Goal: Task Accomplishment & Management: Manage account settings

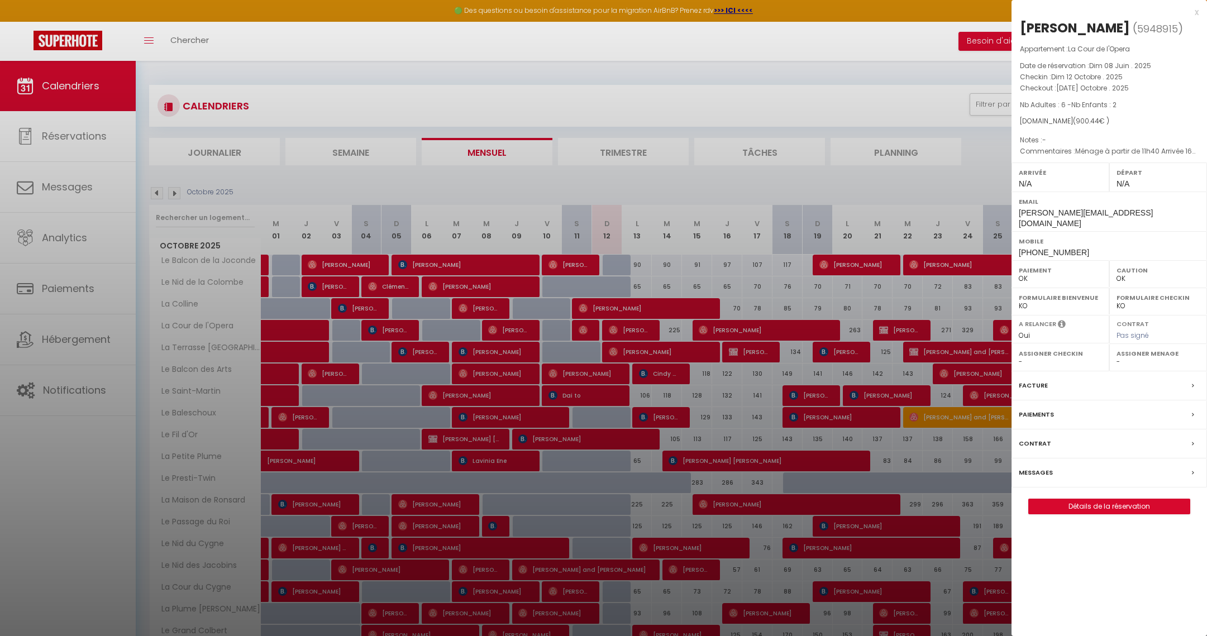
select select "0"
click at [562, 266] on div at bounding box center [603, 318] width 1207 height 636
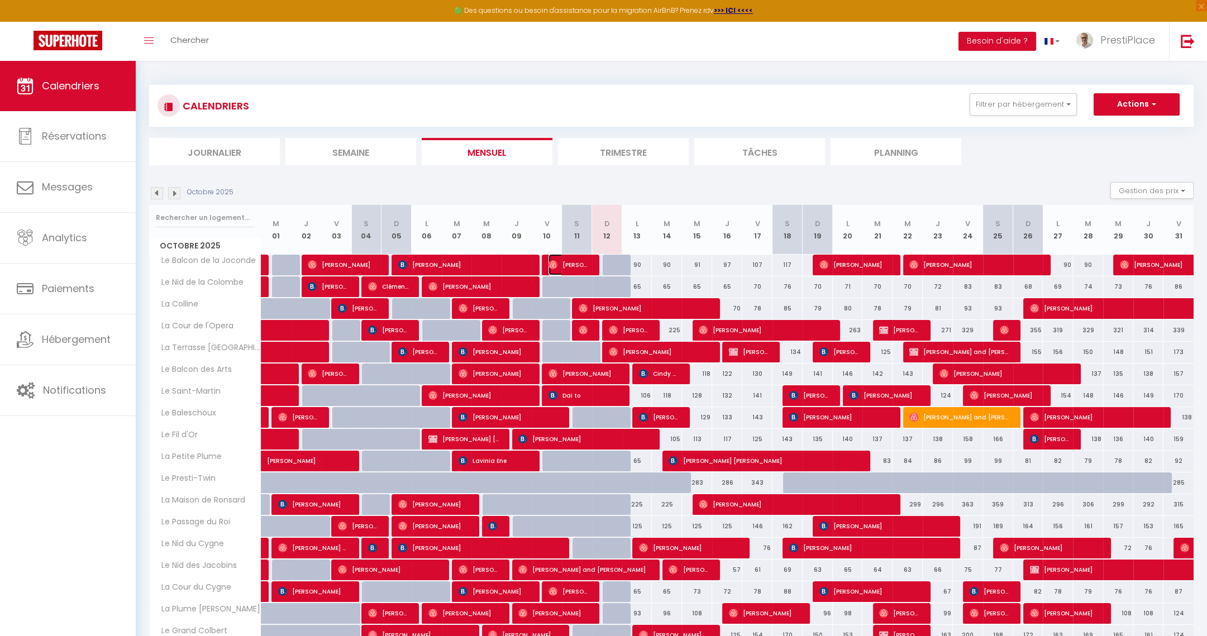
click at [562, 266] on span "[PERSON_NAME]" at bounding box center [569, 264] width 40 height 21
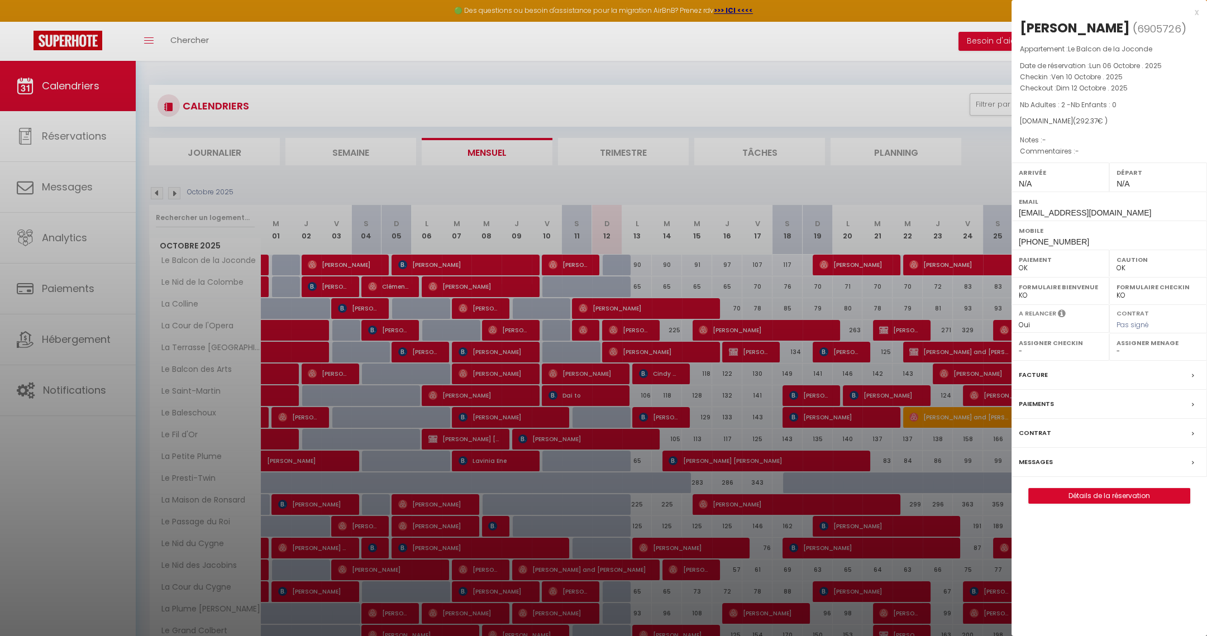
click at [1040, 463] on label "Messages" at bounding box center [1036, 462] width 34 height 12
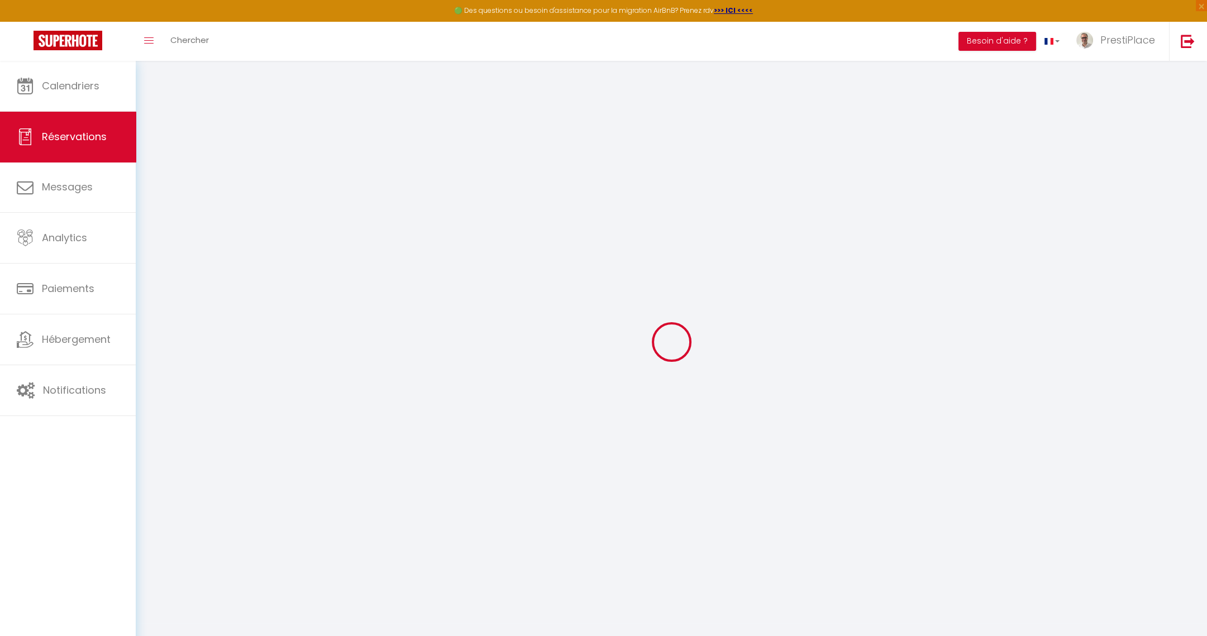
select select
checkbox input "false"
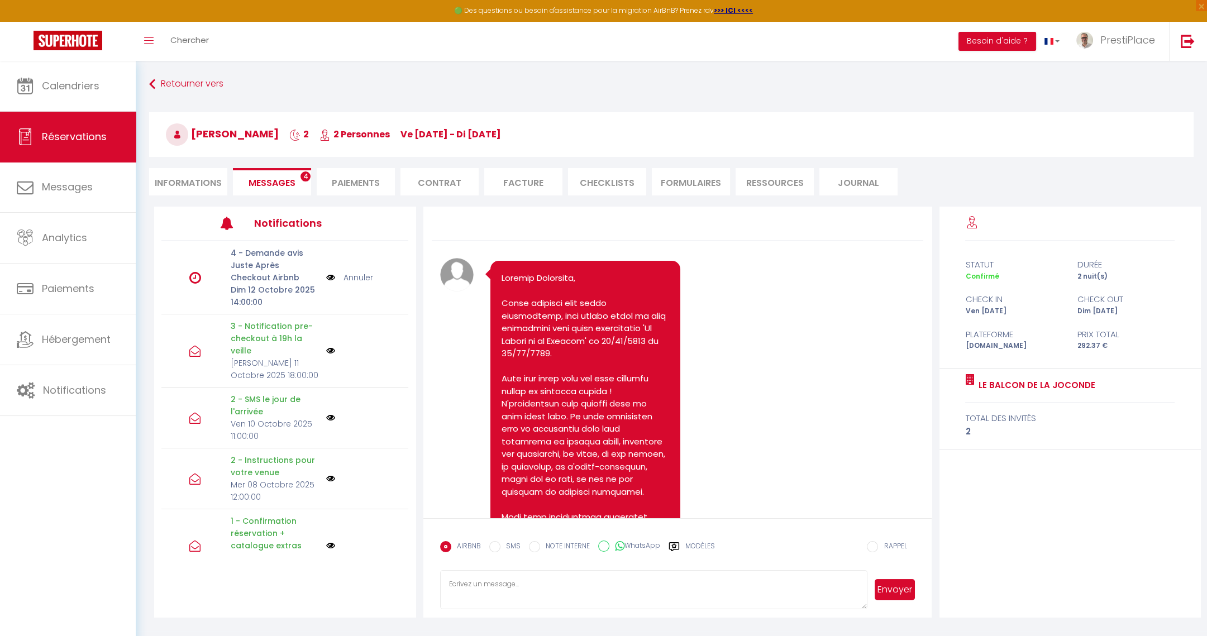
scroll to position [3156, 0]
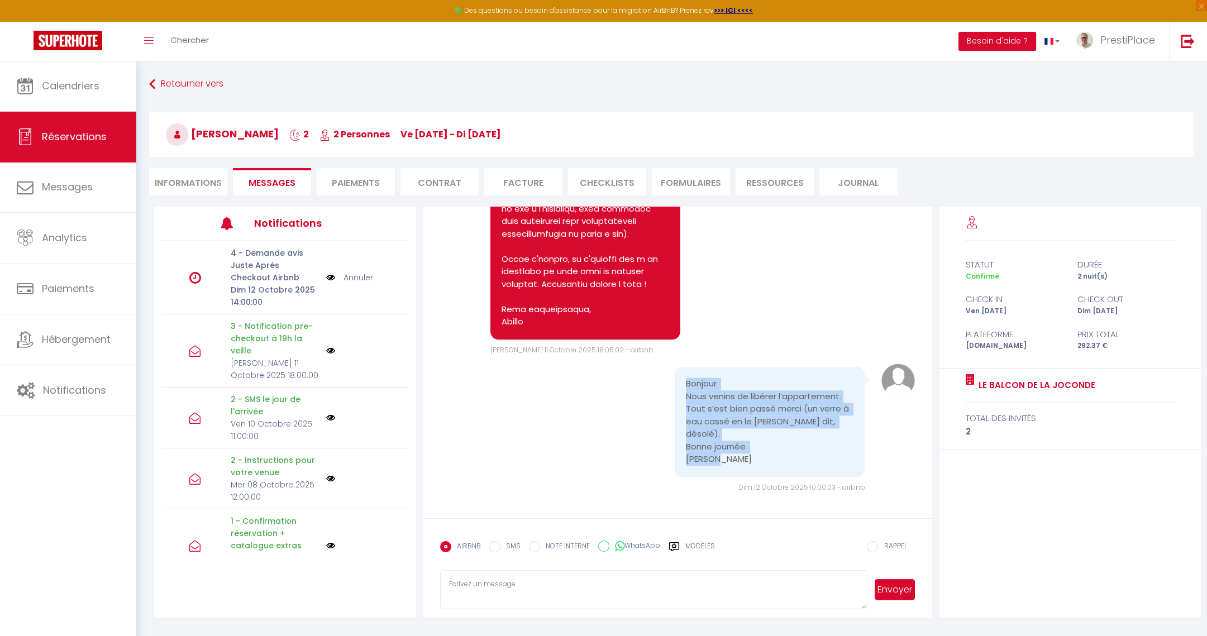
drag, startPoint x: 678, startPoint y: 386, endPoint x: 760, endPoint y: 461, distance: 111.5
click at [760, 461] on div "Bonjour Nous venins de libérer l’appartement. Tout s’est bien passé merci (un v…" at bounding box center [770, 422] width 190 height 111
copy pre "Bonjour Nous venins de libérer l’appartement. Tout s’est bien passé merci (un v…"
click at [536, 583] on textarea at bounding box center [654, 589] width 428 height 39
click at [689, 540] on div "AIRBNB SMS NOTE INTERNE WhatsApp Modèles" at bounding box center [577, 550] width 275 height 29
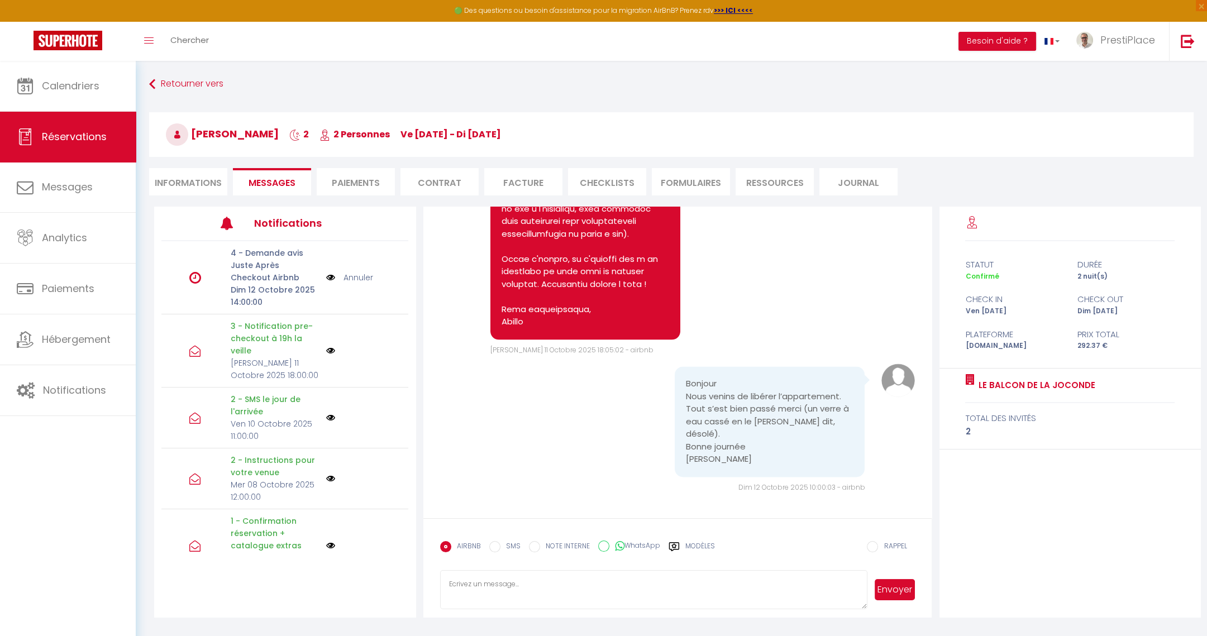
click at [691, 550] on label "Modèles" at bounding box center [701, 551] width 30 height 20
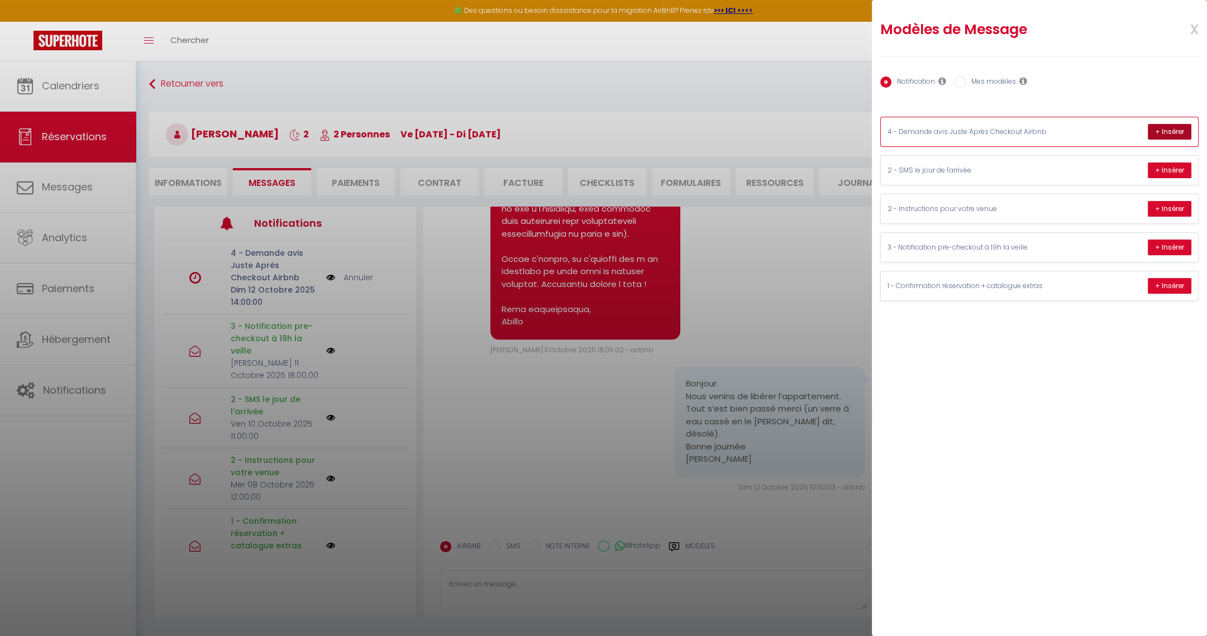
click at [1155, 131] on button "+ Insérer" at bounding box center [1170, 132] width 44 height 16
type textarea "Dear [PERSON_NAME], A big thank you for your trust and for taking such great ca…"
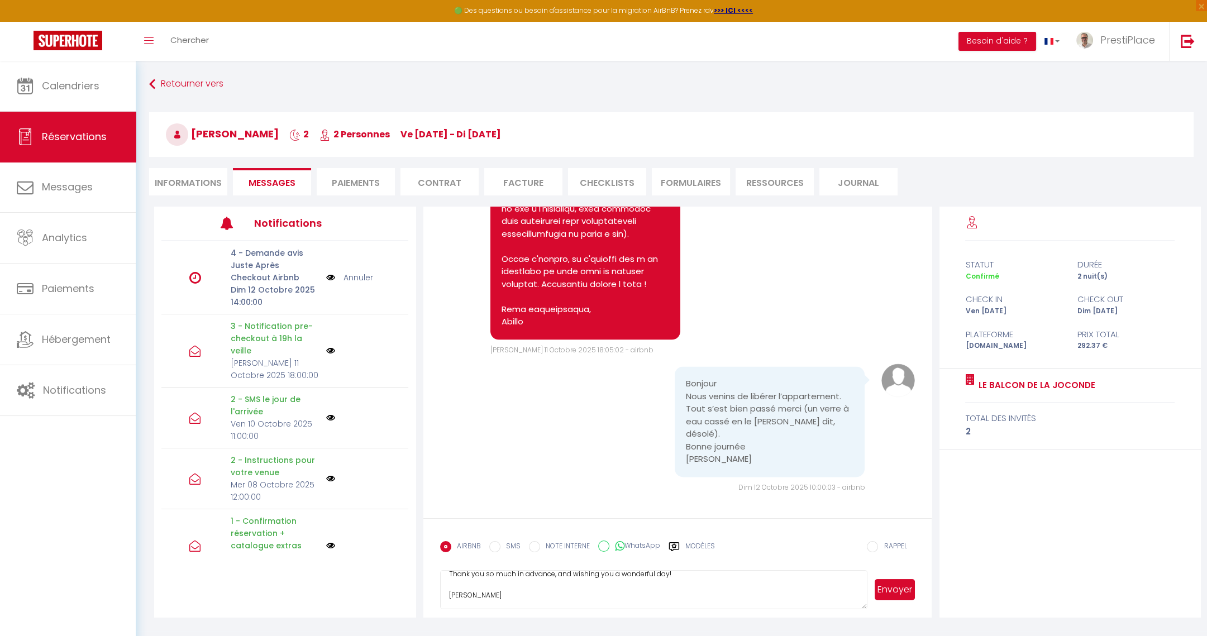
scroll to position [60, 0]
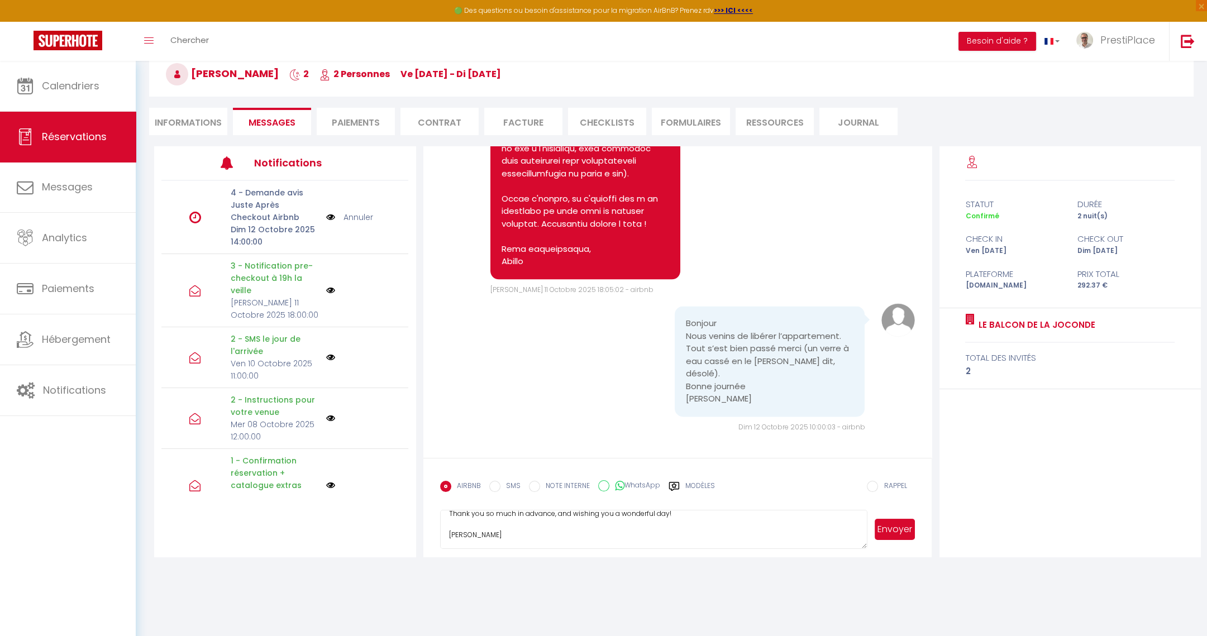
drag, startPoint x: 450, startPoint y: 582, endPoint x: 878, endPoint y: 678, distance: 438.2
click at [878, 576] on html "🟢 Des questions ou besoin d'assistance pour la migration AirBnB? Prenez rdv >>>…" at bounding box center [603, 258] width 1207 height 636
click at [183, 115] on li "Informations" at bounding box center [188, 121] width 78 height 27
select select
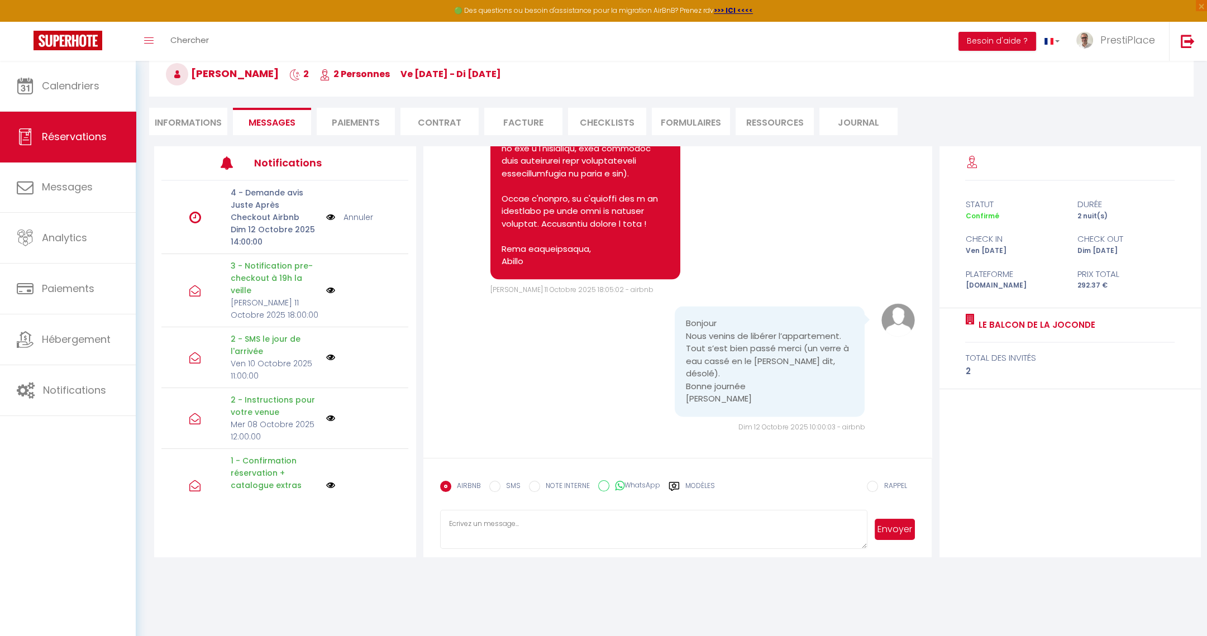
select select
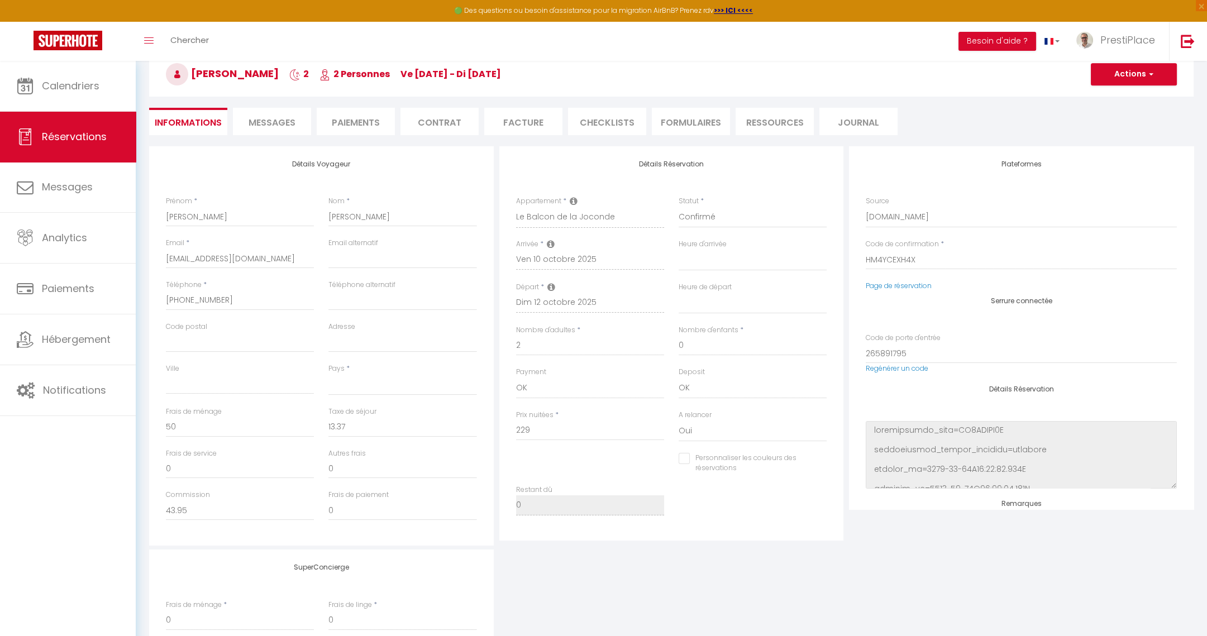
select select
checkbox input "false"
click at [357, 387] on select "[GEOGRAPHIC_DATA] [GEOGRAPHIC_DATA] [GEOGRAPHIC_DATA] [GEOGRAPHIC_DATA] [GEOGRA…" at bounding box center [403, 384] width 148 height 21
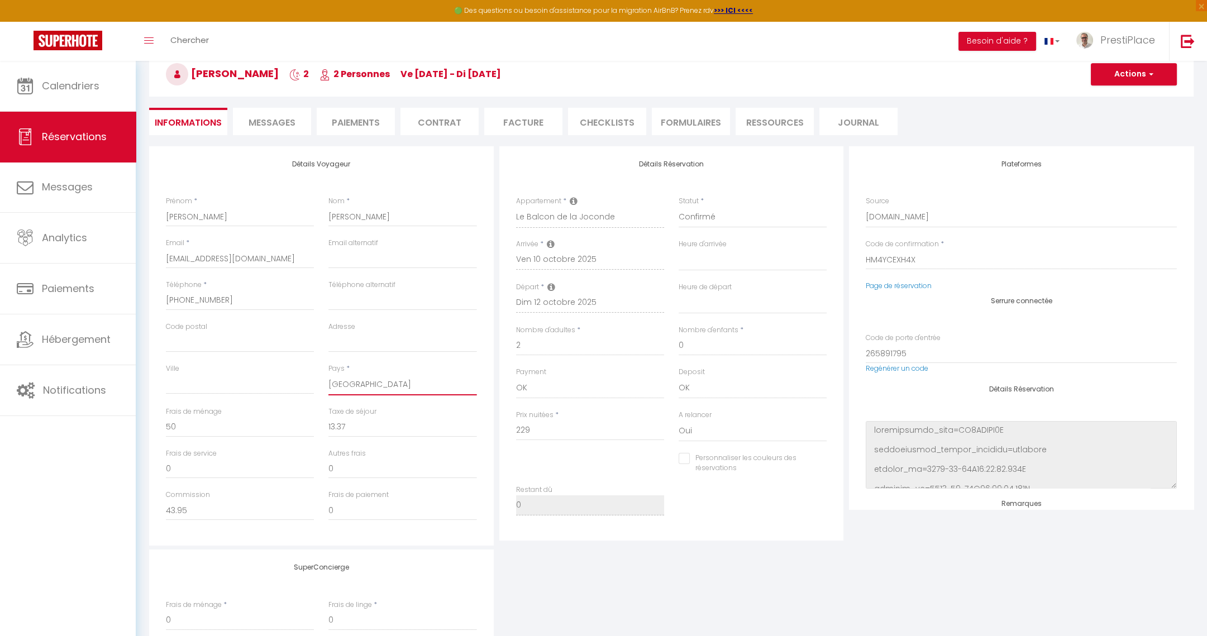
drag, startPoint x: 357, startPoint y: 387, endPoint x: 1218, endPoint y: 34, distance: 930.6
click at [357, 387] on select "[GEOGRAPHIC_DATA] [GEOGRAPHIC_DATA] [GEOGRAPHIC_DATA] [GEOGRAPHIC_DATA] [GEOGRA…" at bounding box center [403, 384] width 148 height 21
select select "FR"
select select
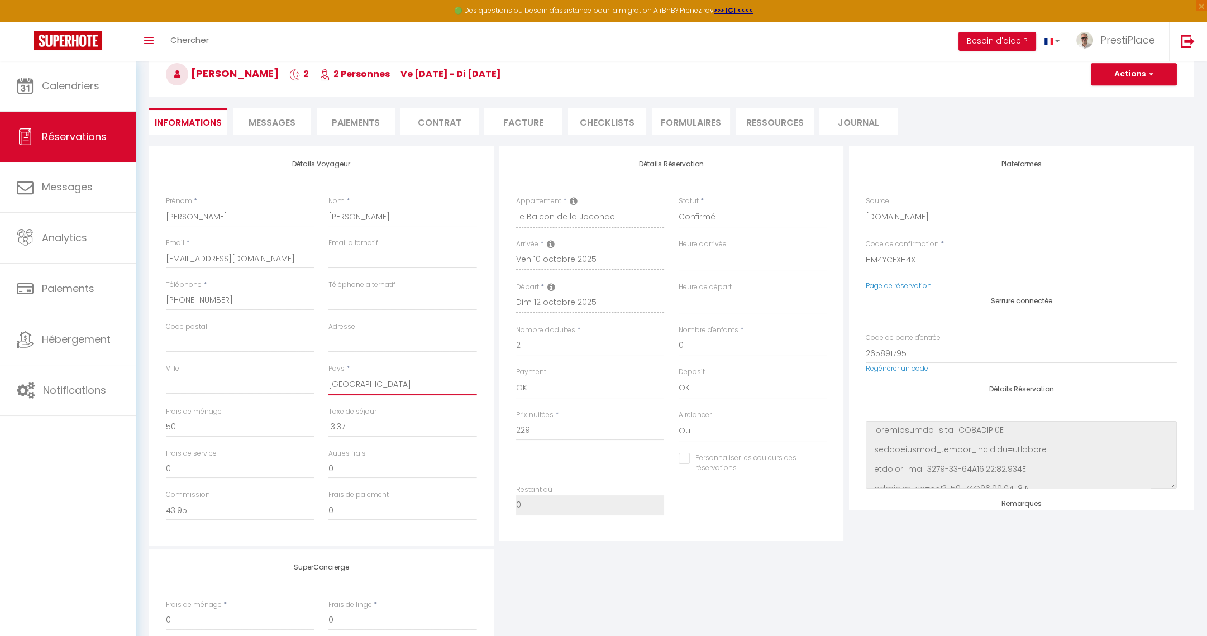
checkbox input "false"
click at [1129, 75] on button "Actions" at bounding box center [1134, 74] width 86 height 22
click at [1122, 95] on link "Enregistrer" at bounding box center [1123, 99] width 88 height 15
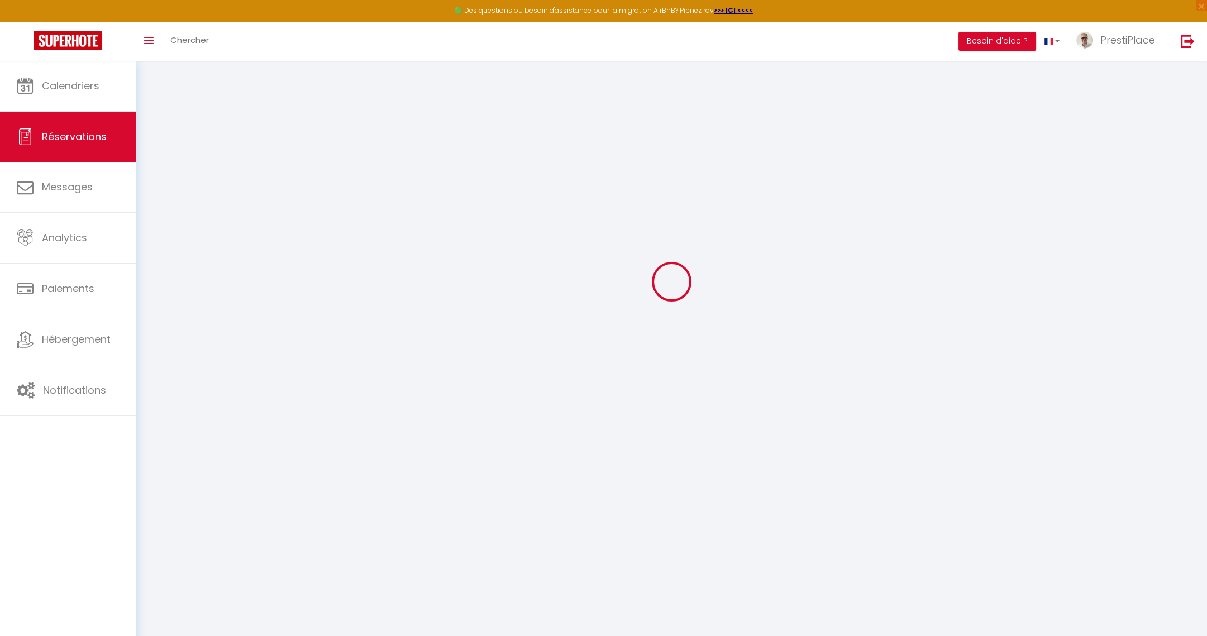
select select "not_cancelled"
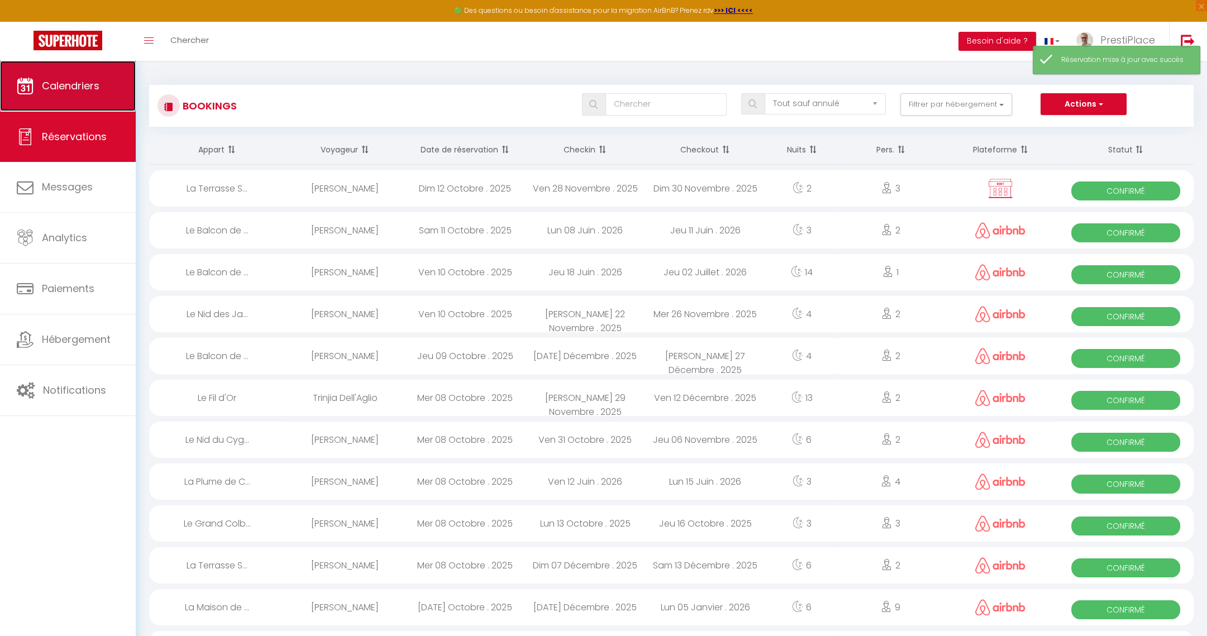
click at [78, 76] on link "Calendriers" at bounding box center [68, 86] width 136 height 50
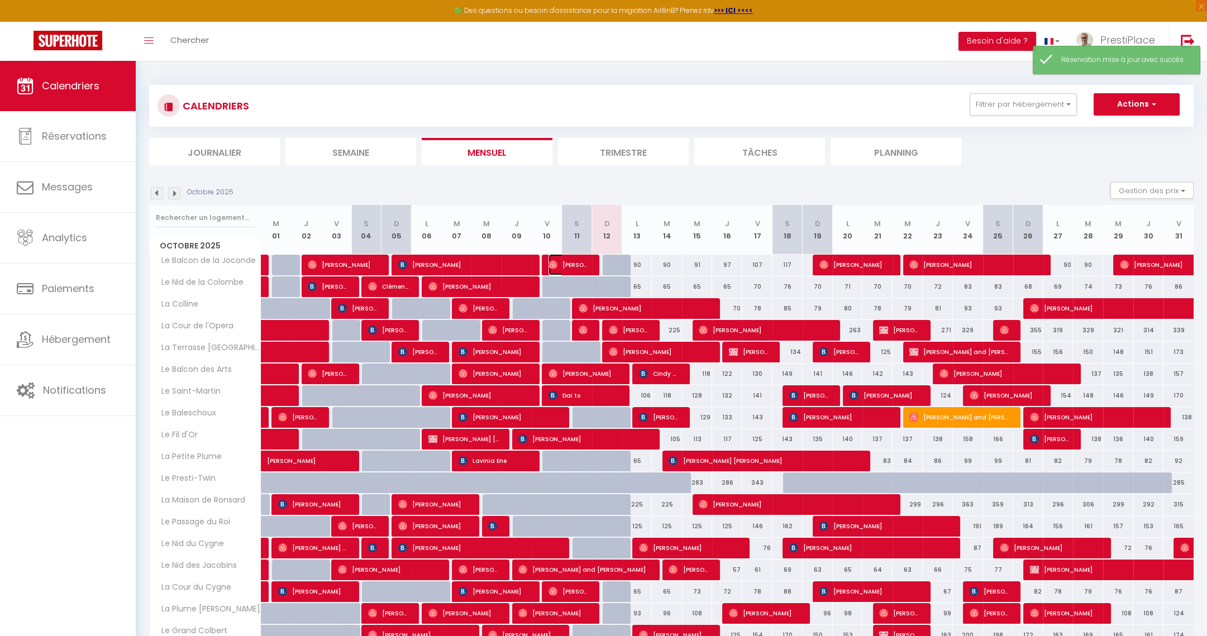
click at [573, 267] on span "[PERSON_NAME]" at bounding box center [569, 264] width 40 height 21
select select "OK"
select select "0"
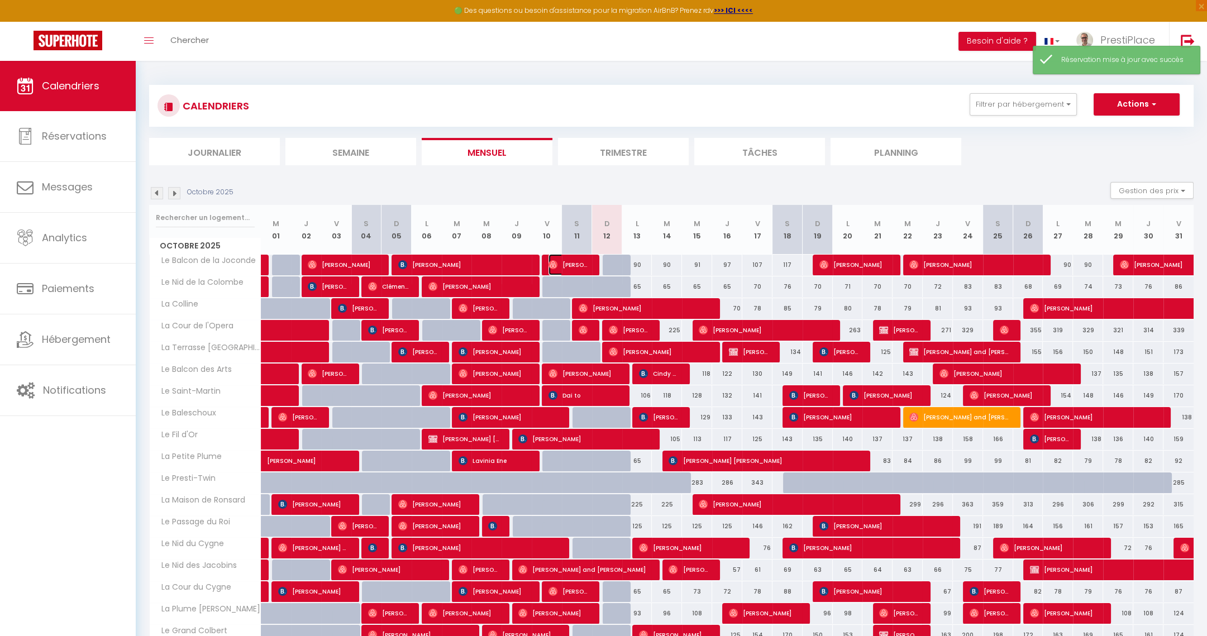
select select "1"
select select
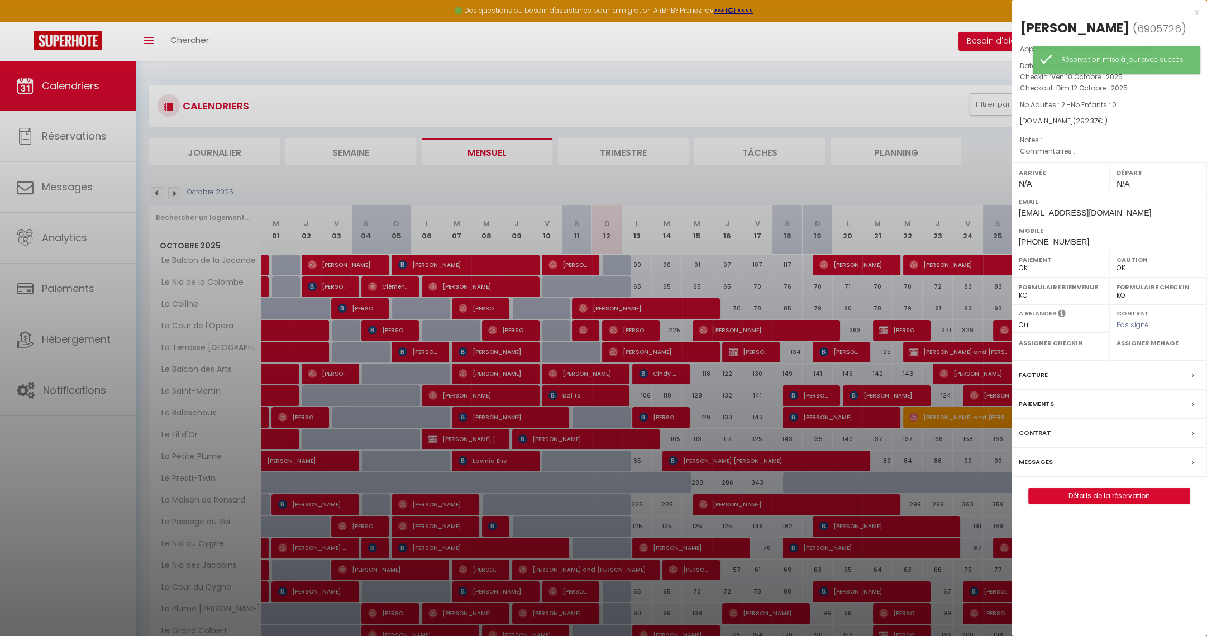
click at [1036, 456] on label "Messages" at bounding box center [1036, 462] width 34 height 12
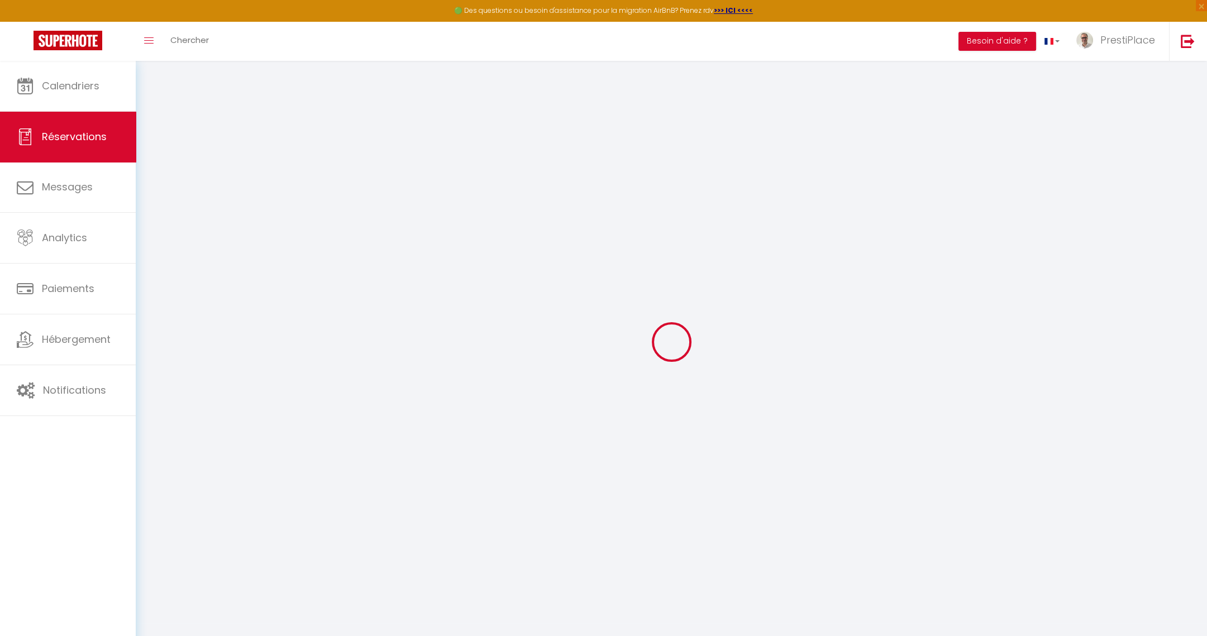
select select
checkbox input "false"
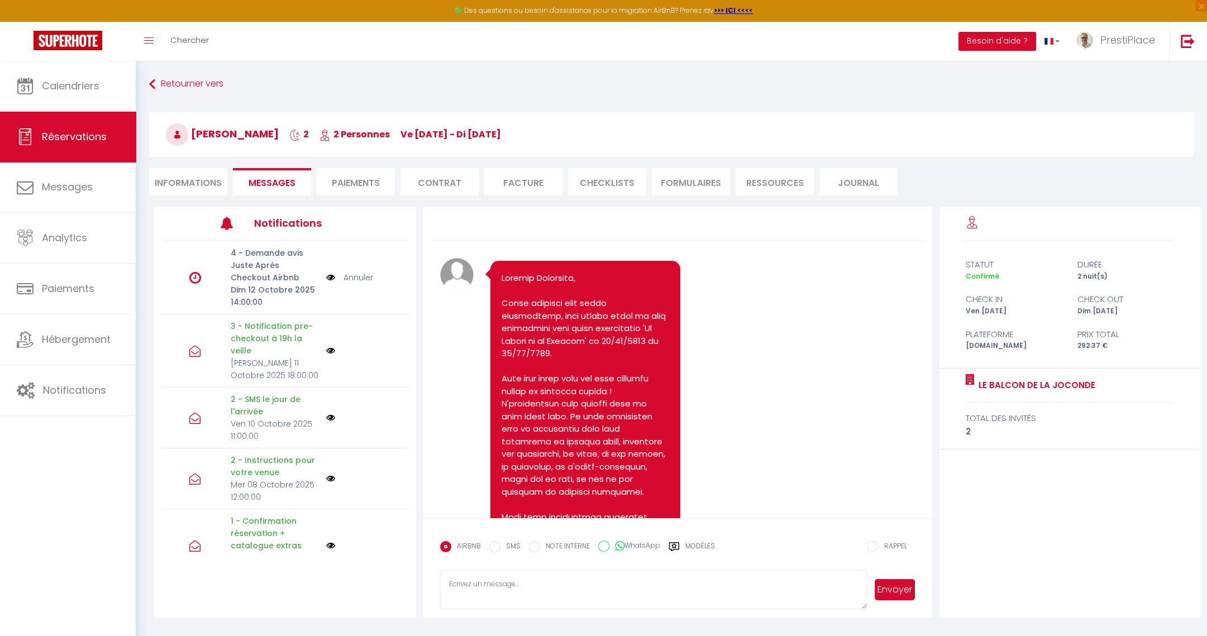
scroll to position [3156, 0]
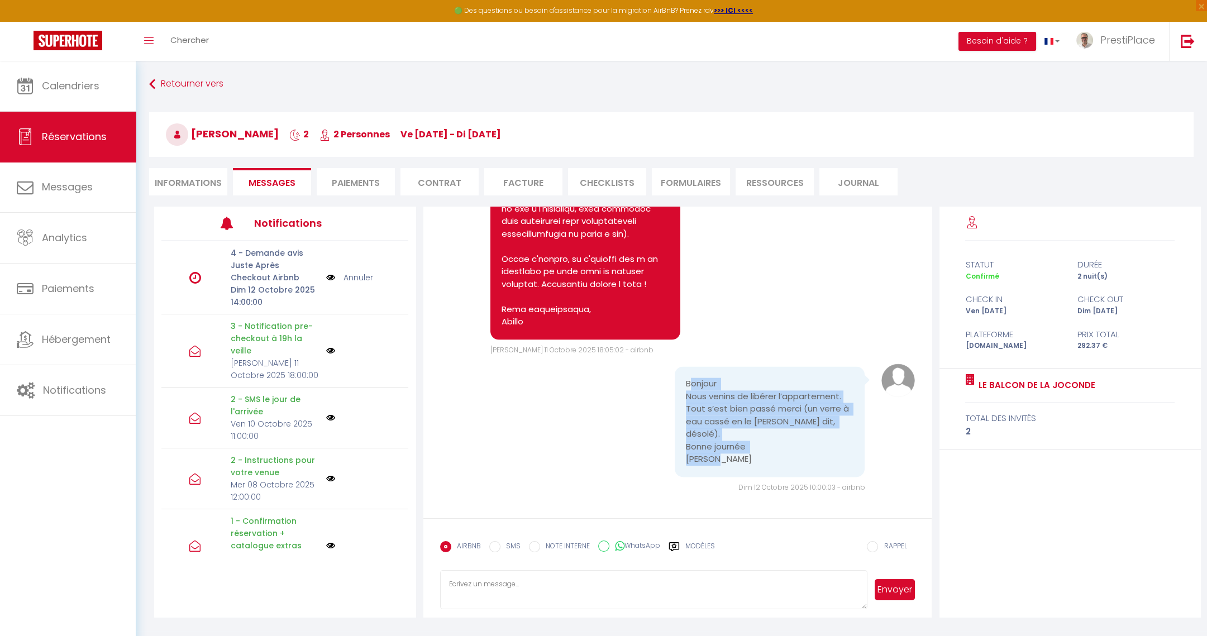
drag, startPoint x: 681, startPoint y: 382, endPoint x: 757, endPoint y: 455, distance: 105.1
click at [757, 455] on pre "Bonjour Nous venins de libérer l’appartement. Tout s’est bien passé merci (un v…" at bounding box center [770, 422] width 168 height 88
drag, startPoint x: 757, startPoint y: 455, endPoint x: 675, endPoint y: 389, distance: 104.9
click at [675, 389] on div "Bonjour Nous venins de libérer l’appartement. Tout s’est bien passé merci (un v…" at bounding box center [770, 422] width 190 height 111
click at [549, 603] on textarea at bounding box center [654, 589] width 428 height 39
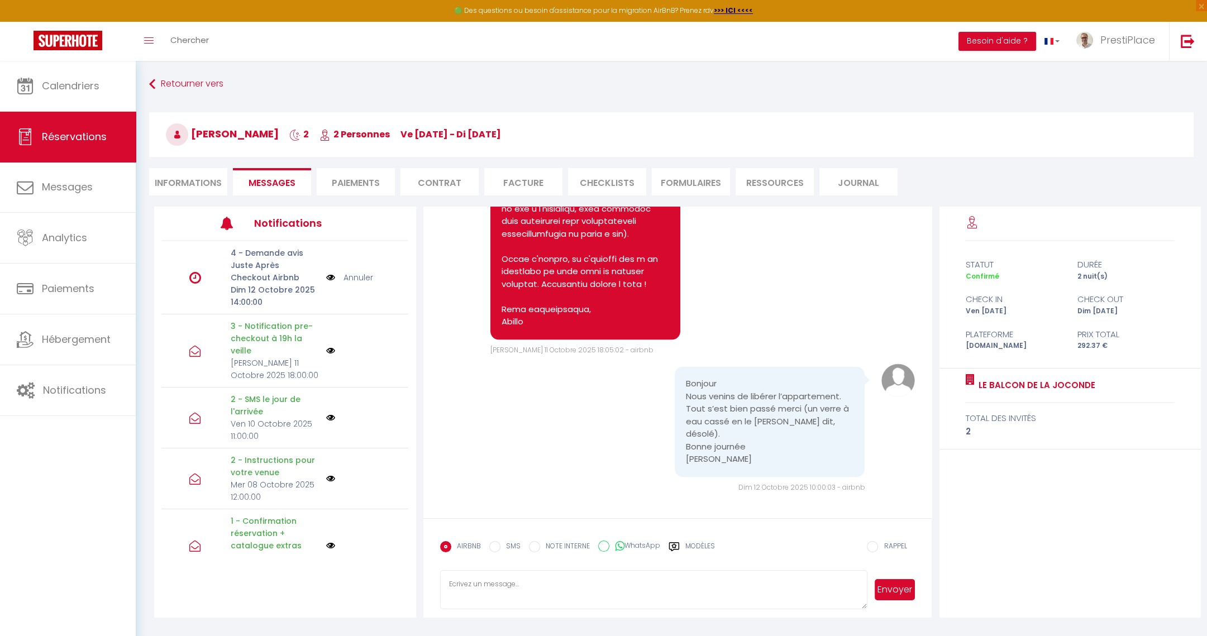
click at [690, 543] on label "Modèles" at bounding box center [701, 551] width 30 height 20
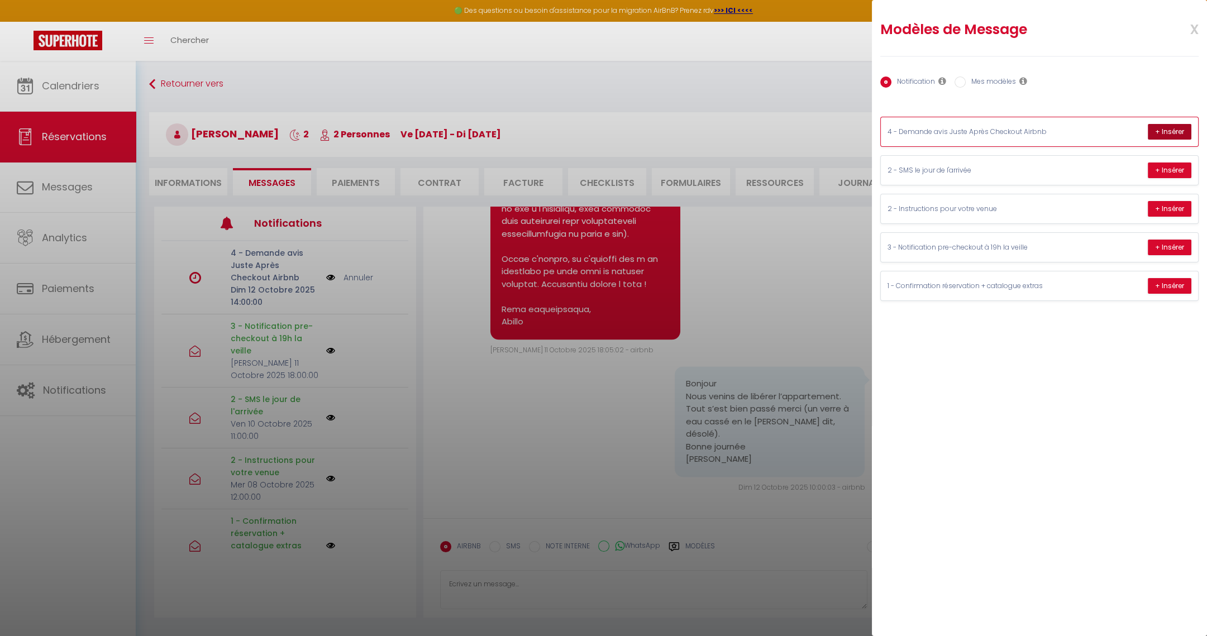
click at [1155, 131] on button "+ Insérer" at bounding box center [1170, 132] width 44 height 16
type textarea "Bonjour [PERSON_NAME], Un grand merci pour votre confiance, et également pour a…"
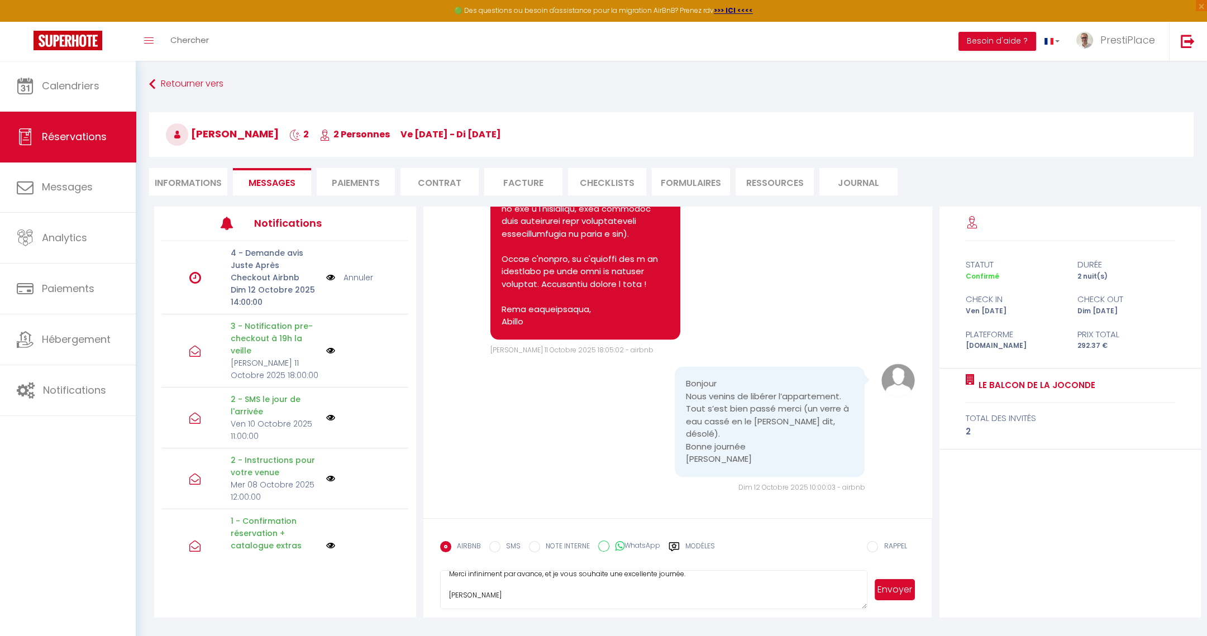
scroll to position [60, 0]
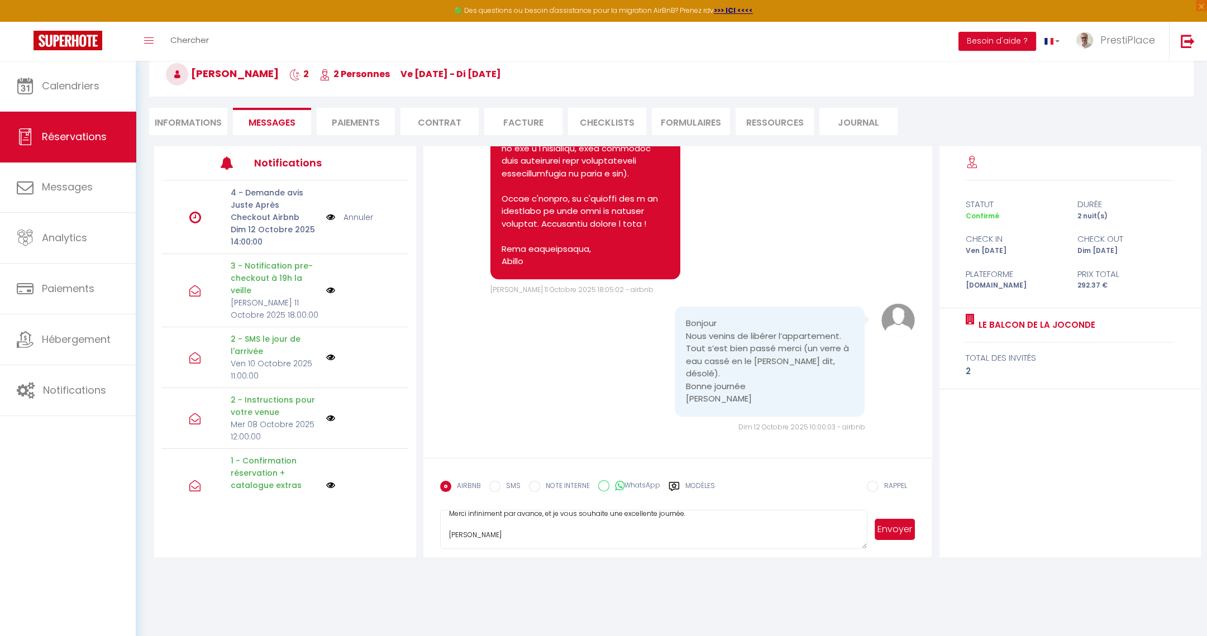
drag, startPoint x: 449, startPoint y: 581, endPoint x: 644, endPoint y: 673, distance: 215.4
click at [644, 576] on html "🟢 Des questions ou besoin d'assistance pour la migration AirBnB? Prenez rdv >>>…" at bounding box center [603, 258] width 1207 height 636
click at [185, 121] on li "Informations" at bounding box center [188, 121] width 78 height 27
select select
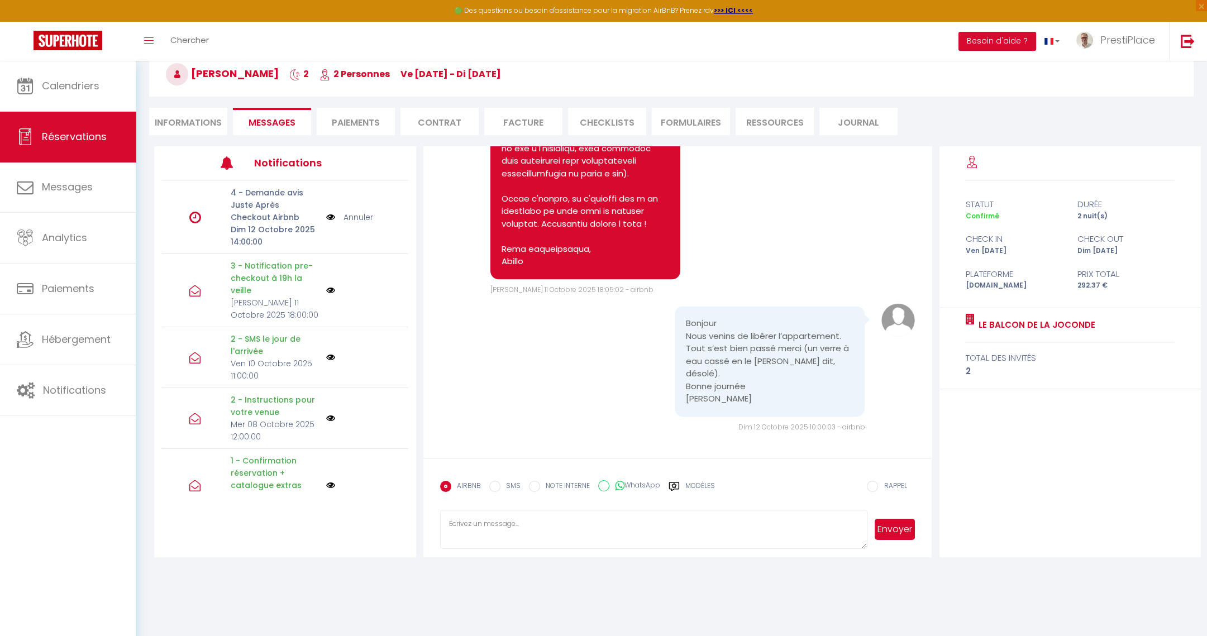
select select
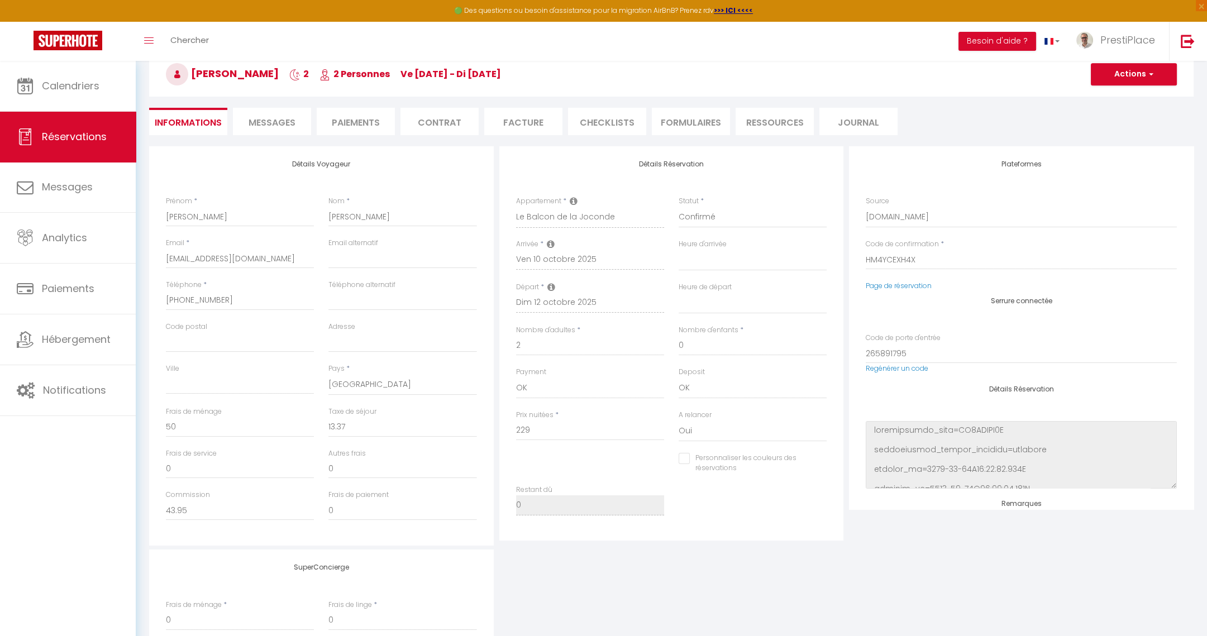
click at [883, 292] on div "Plateformes Source Direct [DOMAIN_NAME] [DOMAIN_NAME] Chalet montagne Expedia G…" at bounding box center [1021, 327] width 345 height 363
click at [883, 286] on link "Page de réservation" at bounding box center [899, 285] width 66 height 9
select select
checkbox input "false"
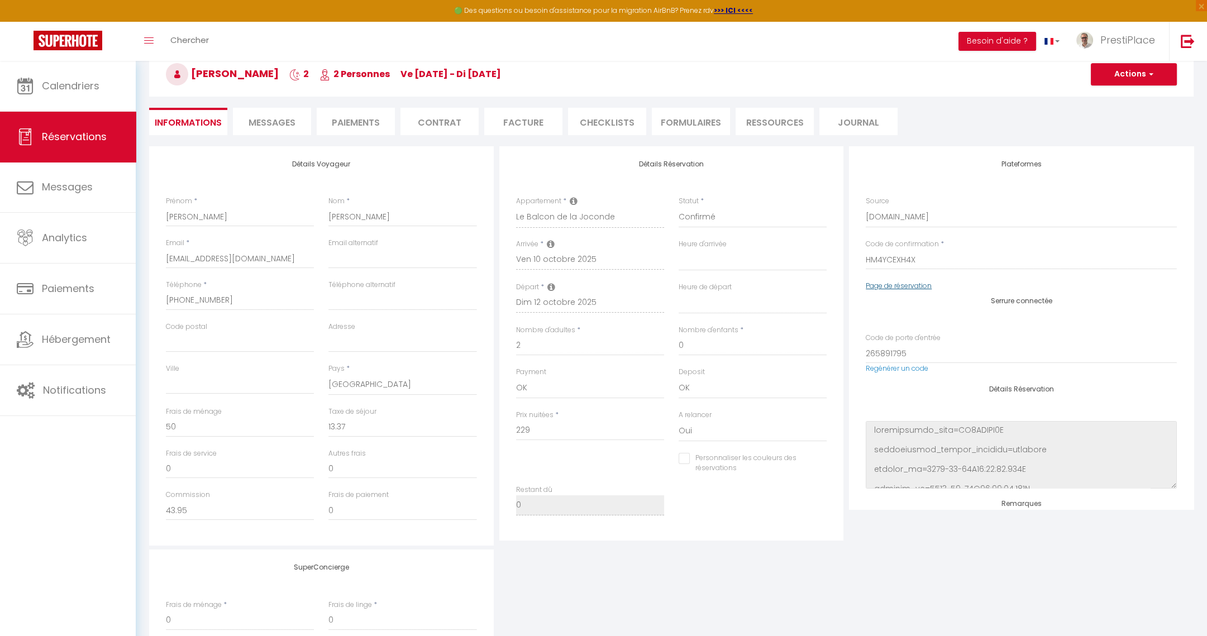
select select
checkbox input "false"
select select
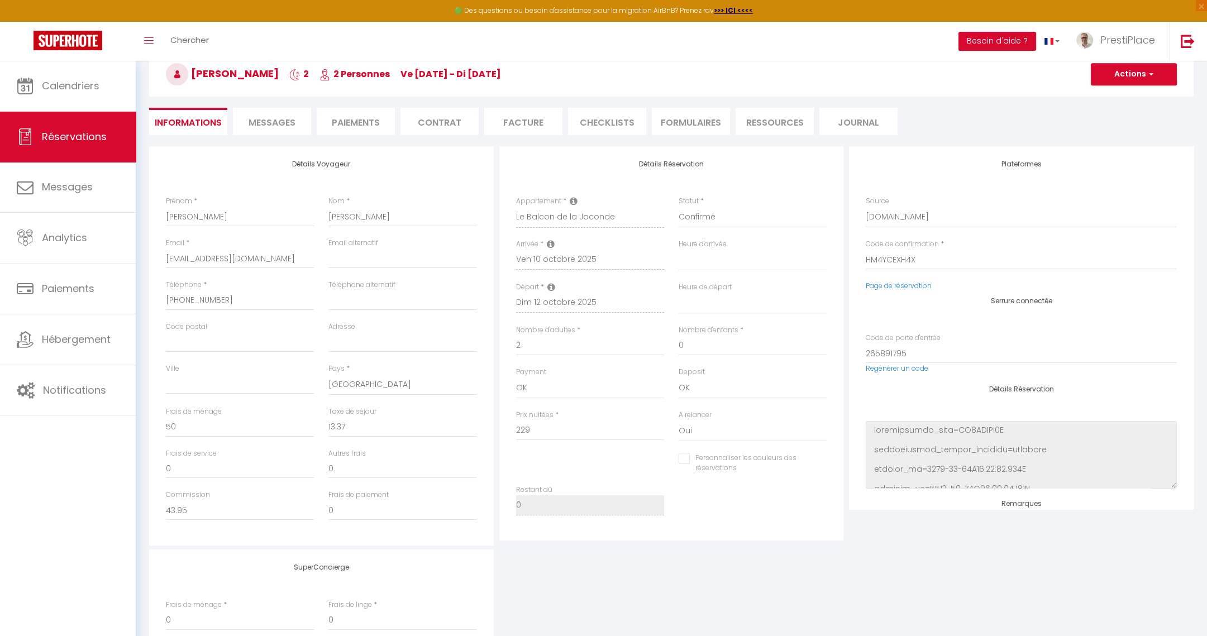
checkbox input "false"
click at [274, 126] on span "Messages" at bounding box center [272, 122] width 47 height 13
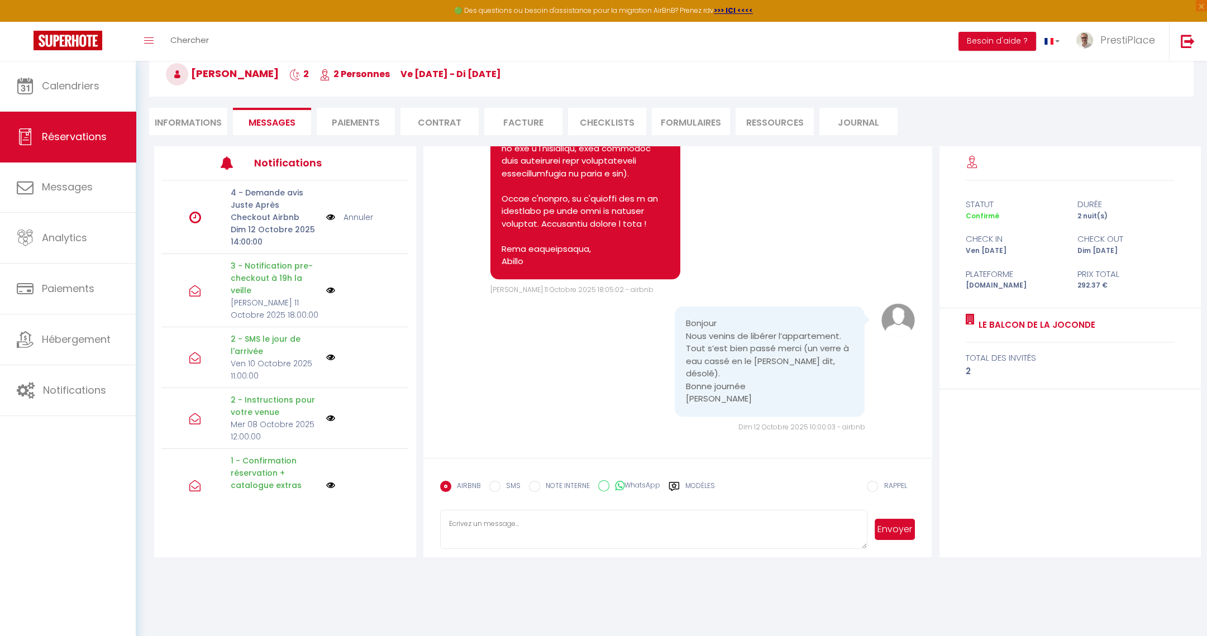
click at [349, 211] on link "Annuler" at bounding box center [359, 217] width 30 height 12
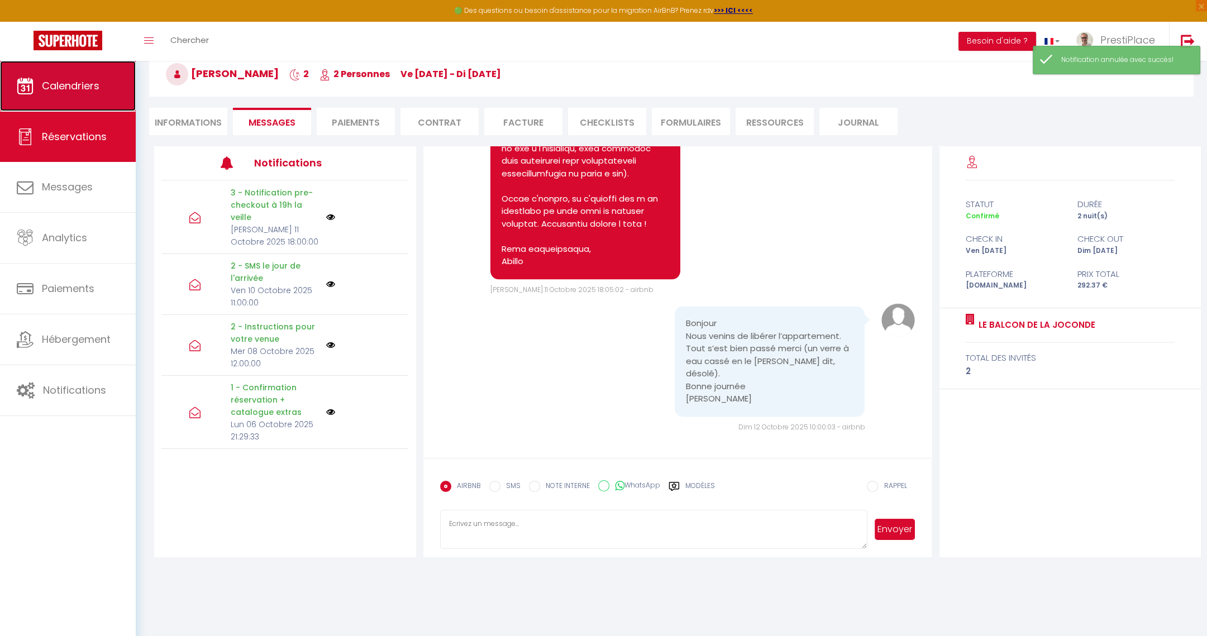
click at [37, 81] on link "Calendriers" at bounding box center [68, 86] width 136 height 50
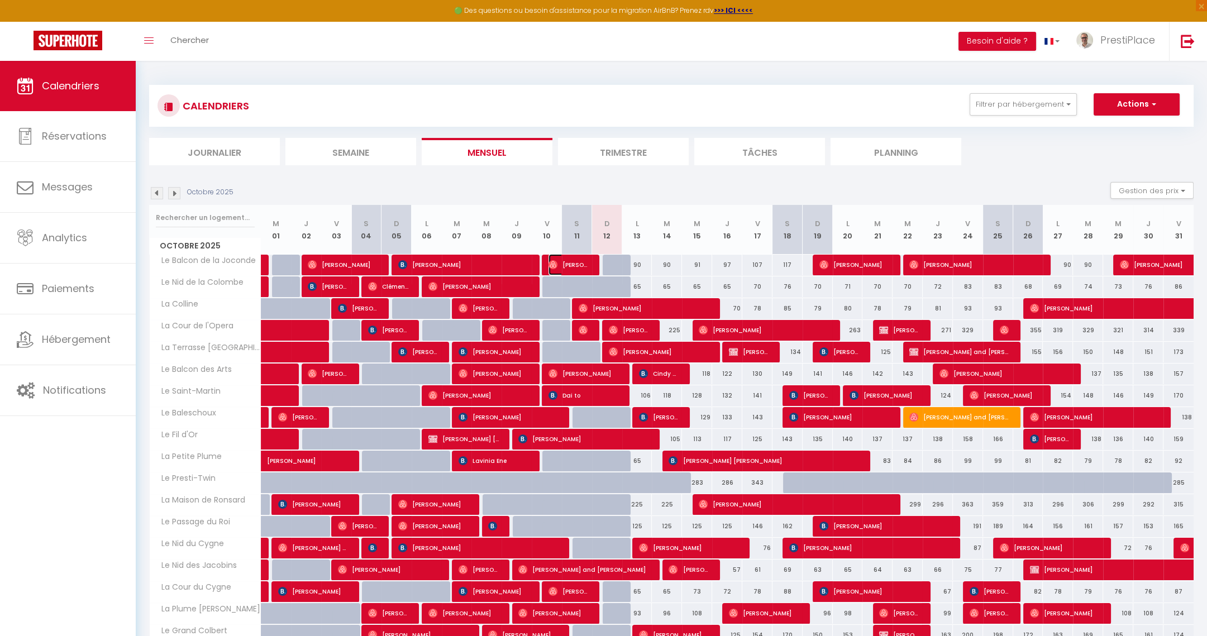
click at [569, 262] on span "[PERSON_NAME]" at bounding box center [569, 264] width 40 height 21
select select "OK"
select select "0"
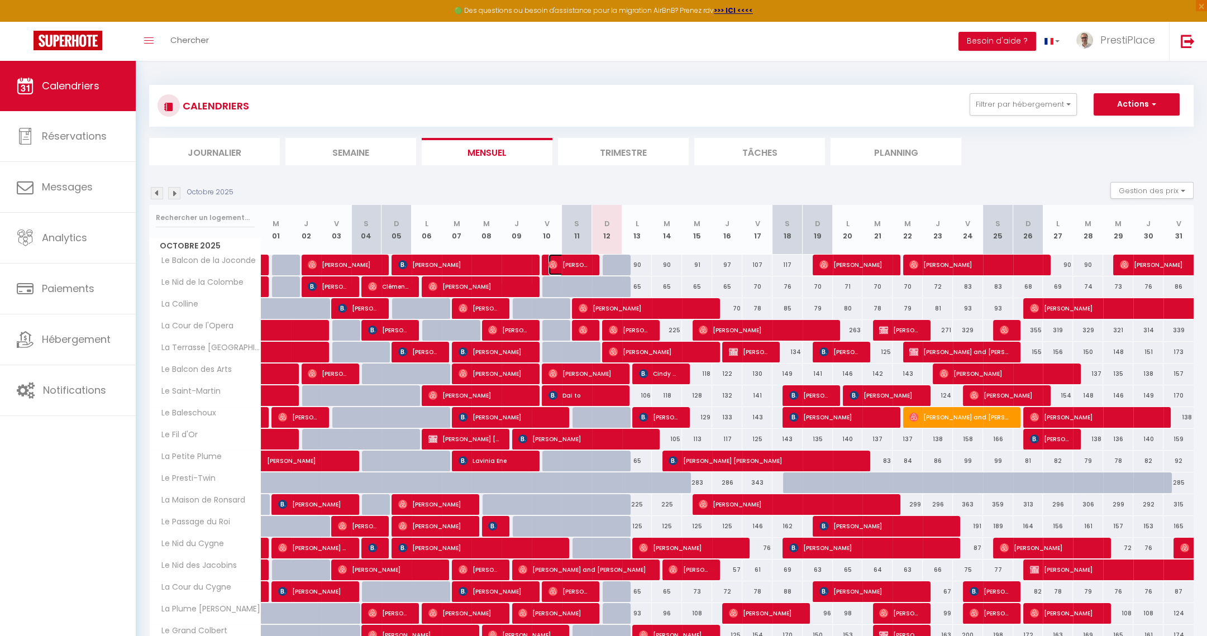
select select "1"
select select
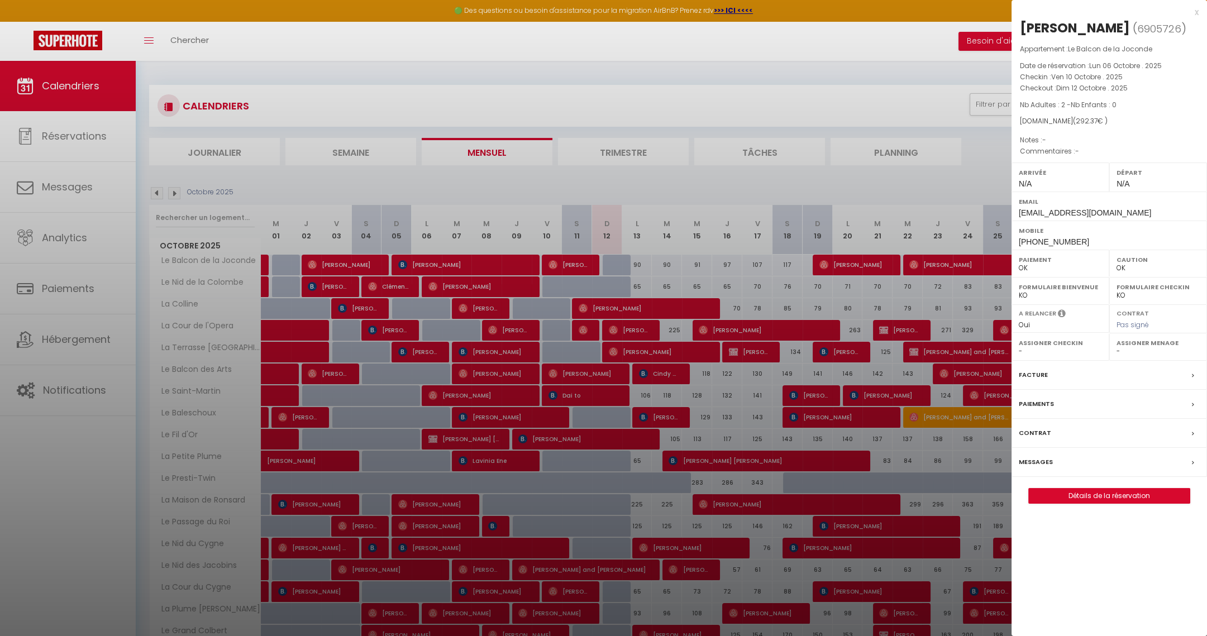
click at [1034, 460] on label "Messages" at bounding box center [1036, 462] width 34 height 12
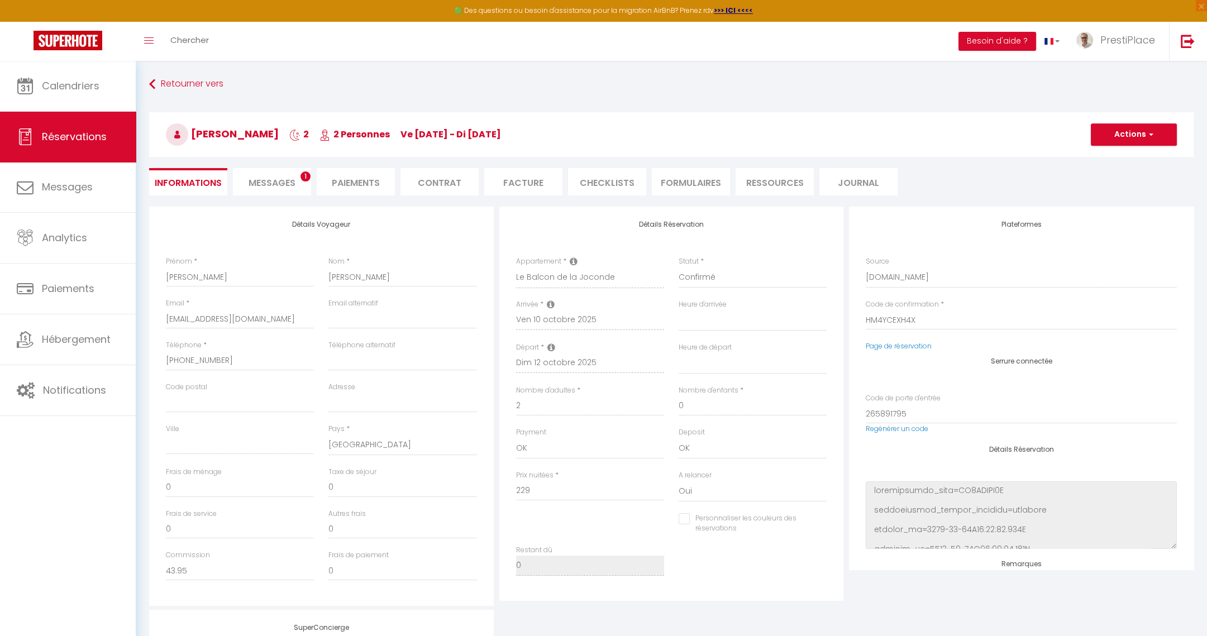
select select
checkbox input "false"
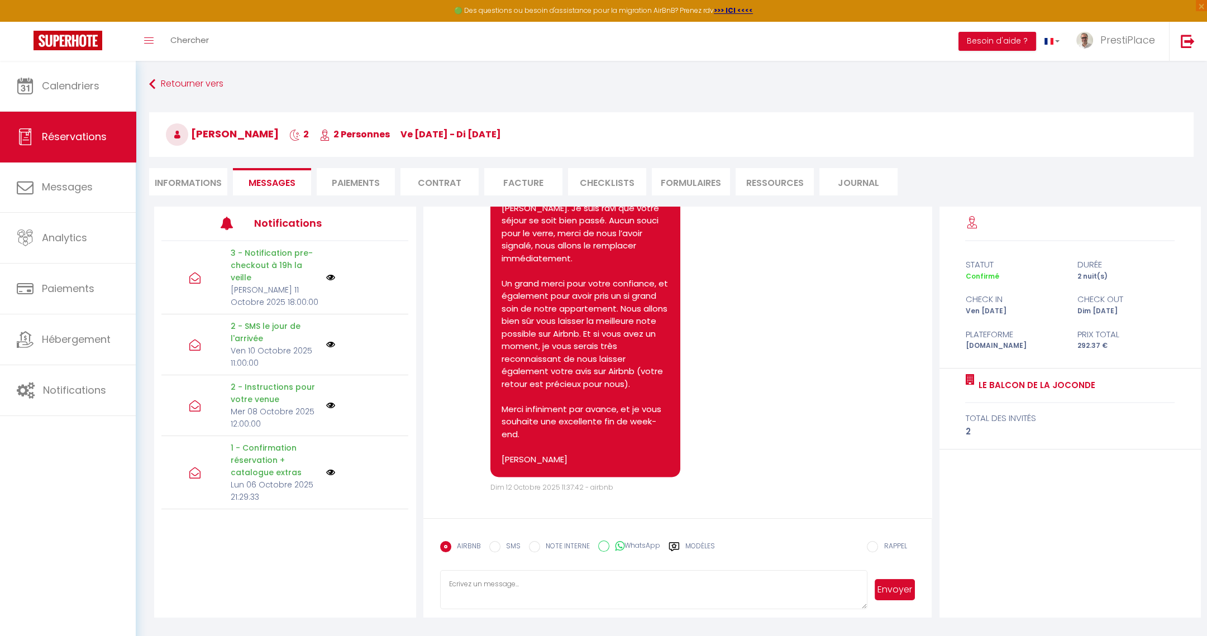
scroll to position [60, 0]
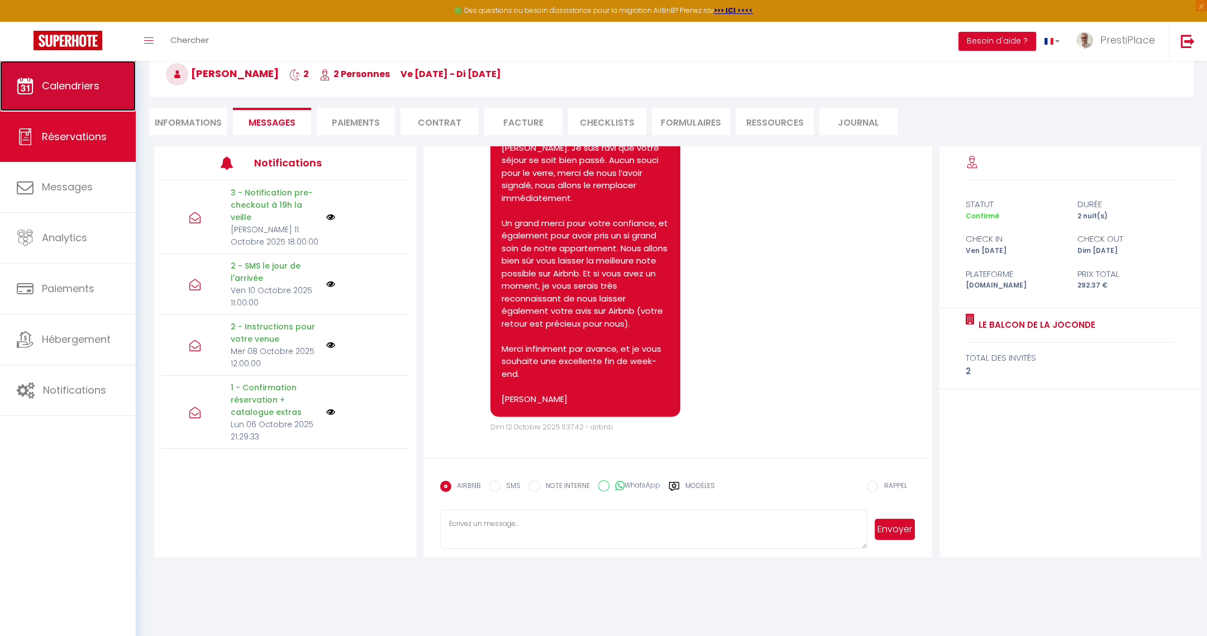
click at [77, 91] on span "Calendriers" at bounding box center [71, 86] width 58 height 14
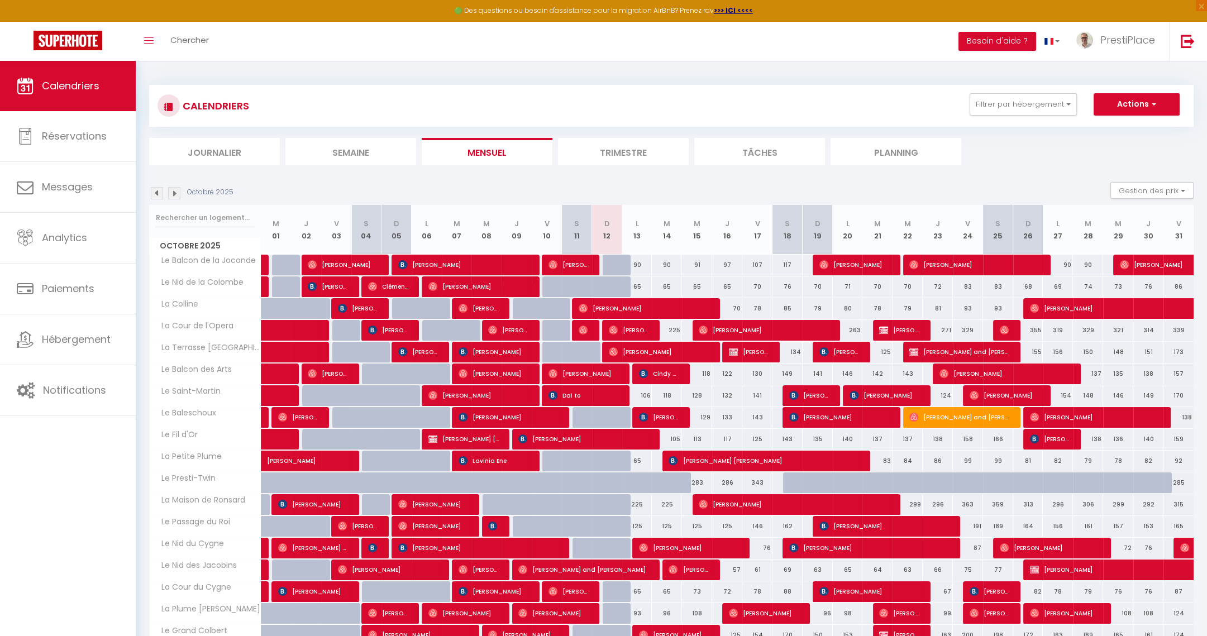
scroll to position [125, 0]
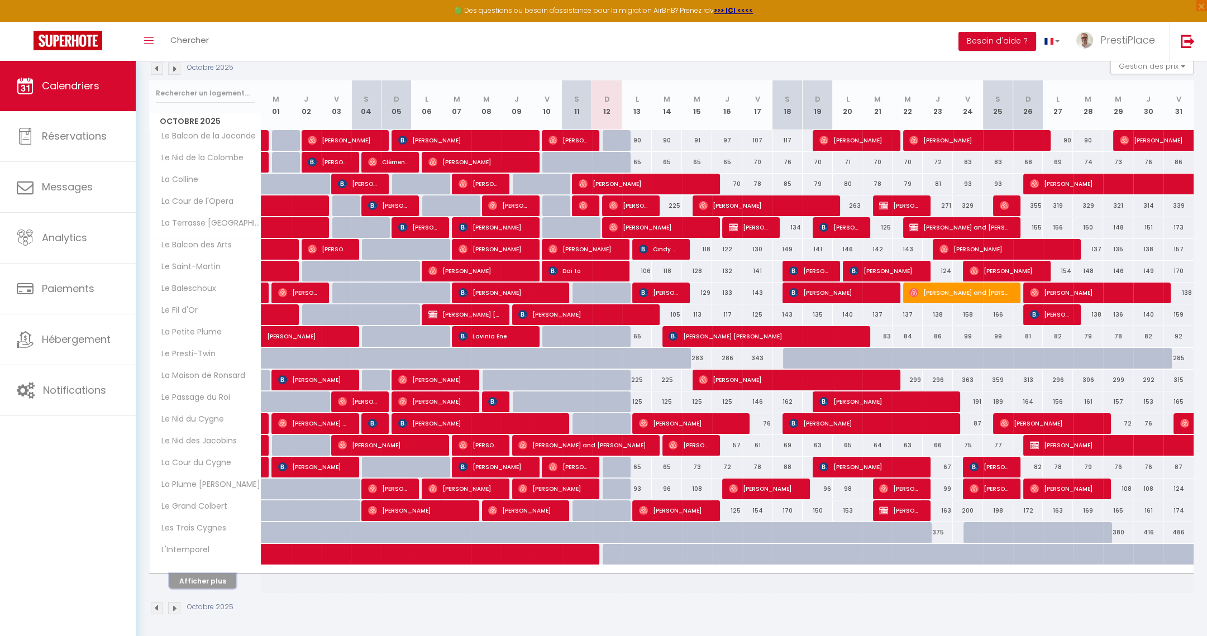
click at [194, 577] on button "Afficher plus" at bounding box center [202, 581] width 67 height 15
select select
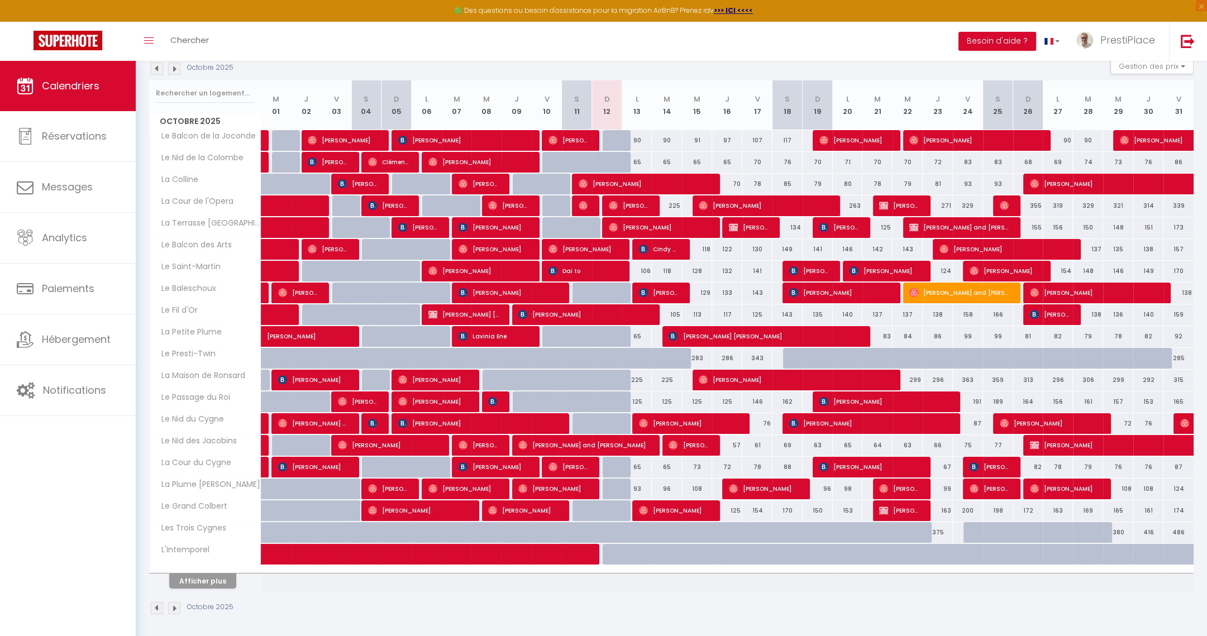
select select
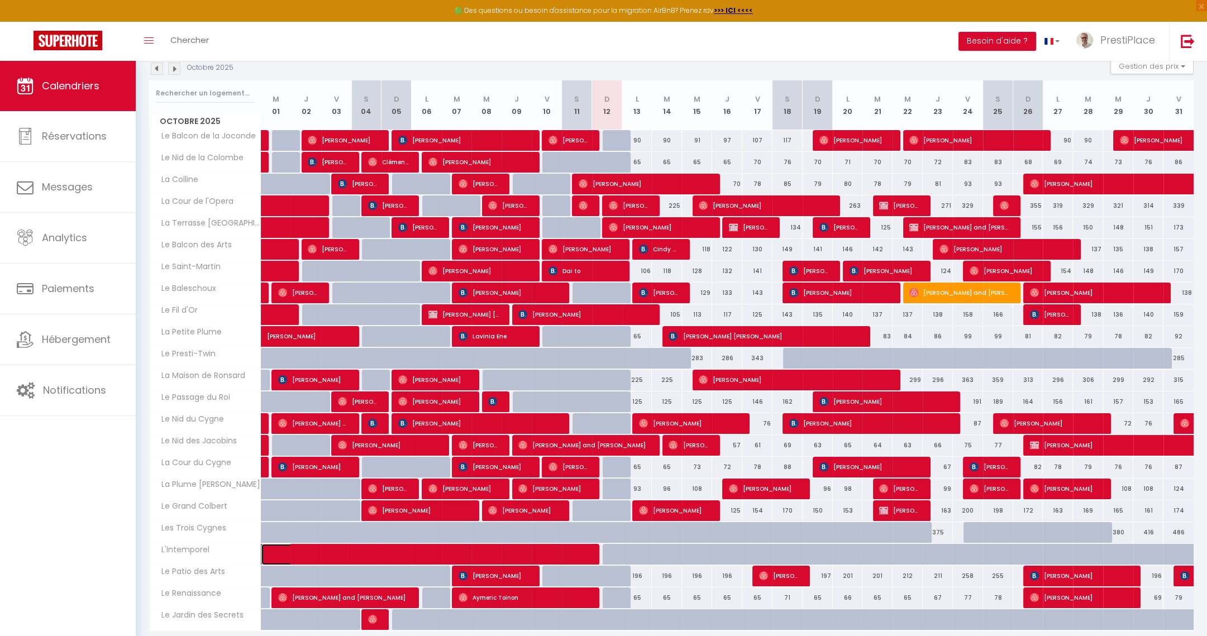
click at [382, 556] on span at bounding box center [419, 554] width 283 height 21
select select "OK"
select select "0"
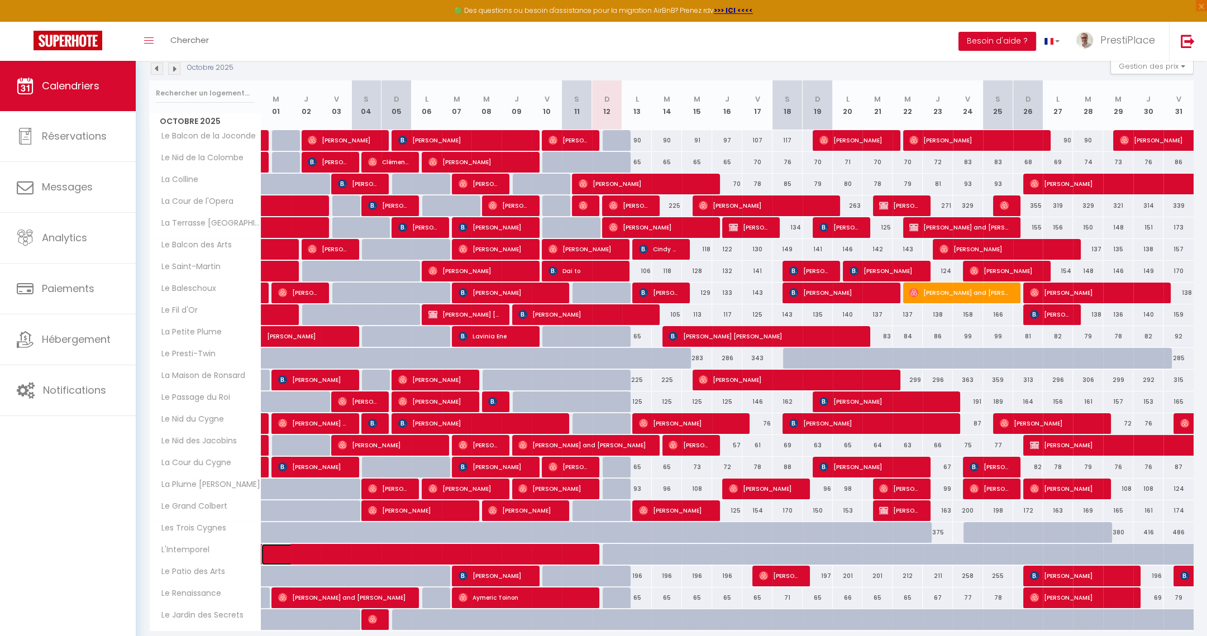
select select "1"
select select
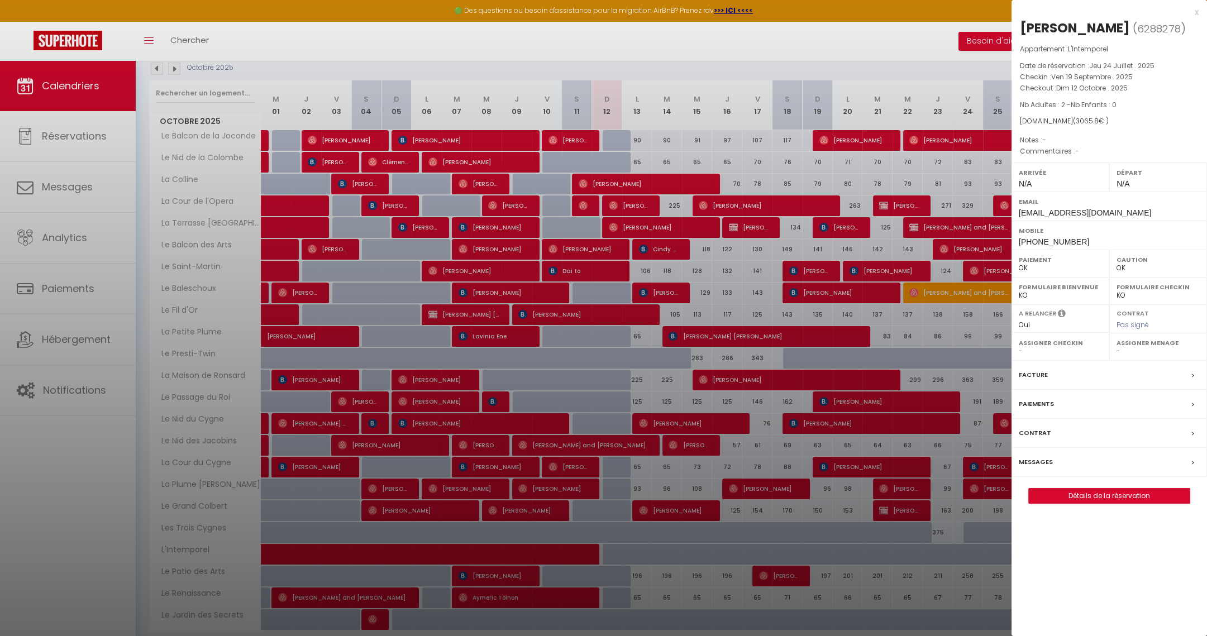
click at [1031, 460] on label "Messages" at bounding box center [1036, 462] width 34 height 12
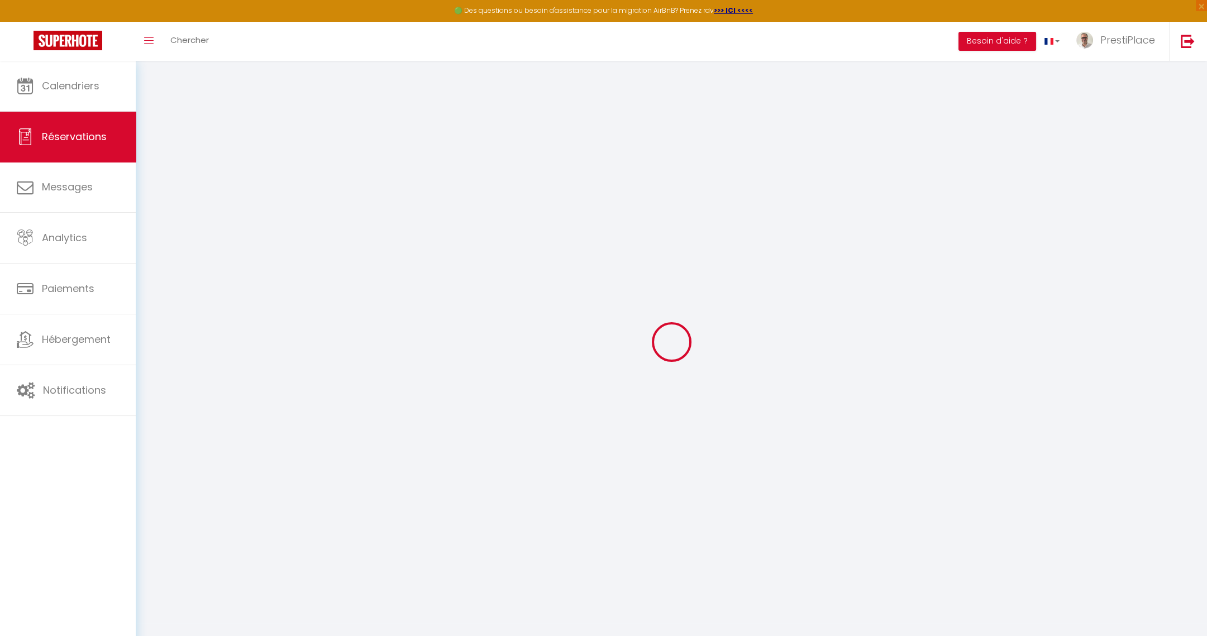
type input "[PERSON_NAME]"
type input "[EMAIL_ADDRESS][DOMAIN_NAME]"
type input "[PHONE_NUMBER]"
select select "US"
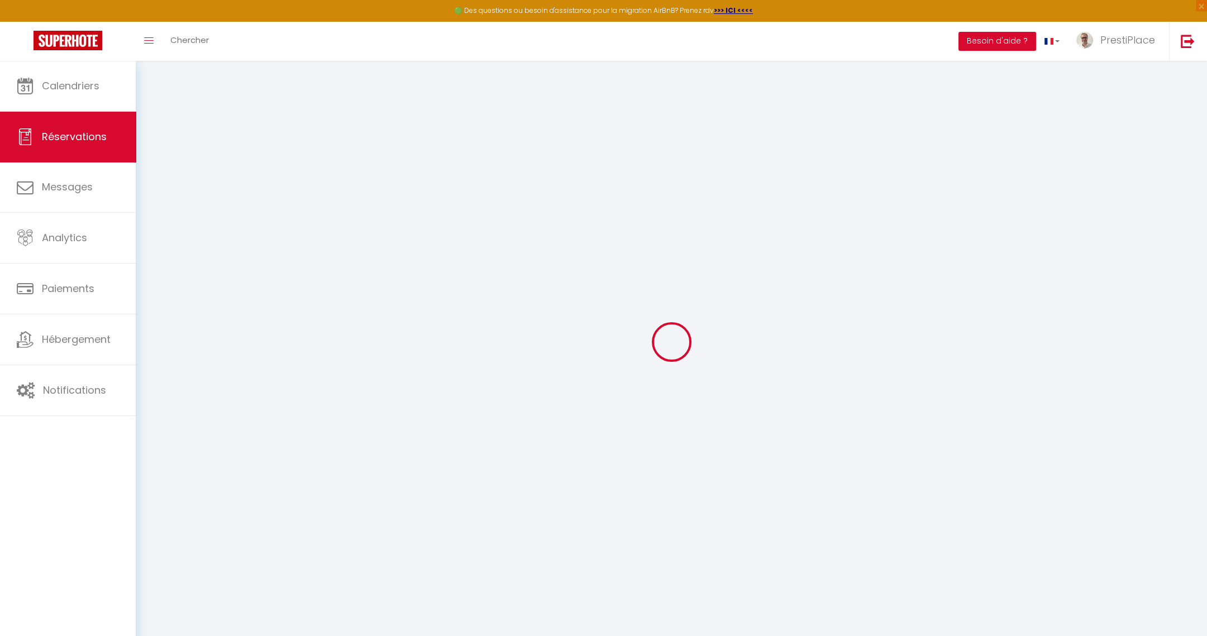
type input "523.63"
select select "63480"
select select "1"
select select
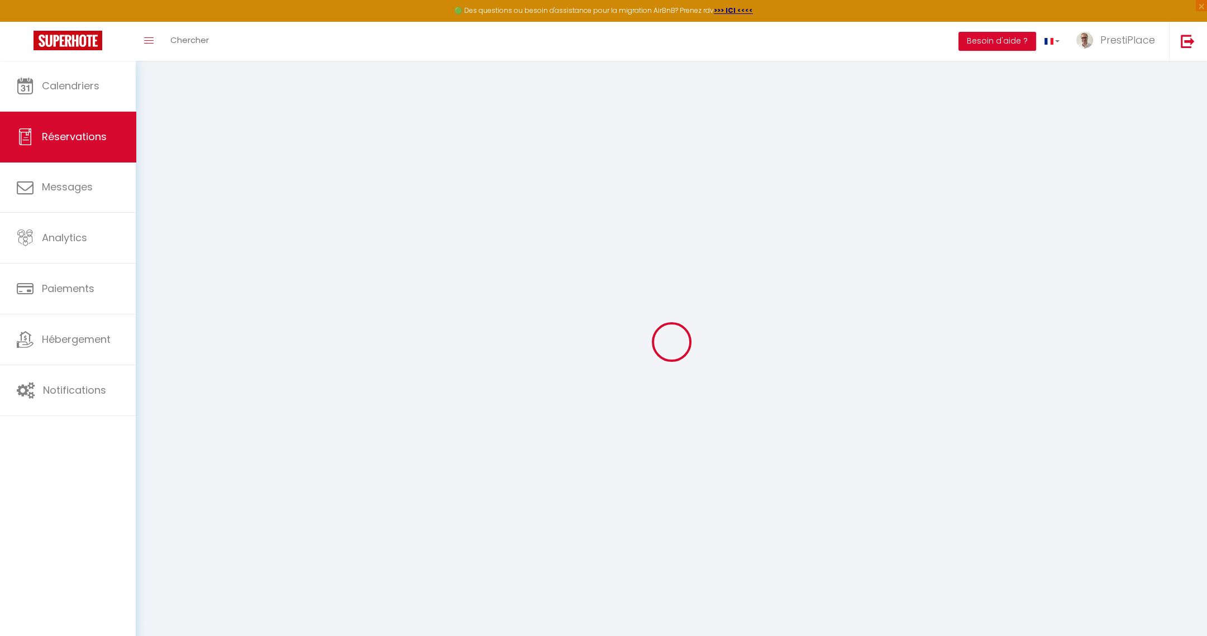
type input "2"
select select "12"
select select
type input "2849.1"
checkbox input "false"
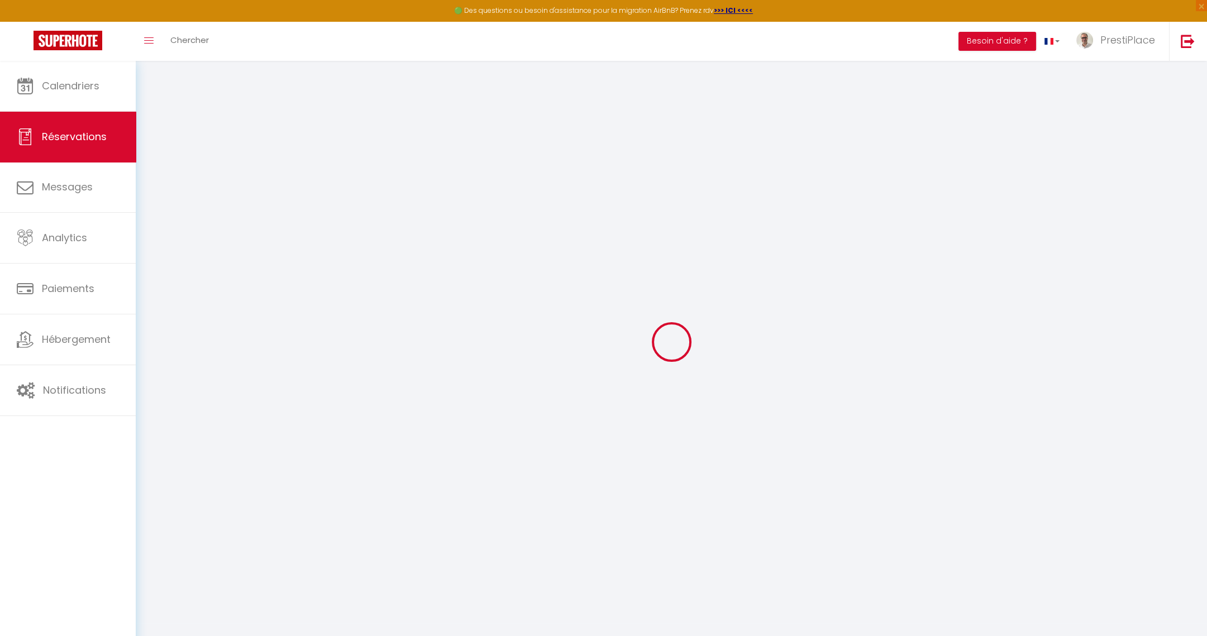
type input "0"
select select "1"
type input "0"
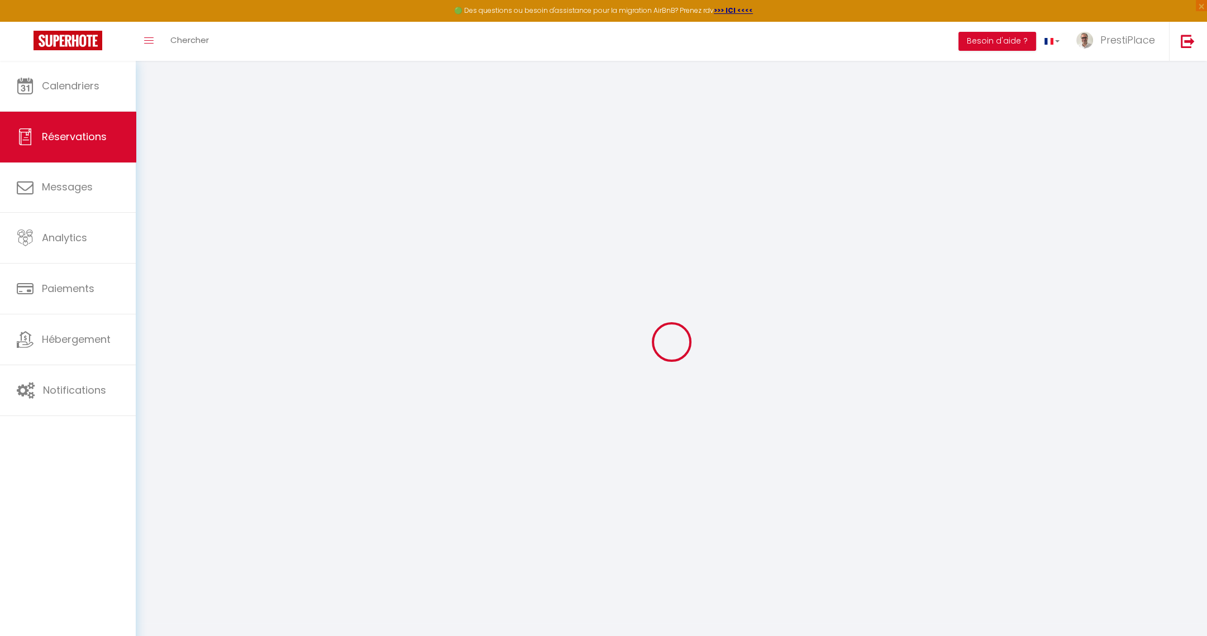
select select
select select "15"
checkbox input "false"
select select
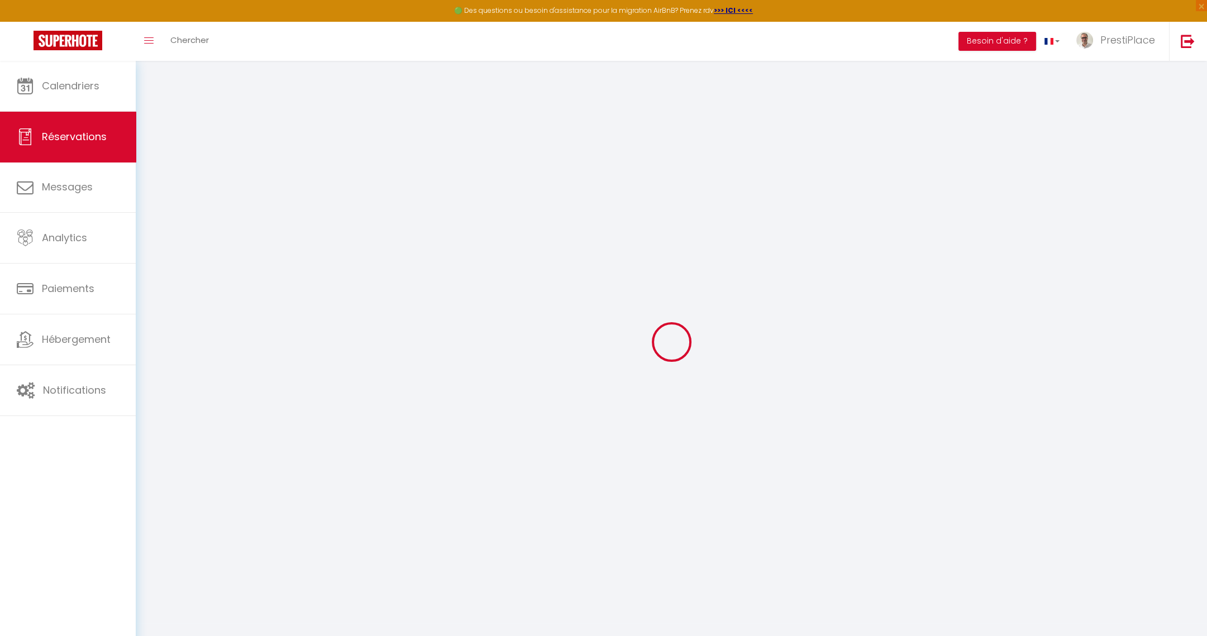
select select
checkbox input "false"
select select
checkbox input "false"
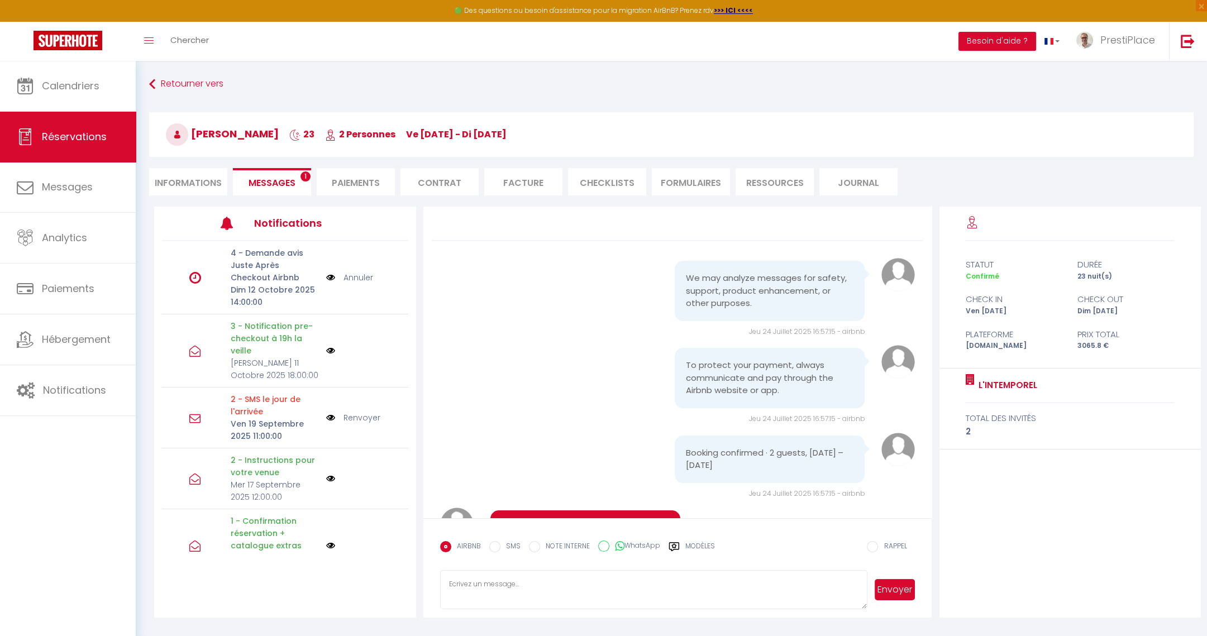
scroll to position [2276, 0]
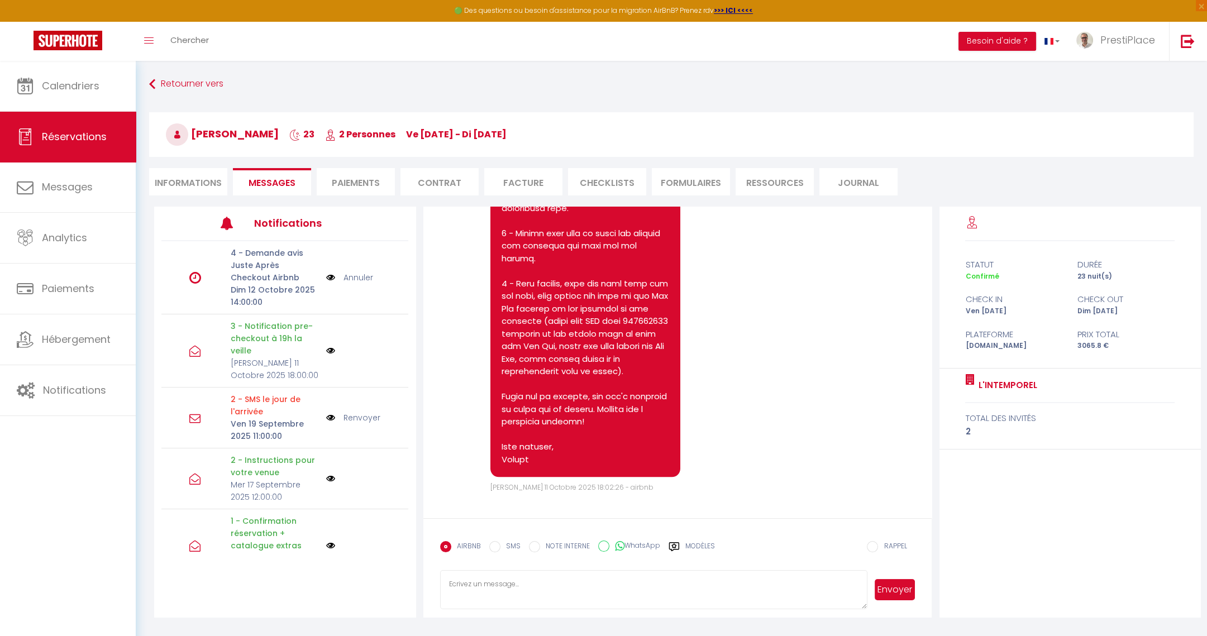
click at [474, 581] on textarea at bounding box center [654, 589] width 428 height 39
click at [686, 550] on label "Modèles" at bounding box center [701, 551] width 30 height 20
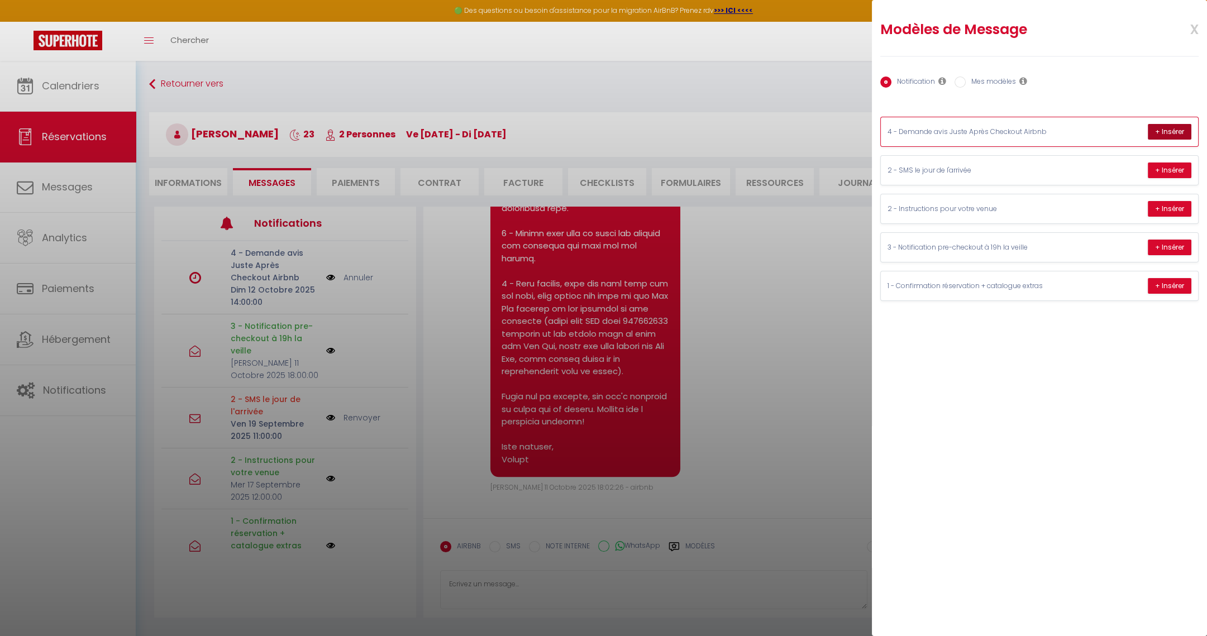
click at [1160, 130] on button "+ Insérer" at bounding box center [1170, 132] width 44 height 16
type textarea "Dear [PERSON_NAME], A big thank you for your trust and for taking such great ca…"
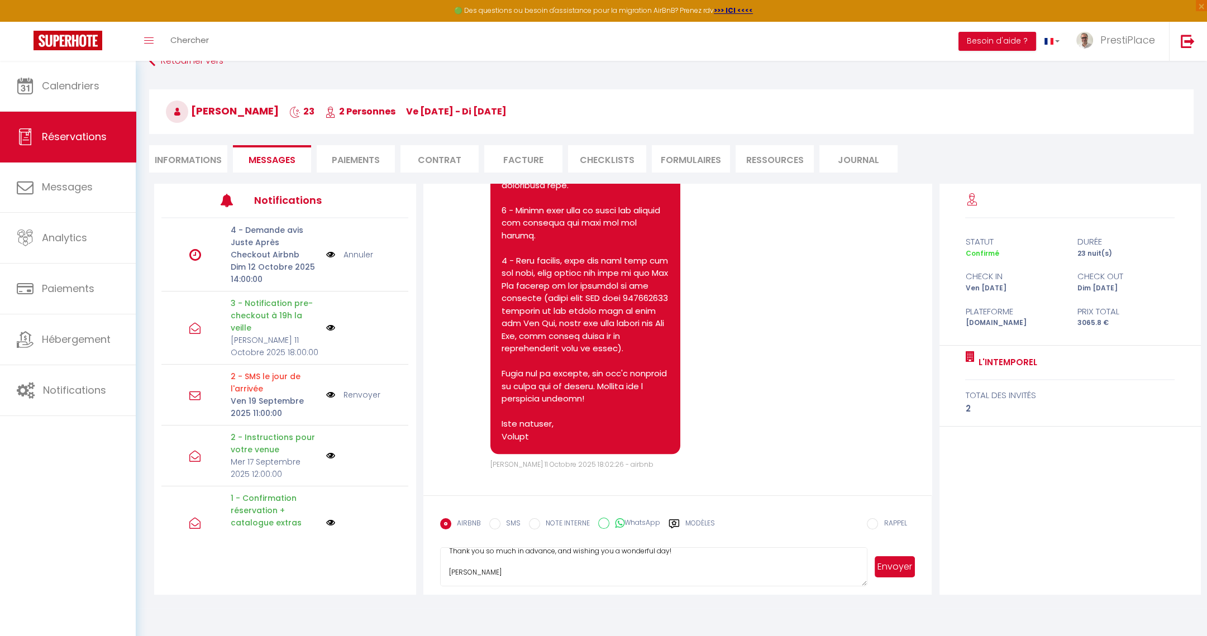
scroll to position [60, 0]
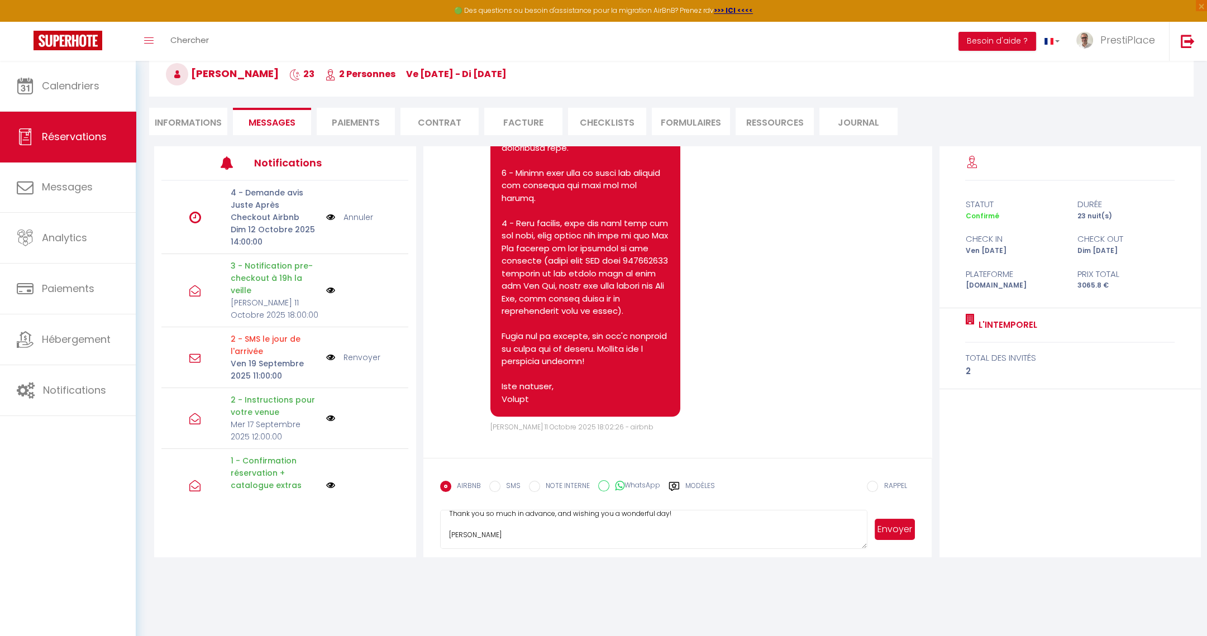
drag, startPoint x: 449, startPoint y: 583, endPoint x: 731, endPoint y: 642, distance: 288.2
click at [731, 576] on html "🟢 Des questions ou besoin d'assistance pour la migration AirBnB? Prenez rdv >>>…" at bounding box center [603, 258] width 1207 height 636
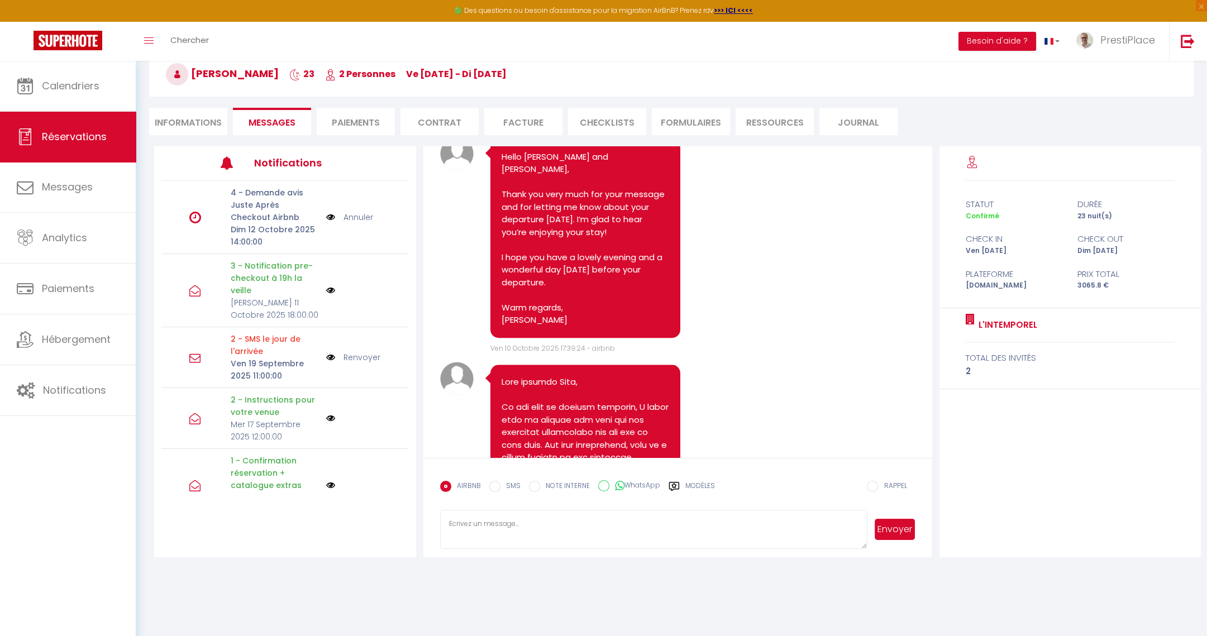
scroll to position [1689, 0]
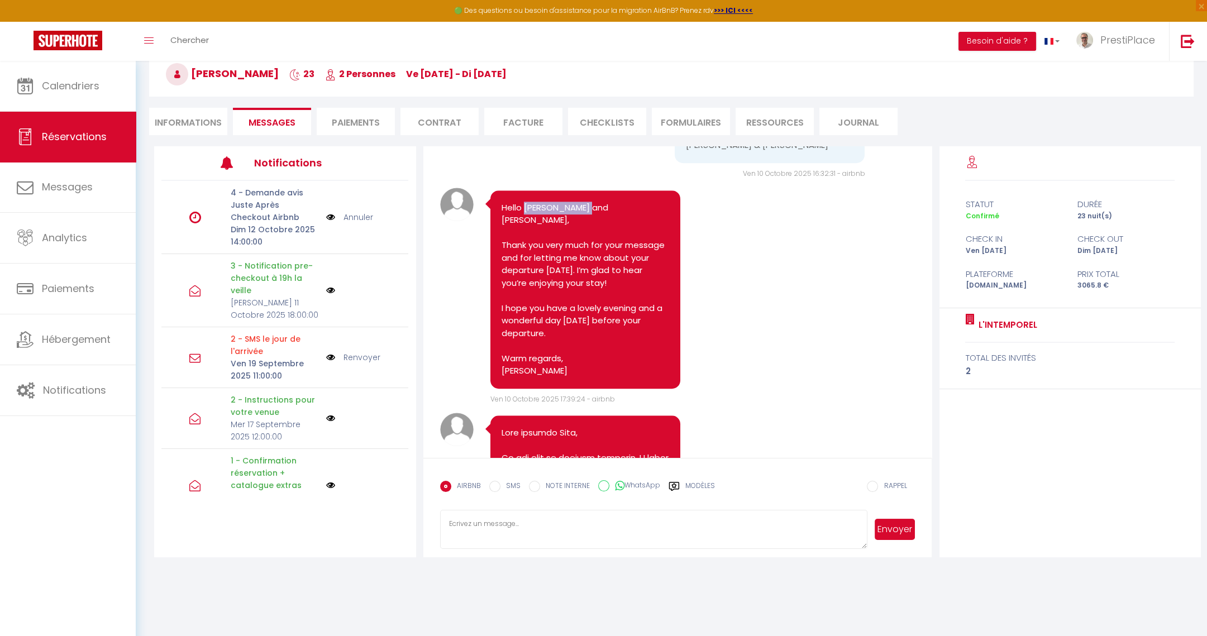
drag, startPoint x: 525, startPoint y: 231, endPoint x: 584, endPoint y: 235, distance: 59.3
click at [584, 235] on pre "Hello [PERSON_NAME] and [PERSON_NAME], Thank you very much for your message and…" at bounding box center [586, 290] width 168 height 176
copy pre "[PERSON_NAME] and [PERSON_NAME]"
click at [180, 117] on li "Informations" at bounding box center [188, 121] width 78 height 27
select select
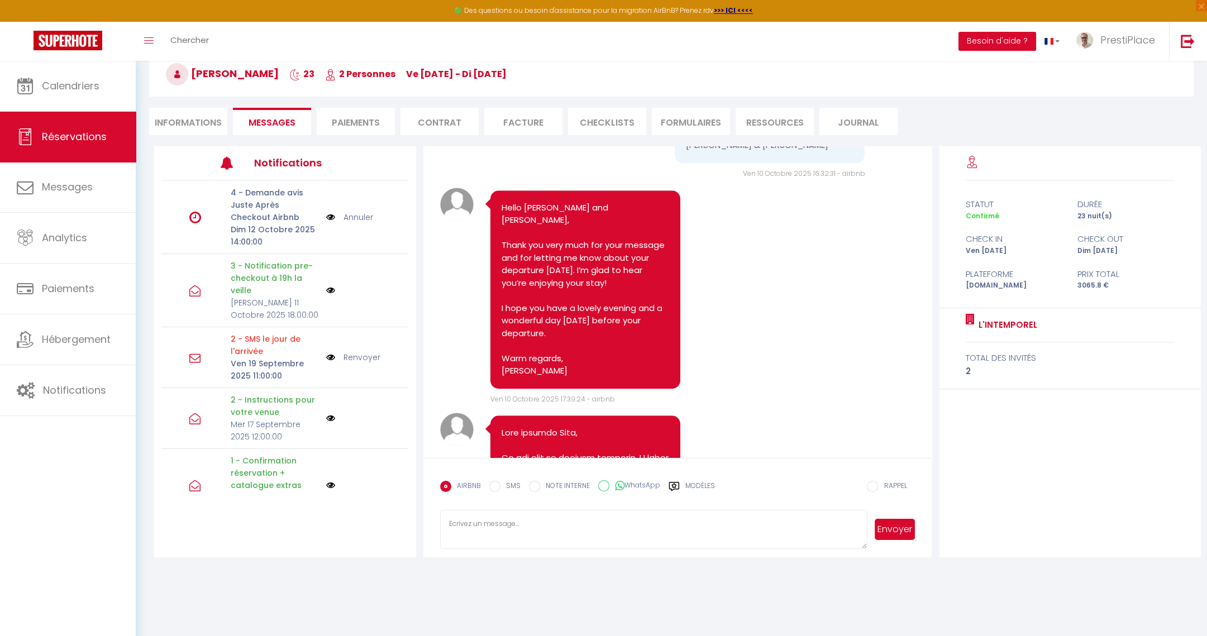
select select
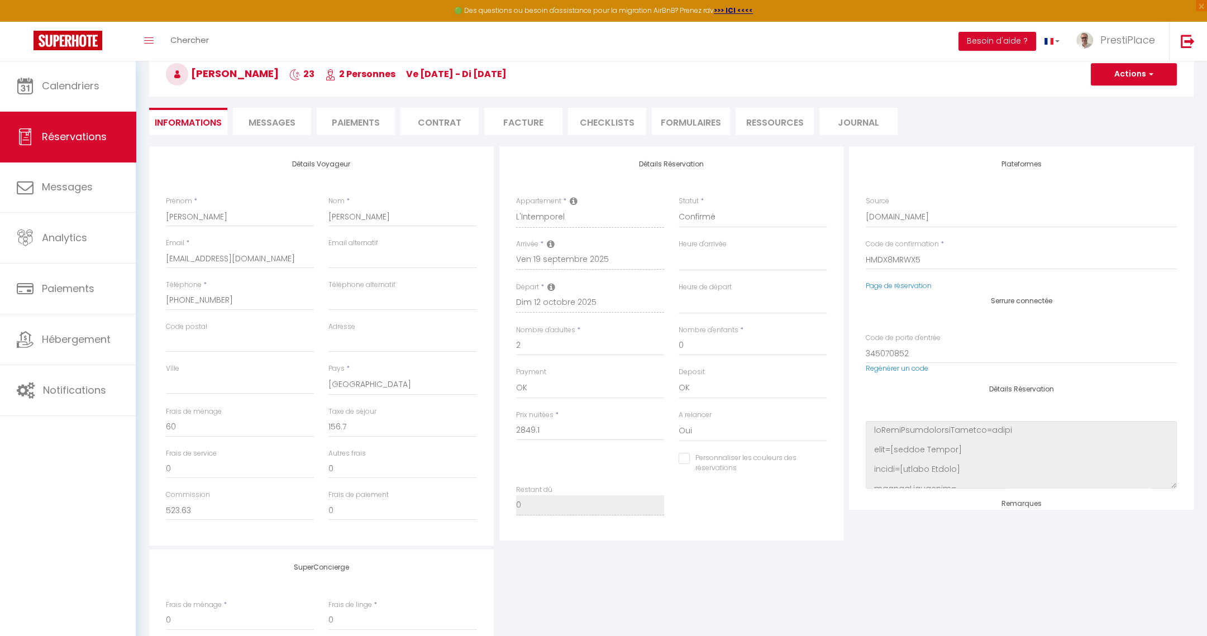
click at [258, 111] on li "Messages" at bounding box center [272, 121] width 78 height 27
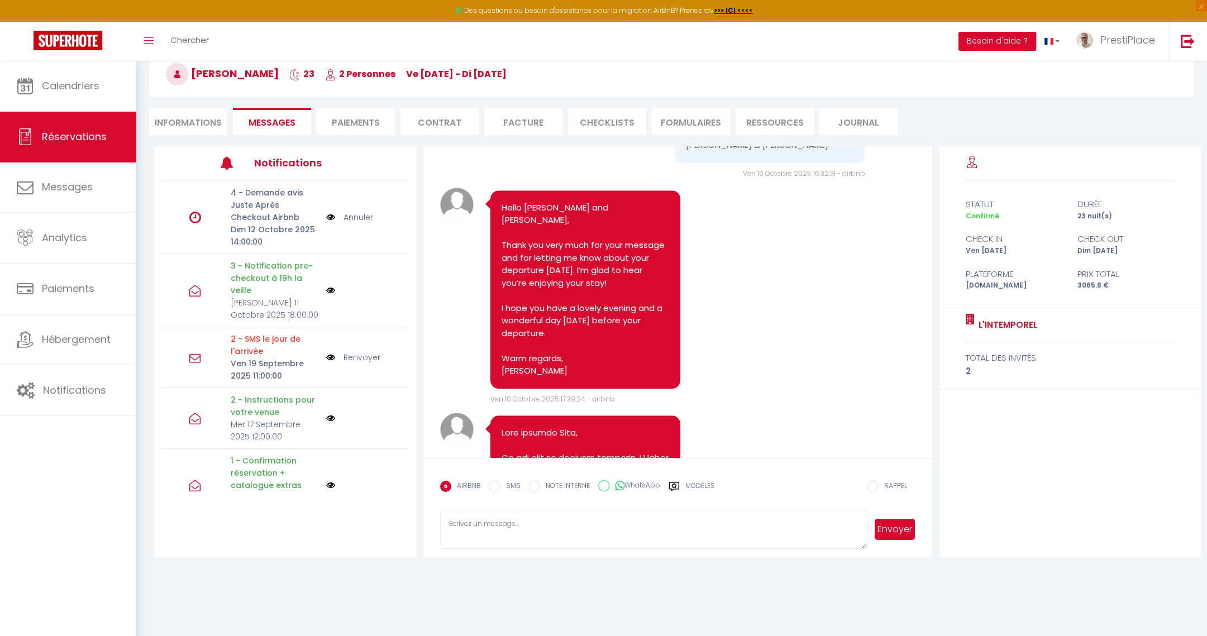
click at [344, 215] on link "Annuler" at bounding box center [359, 217] width 30 height 12
select select
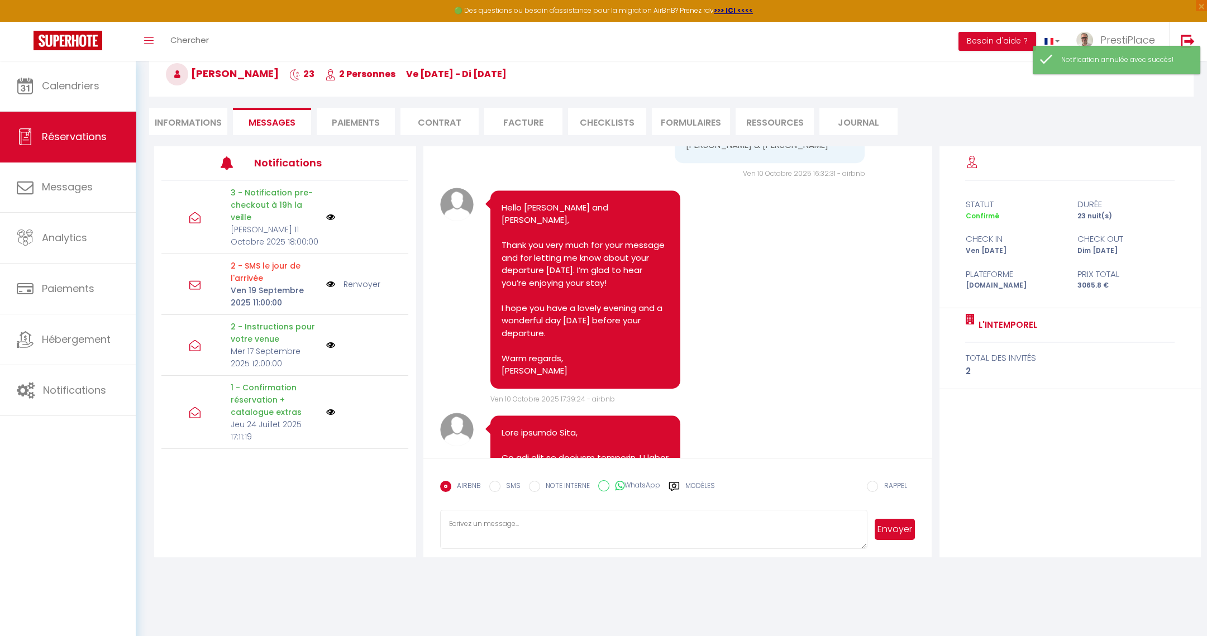
click at [178, 120] on li "Informations" at bounding box center [188, 121] width 78 height 27
select select
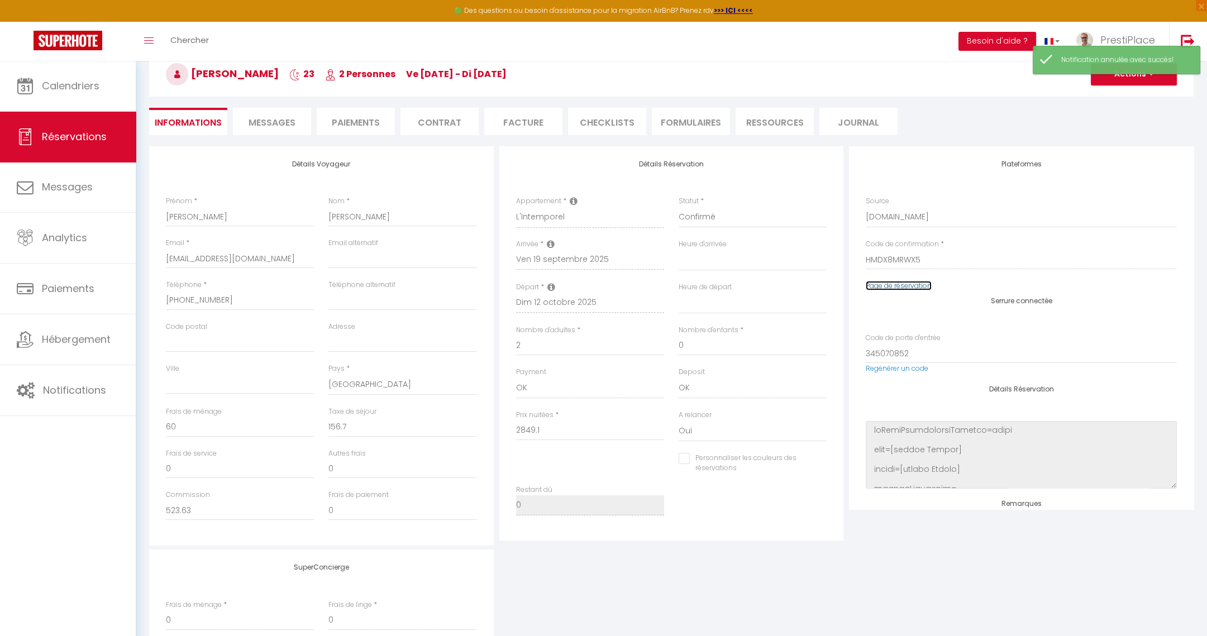
click at [897, 286] on link "Page de réservation" at bounding box center [899, 285] width 66 height 9
select select
checkbox input "false"
select select
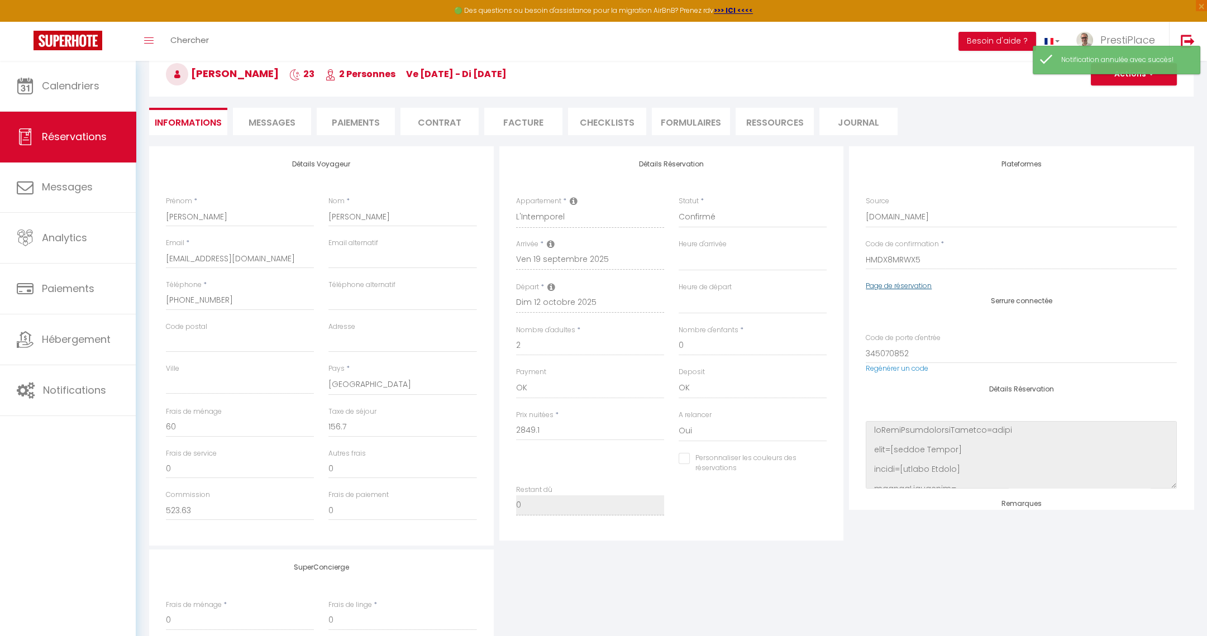
select select
checkbox input "false"
select select
checkbox input "false"
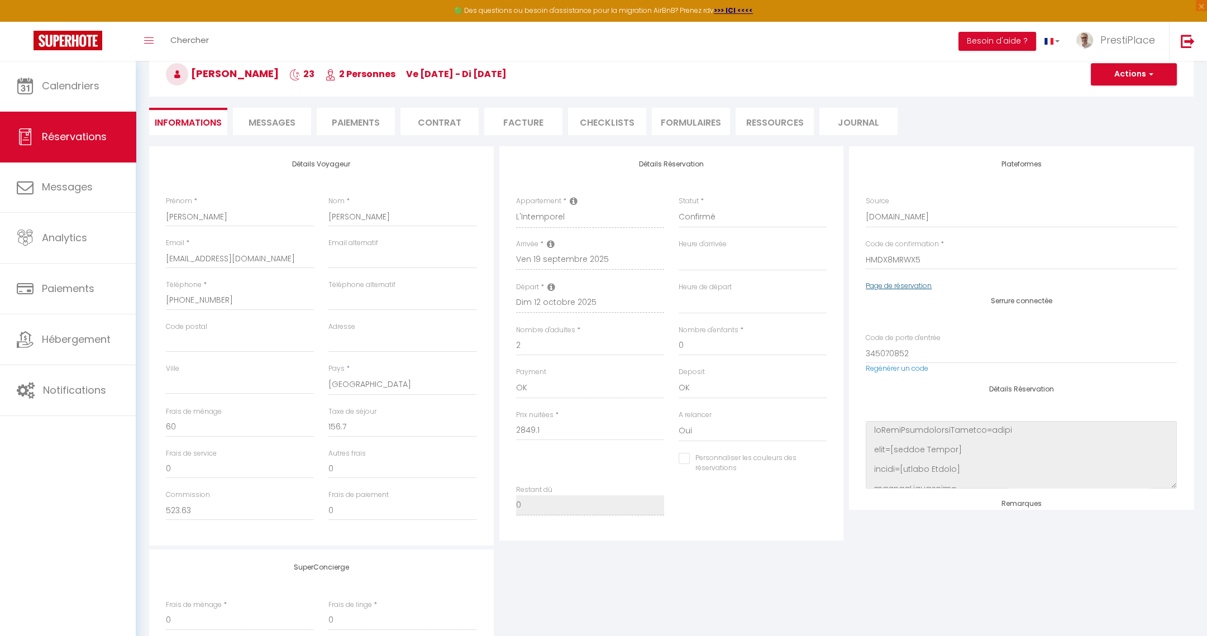
select select
checkbox input "false"
select select
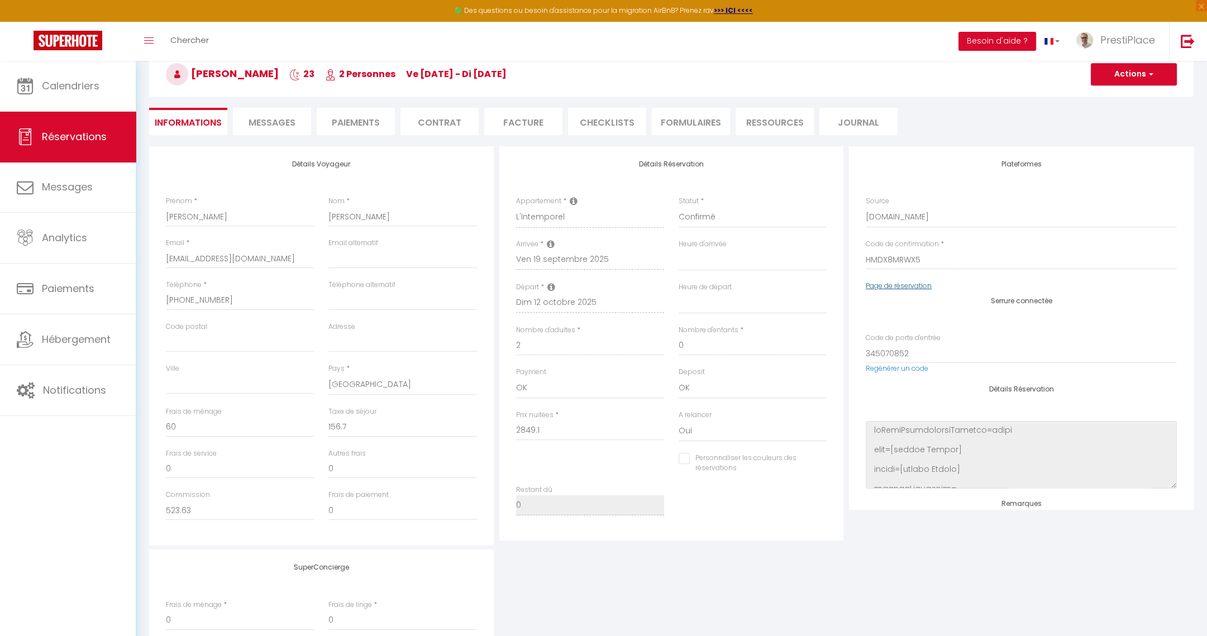
checkbox input "false"
select select
checkbox input "false"
select select
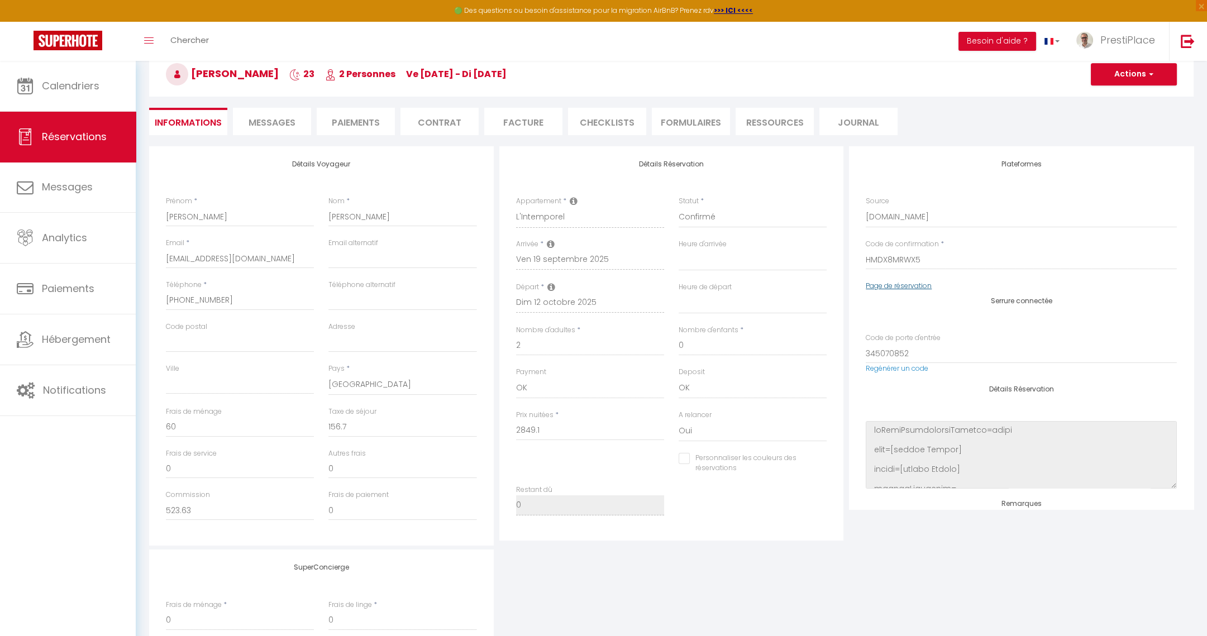
select select
checkbox input "false"
select select
checkbox input "false"
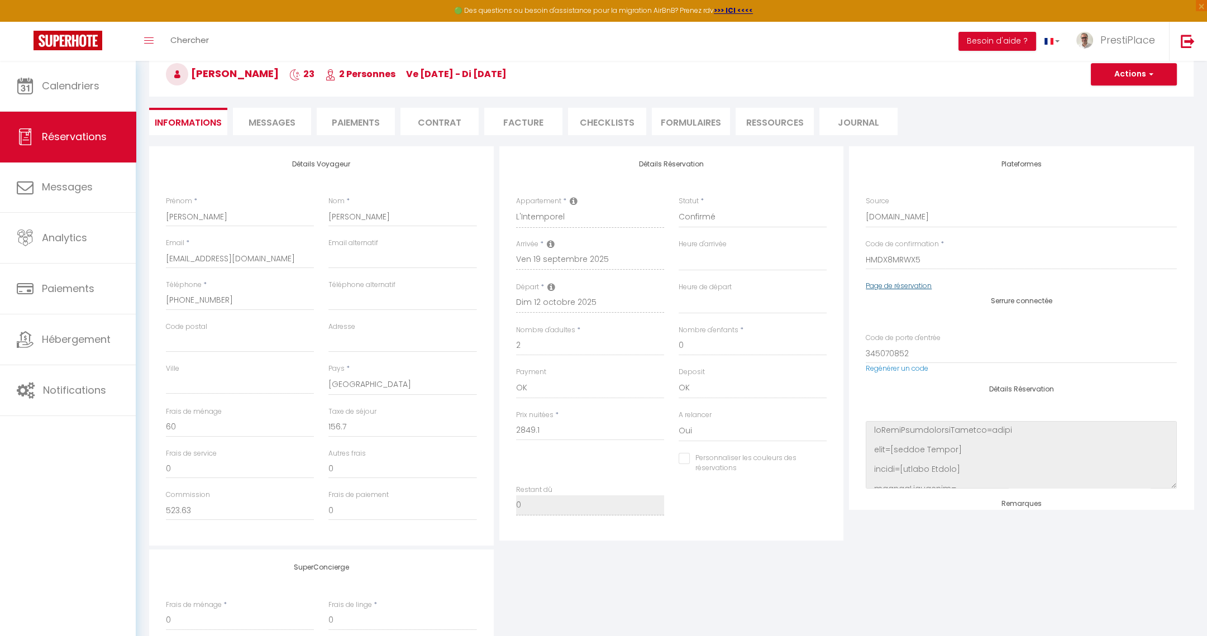
select select
checkbox input "false"
select select
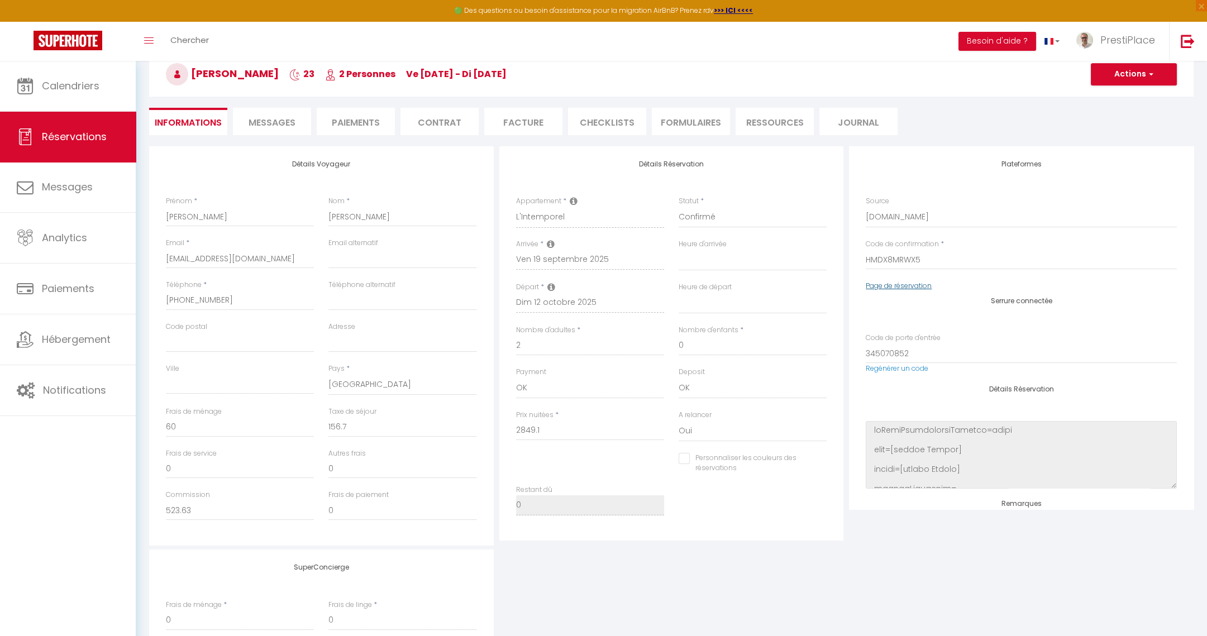
checkbox input "false"
select select
checkbox input "false"
click at [73, 172] on link "Messages" at bounding box center [68, 187] width 136 height 50
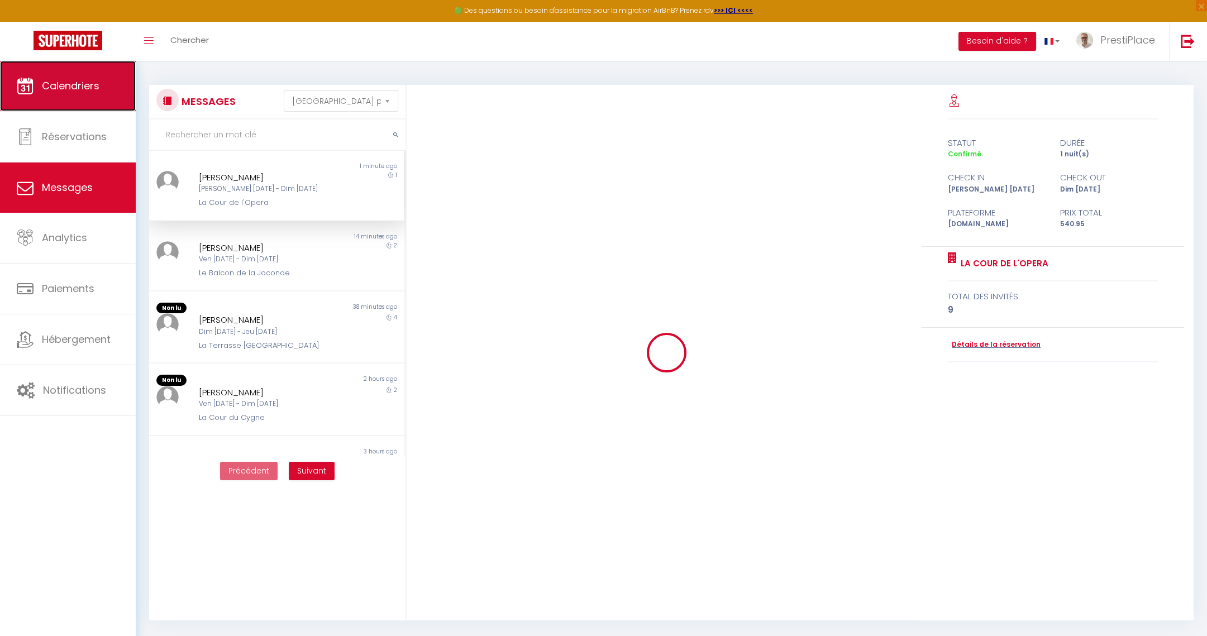
click at [63, 88] on span "Calendriers" at bounding box center [71, 86] width 58 height 14
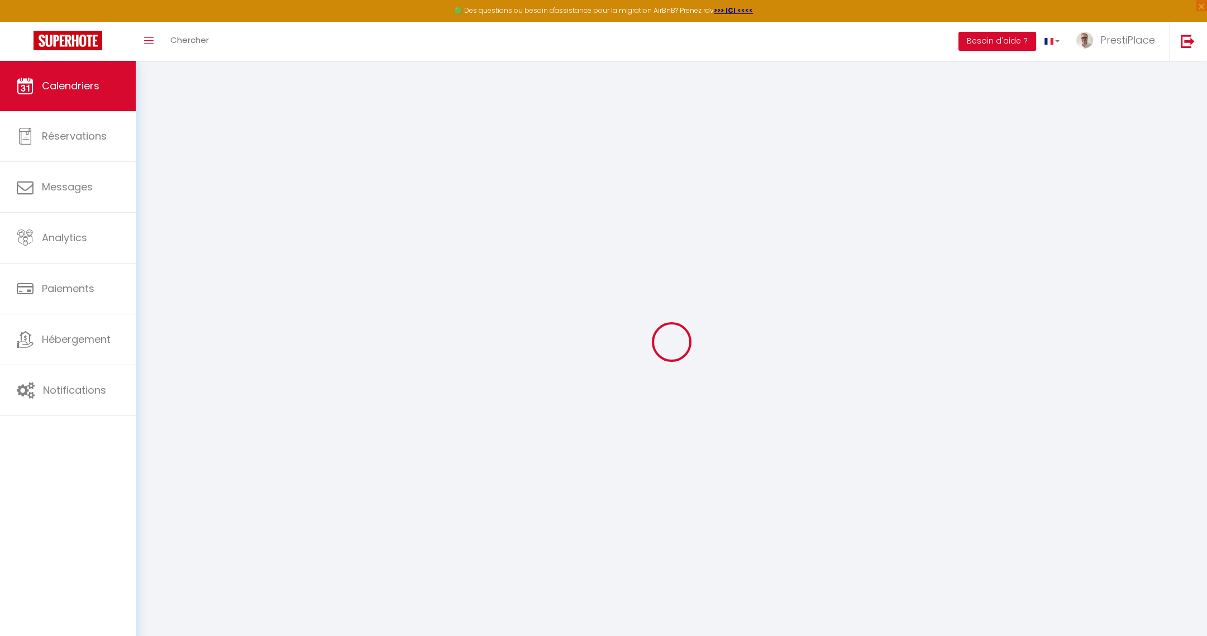
select select
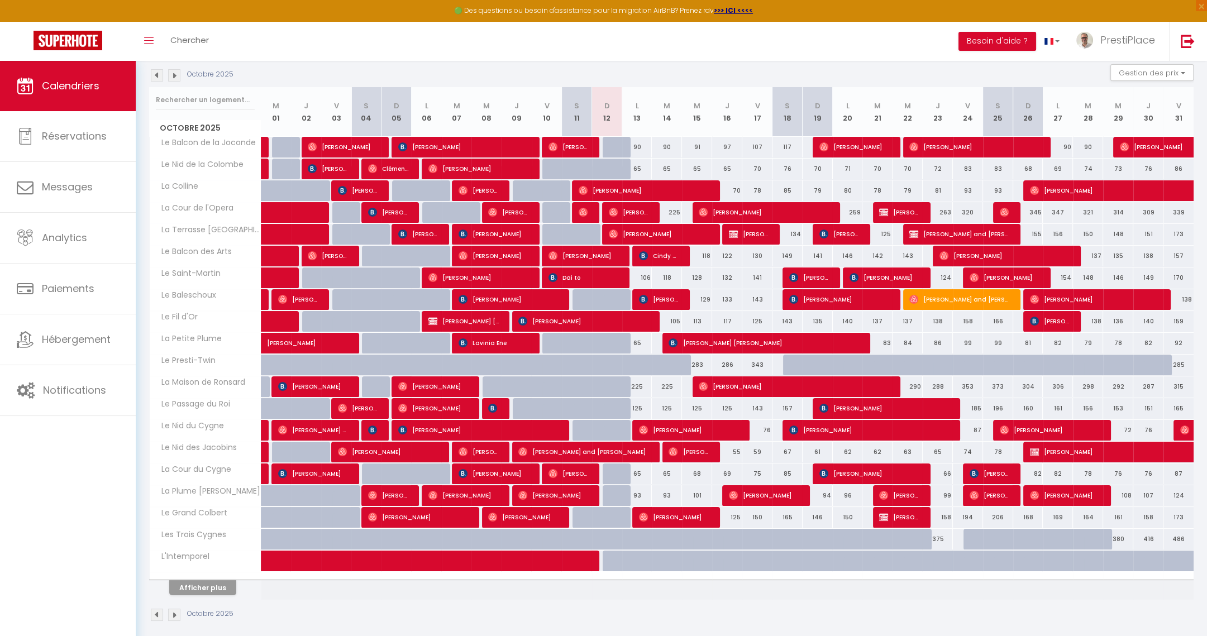
scroll to position [125, 0]
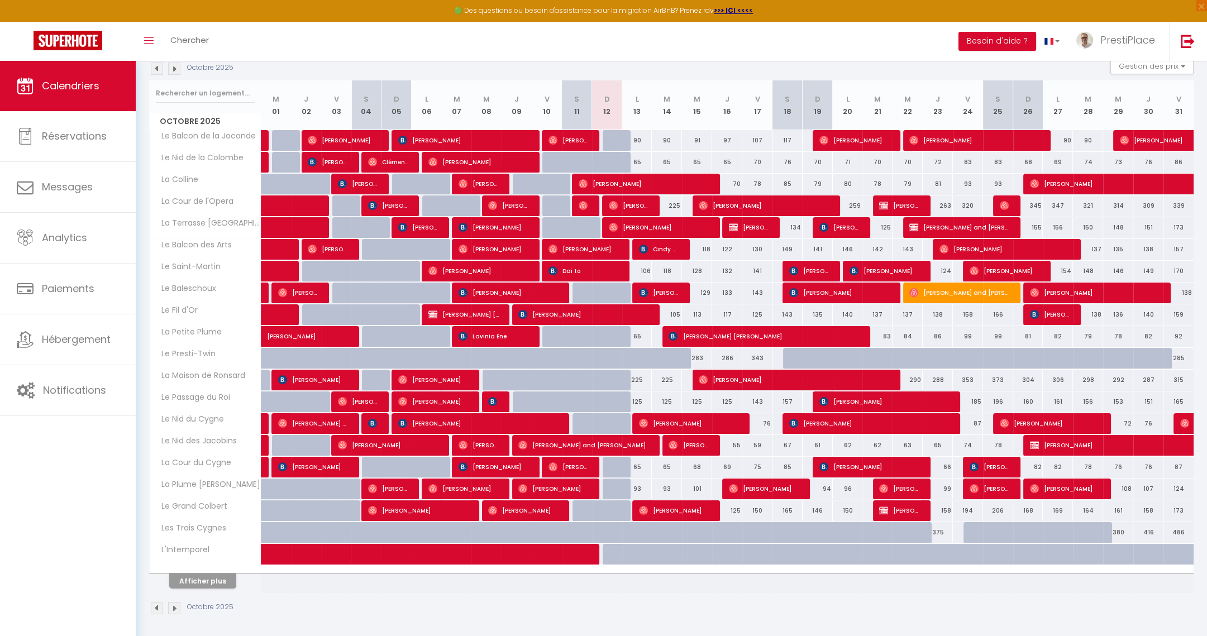
click at [191, 573] on div "Afficher plus" at bounding box center [202, 581] width 117 height 16
click at [193, 577] on button "Afficher plus" at bounding box center [202, 581] width 67 height 15
select select
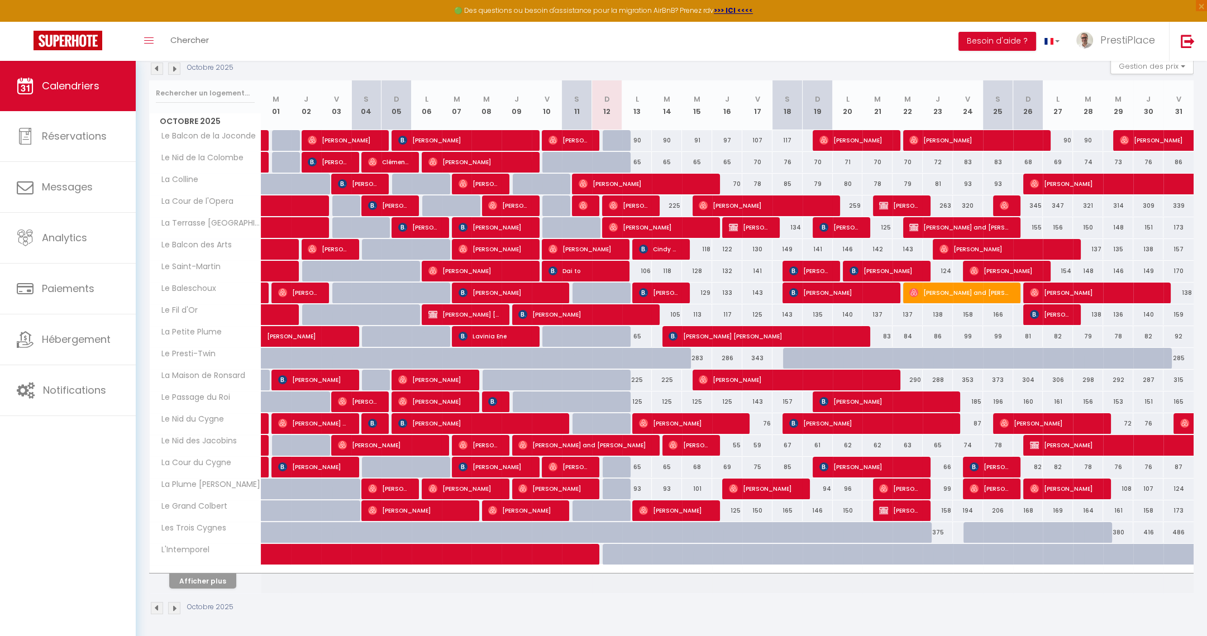
select select
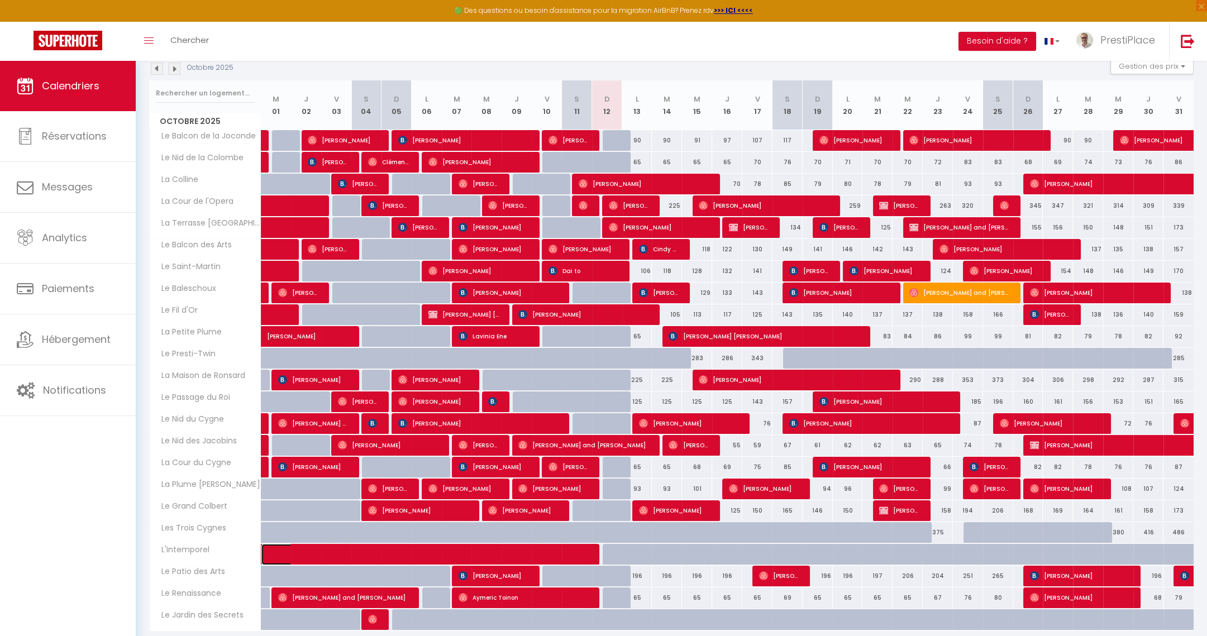
click at [278, 551] on span at bounding box center [419, 554] width 283 height 21
select select "OK"
select select "0"
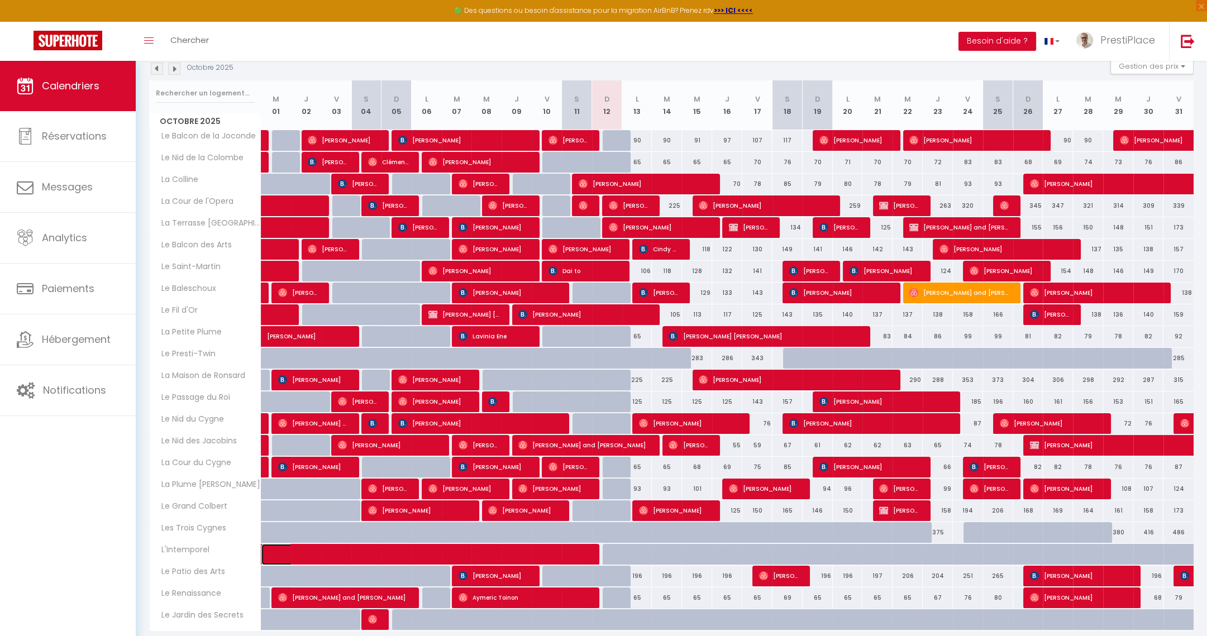
select select "1"
select select
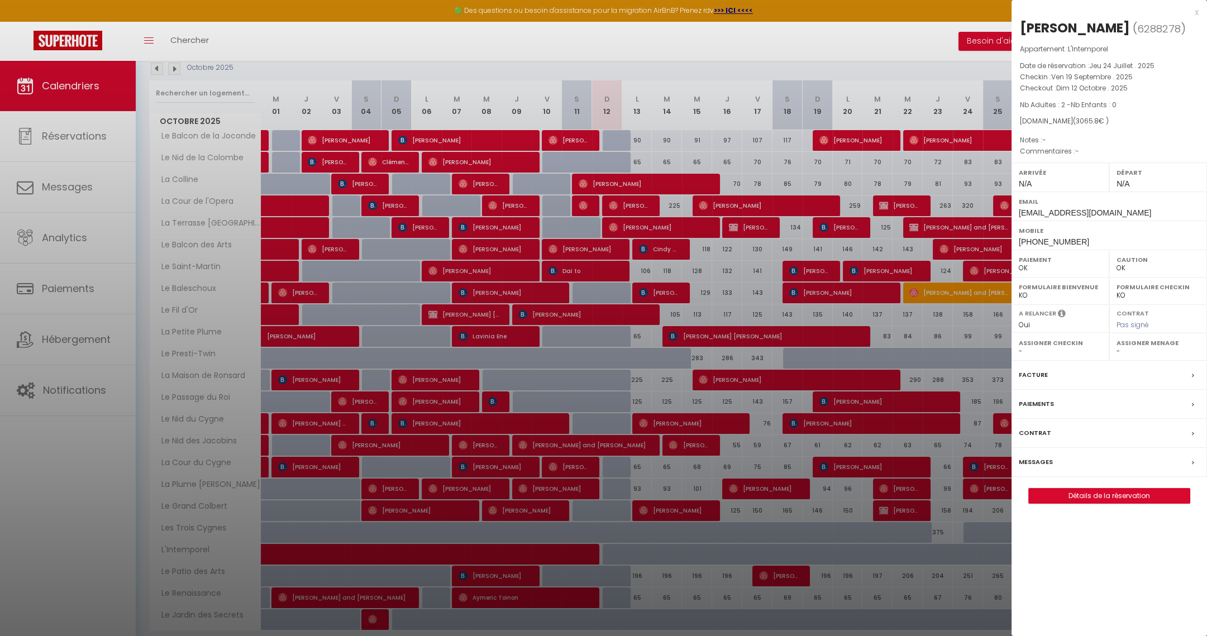
click at [1038, 459] on label "Messages" at bounding box center [1036, 462] width 34 height 12
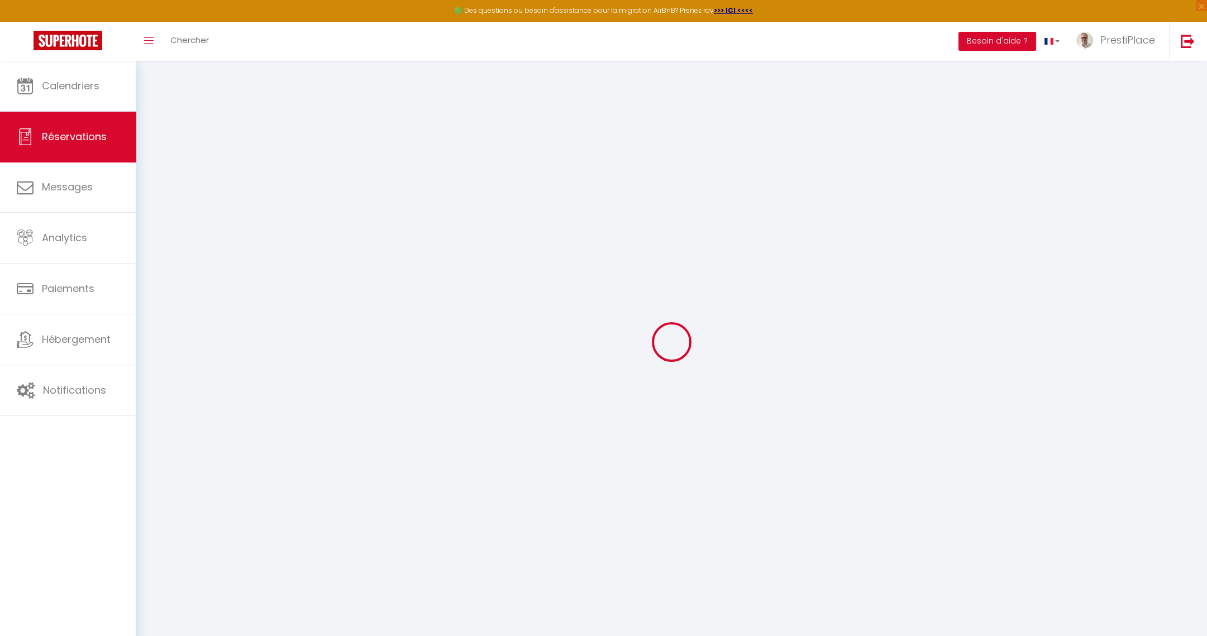
type input "[PERSON_NAME]"
type input "[EMAIL_ADDRESS][DOMAIN_NAME]"
type input "[PHONE_NUMBER]"
select select "US"
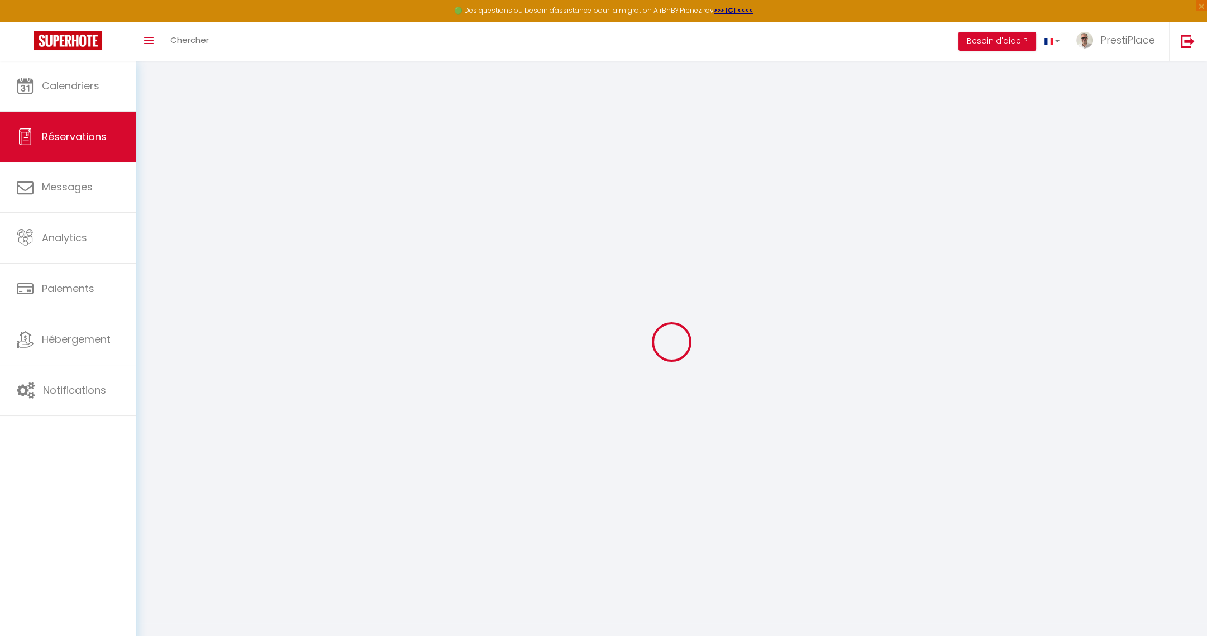
type input "523.63"
select select "63480"
select select "1"
select select
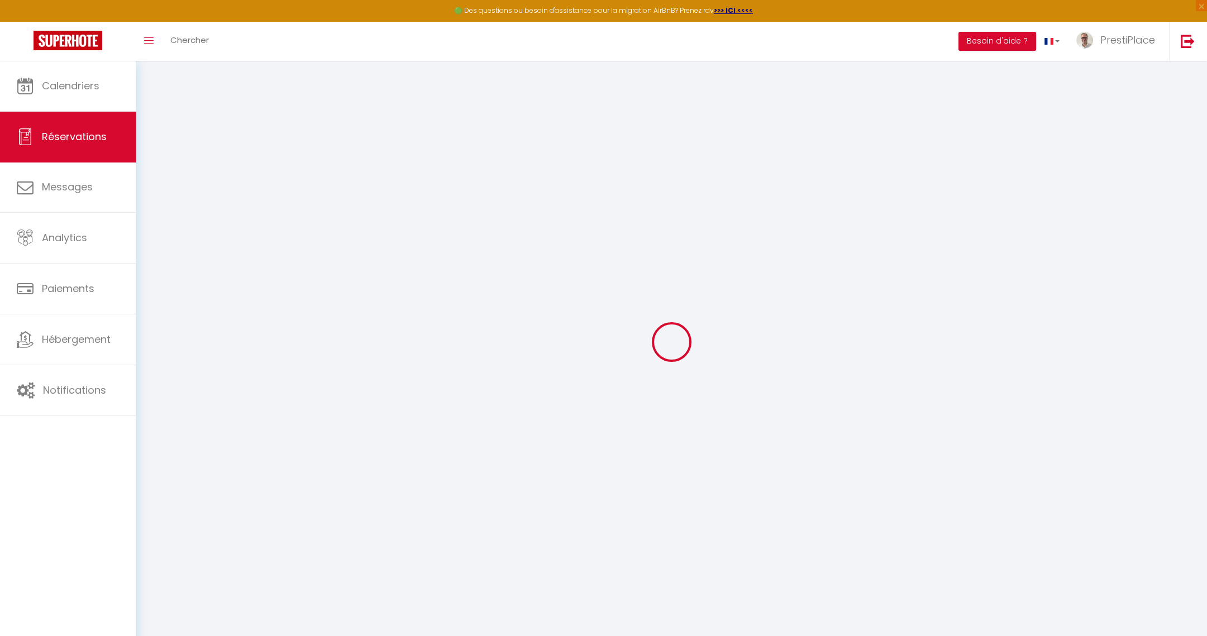
type input "2"
select select "12"
select select
type input "2849.1"
checkbox input "false"
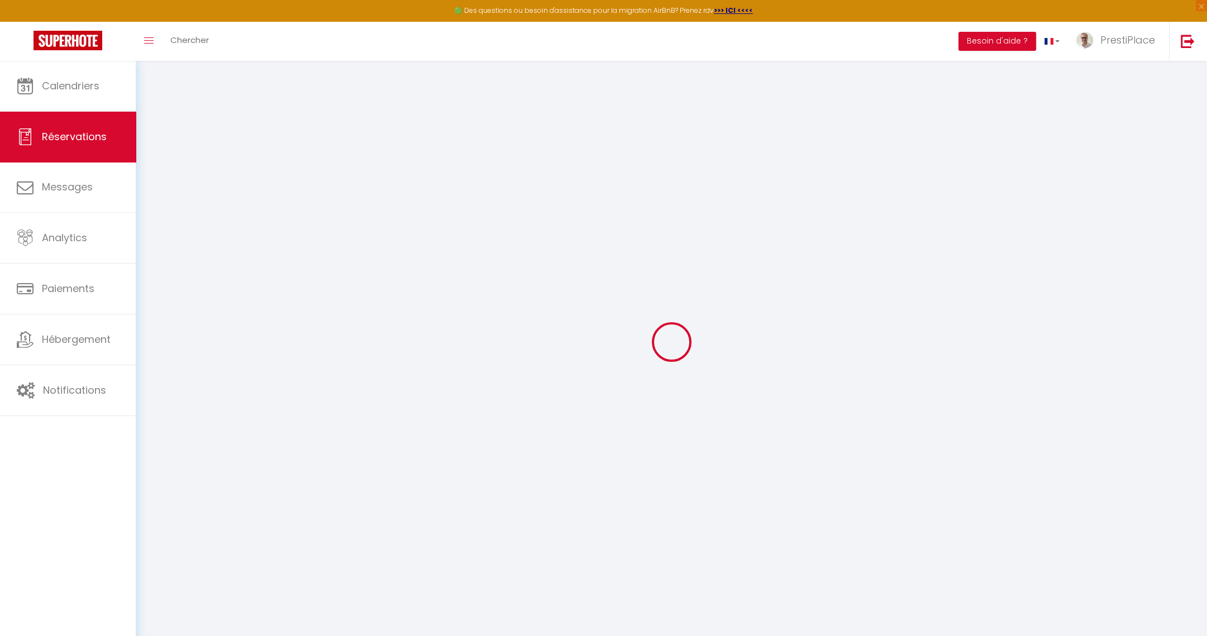
type input "0"
select select "1"
type input "0"
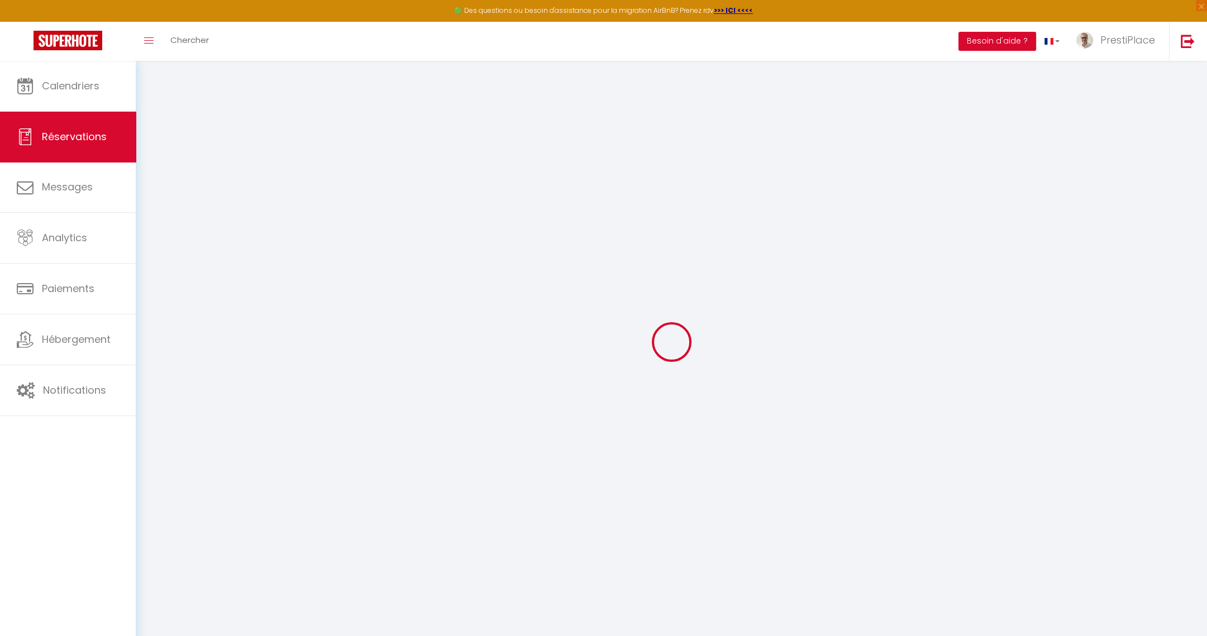
select select
select select "15"
checkbox input "false"
select select
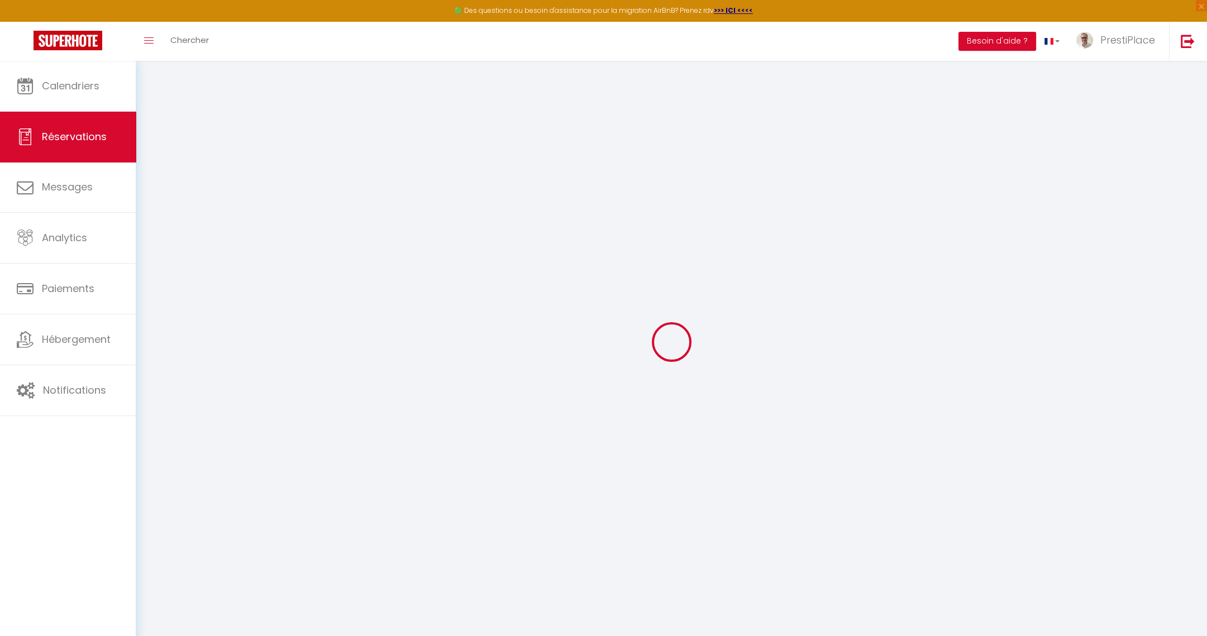
select select
checkbox input "false"
select select
checkbox input "false"
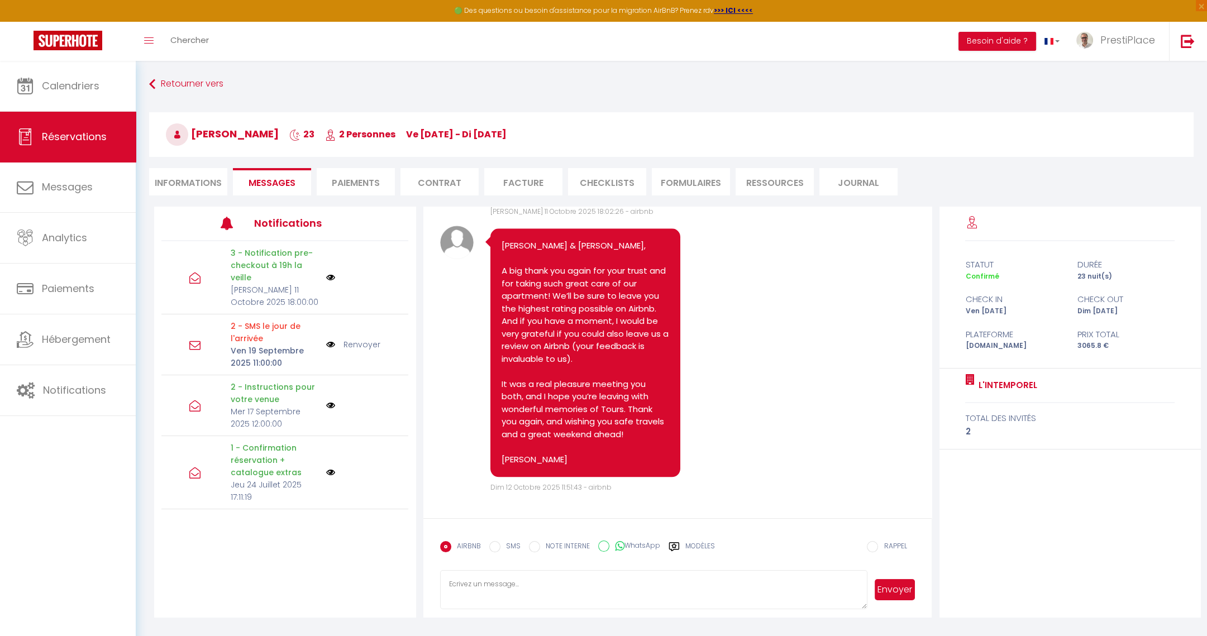
scroll to position [60, 0]
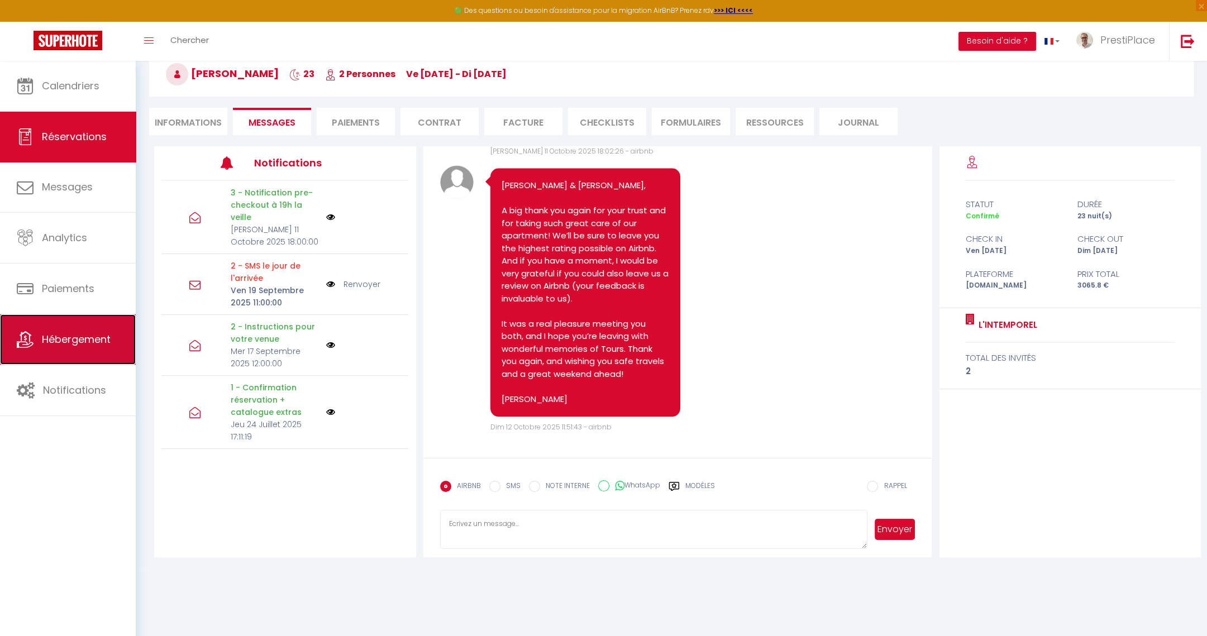
click at [69, 329] on link "Hébergement" at bounding box center [68, 340] width 136 height 50
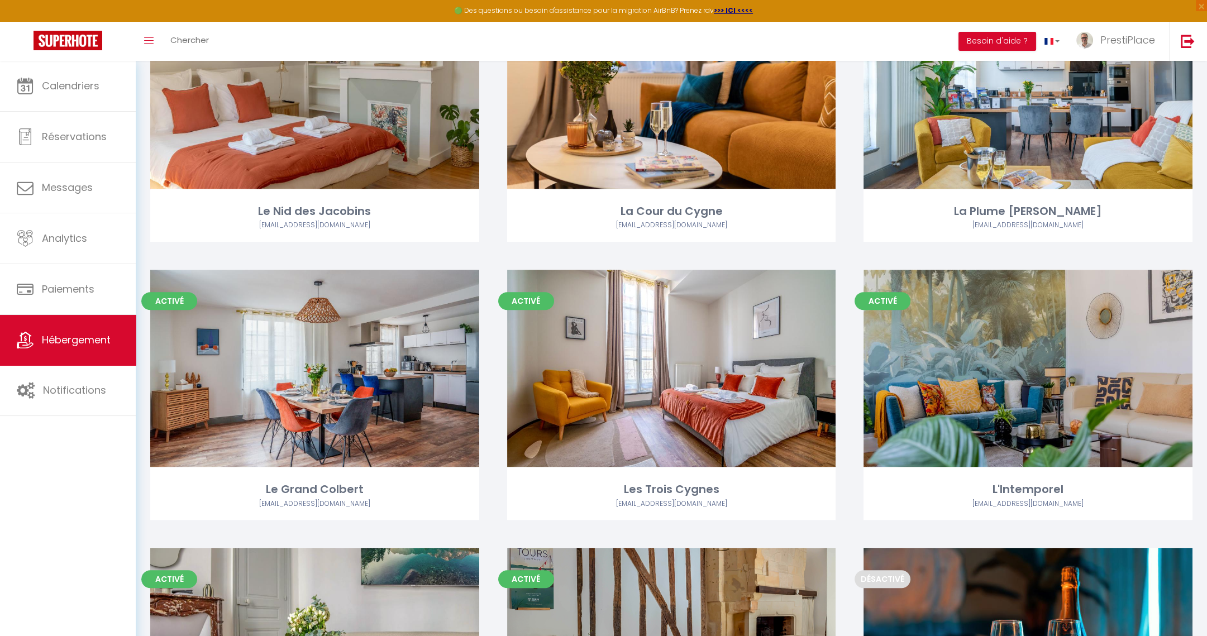
scroll to position [1244, 0]
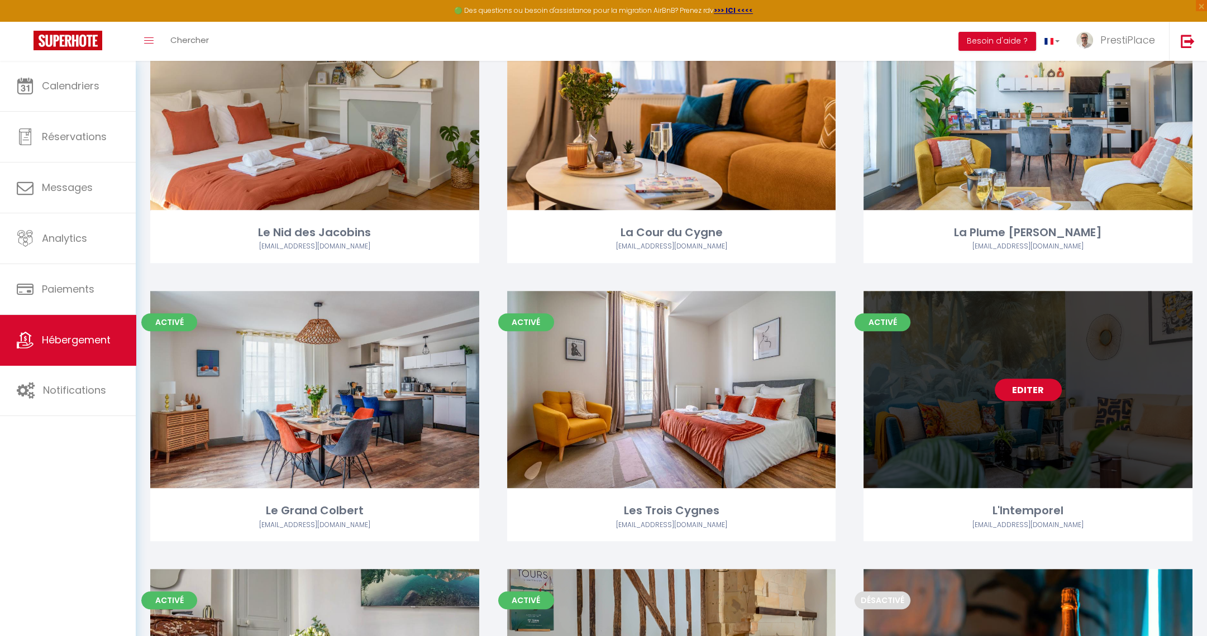
click at [1047, 393] on link "Editer" at bounding box center [1028, 390] width 67 height 22
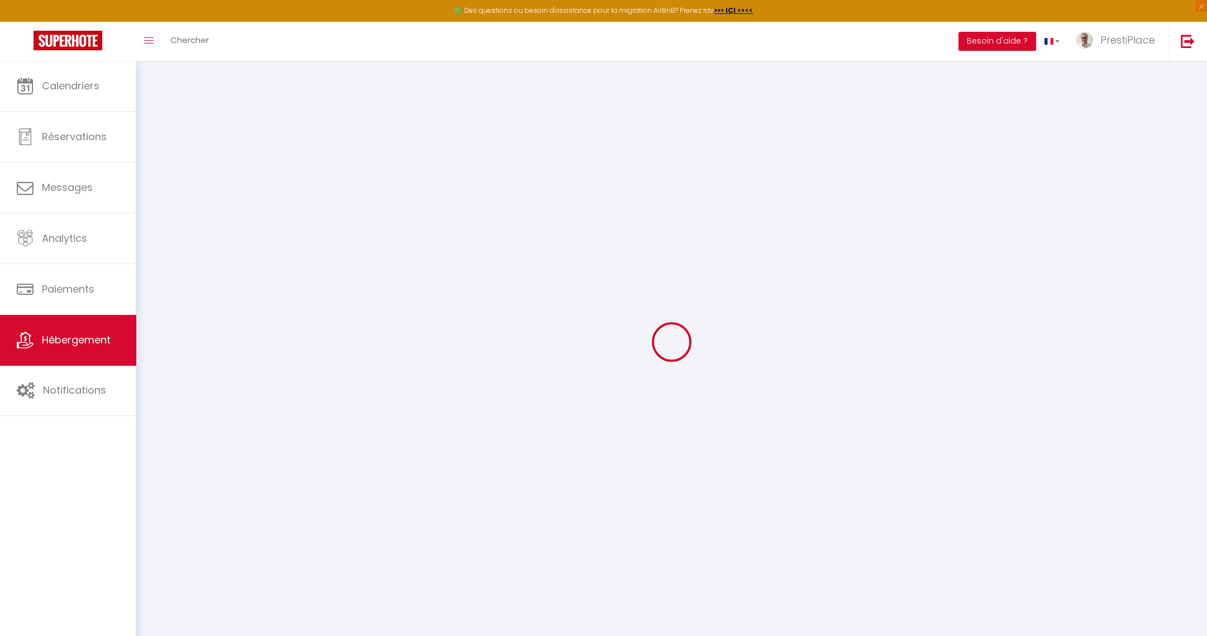
select select
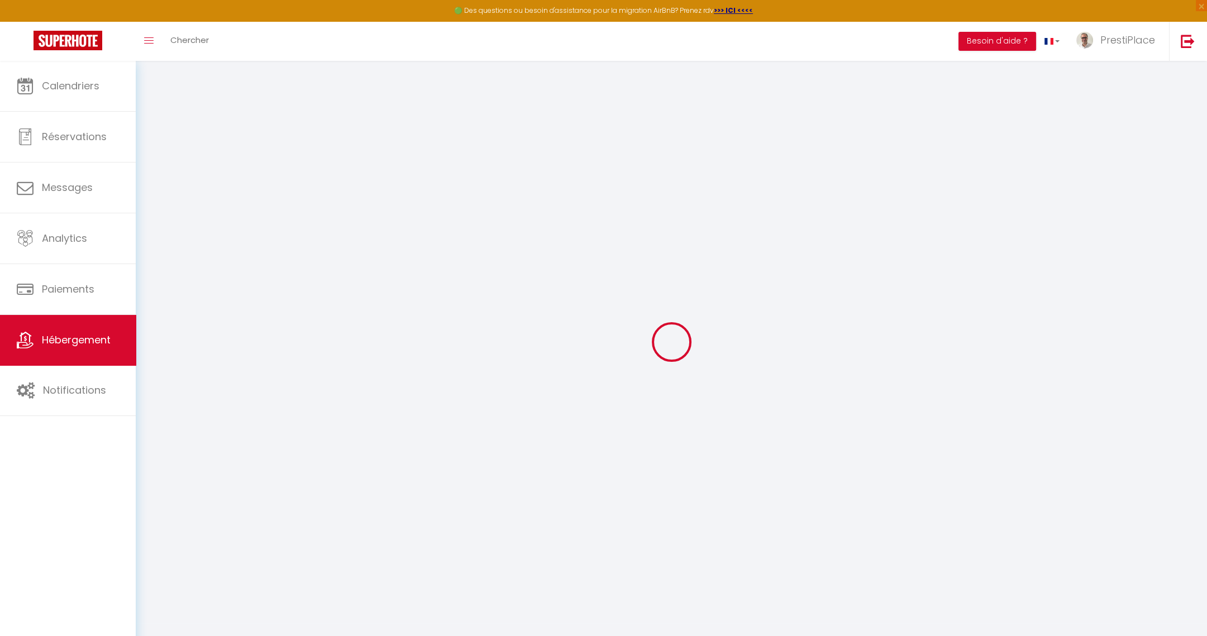
select select
checkbox input "false"
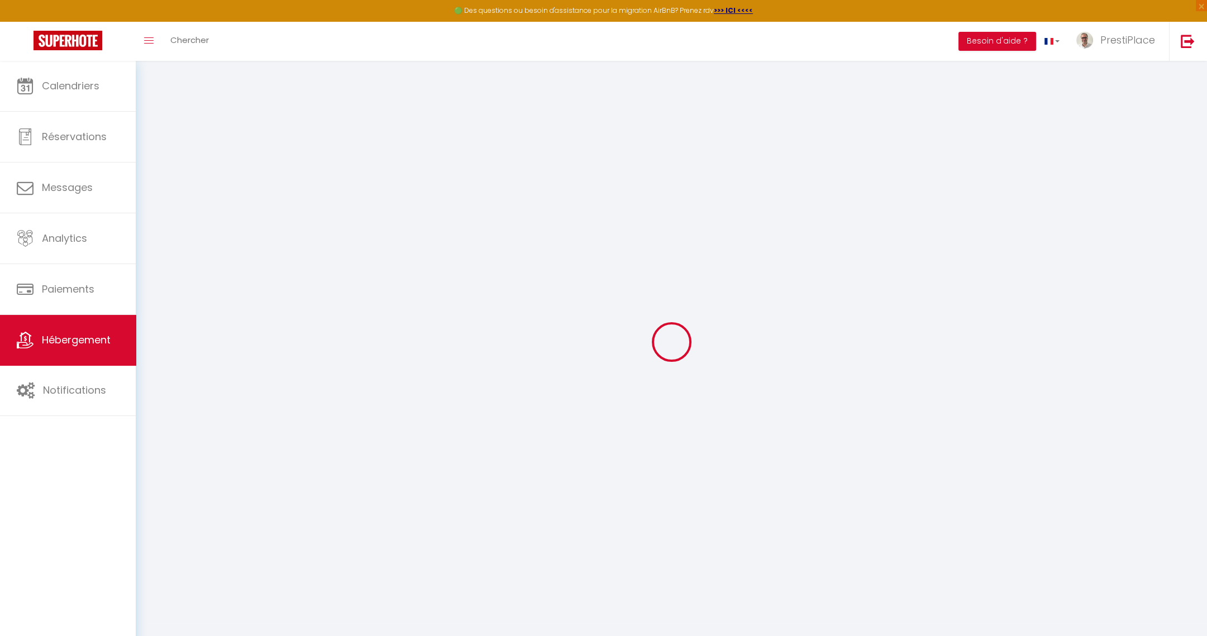
select select
type input "L'Intemporel"
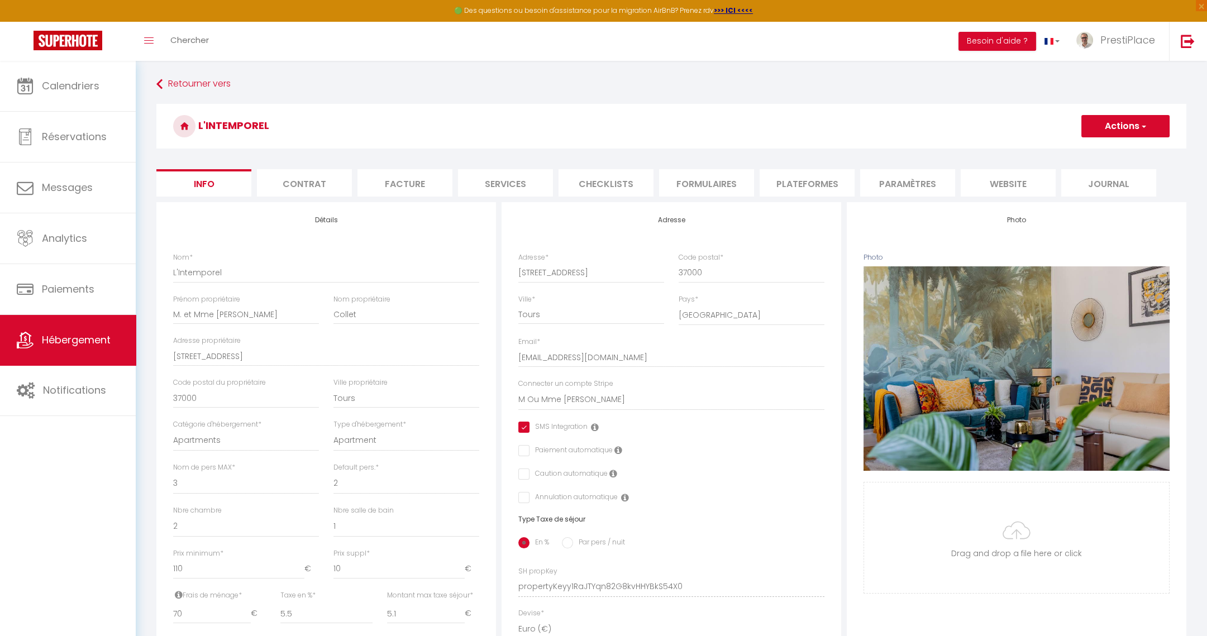
scroll to position [346, 0]
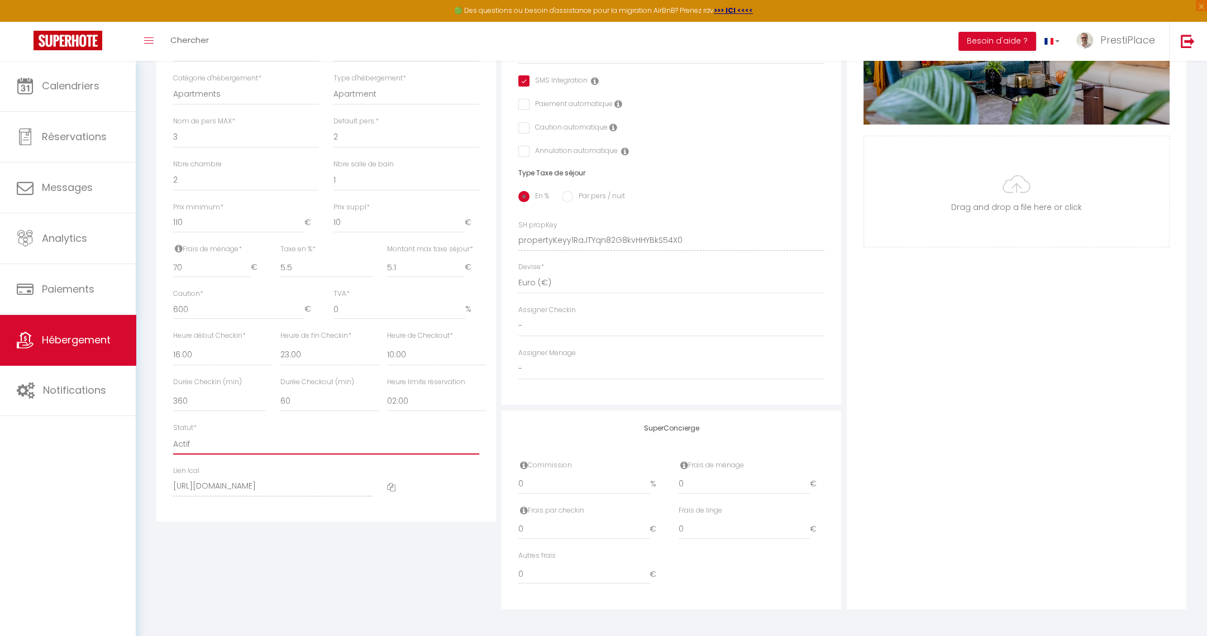
click at [183, 445] on select "Actif Pas actif" at bounding box center [326, 444] width 306 height 21
click at [173, 434] on select "Actif Pas actif" at bounding box center [326, 444] width 306 height 21
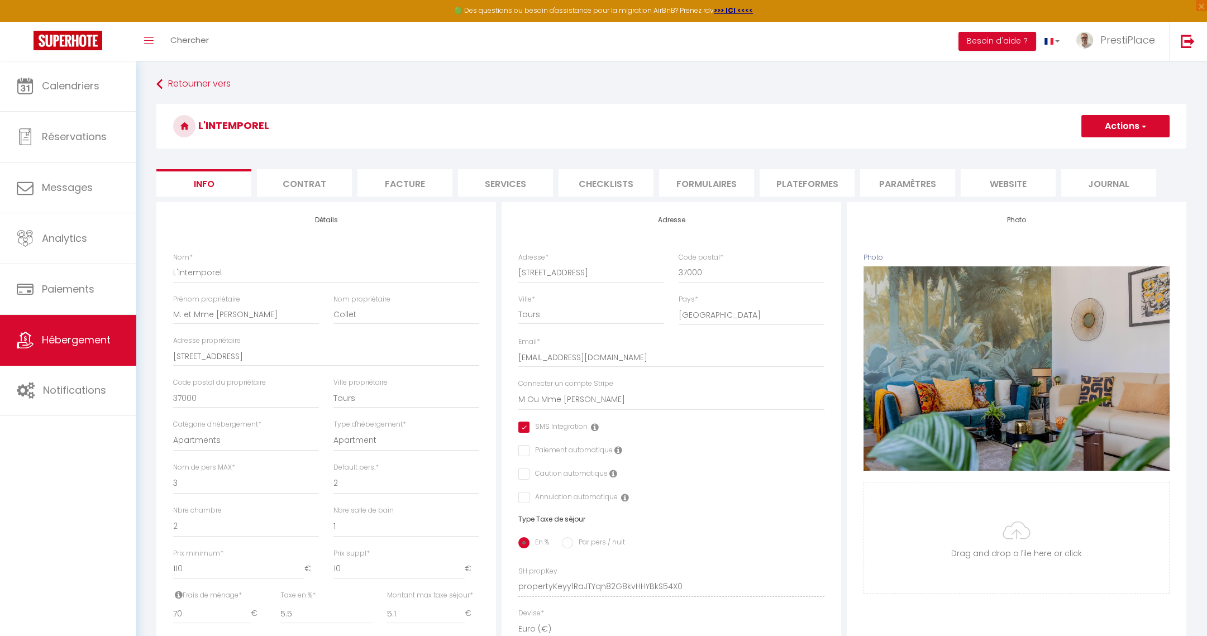
click at [1139, 127] on button "Actions" at bounding box center [1126, 126] width 88 height 22
click at [1084, 149] on input "Enregistrer" at bounding box center [1081, 150] width 41 height 11
